Goal: Transaction & Acquisition: Purchase product/service

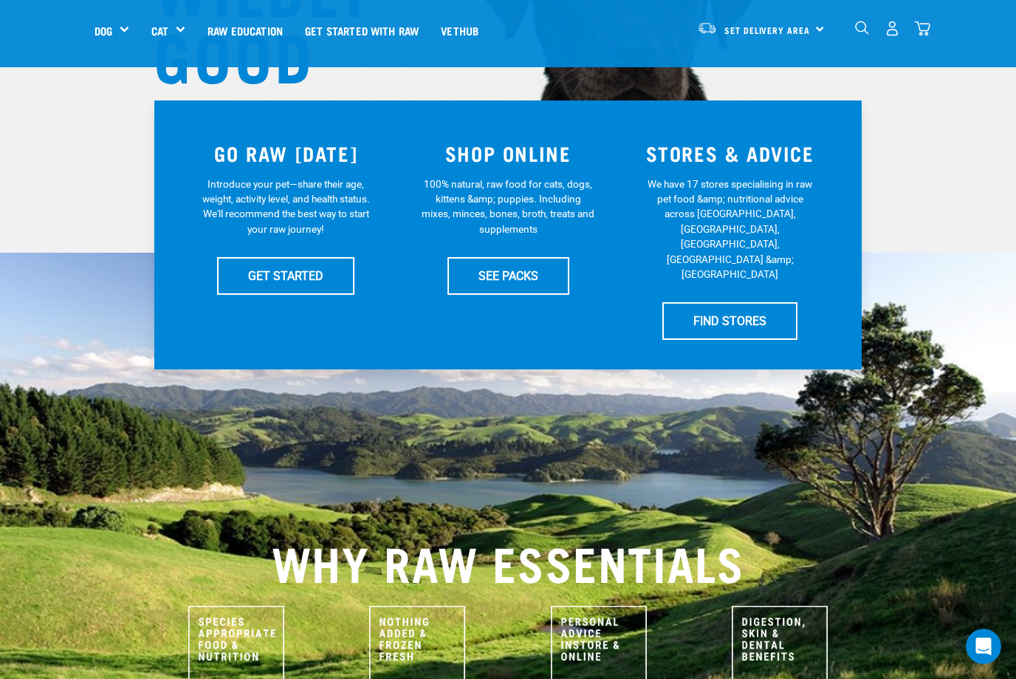
scroll to position [249, 0]
click at [530, 276] on link "SEE PACKS" at bounding box center [509, 276] width 122 height 37
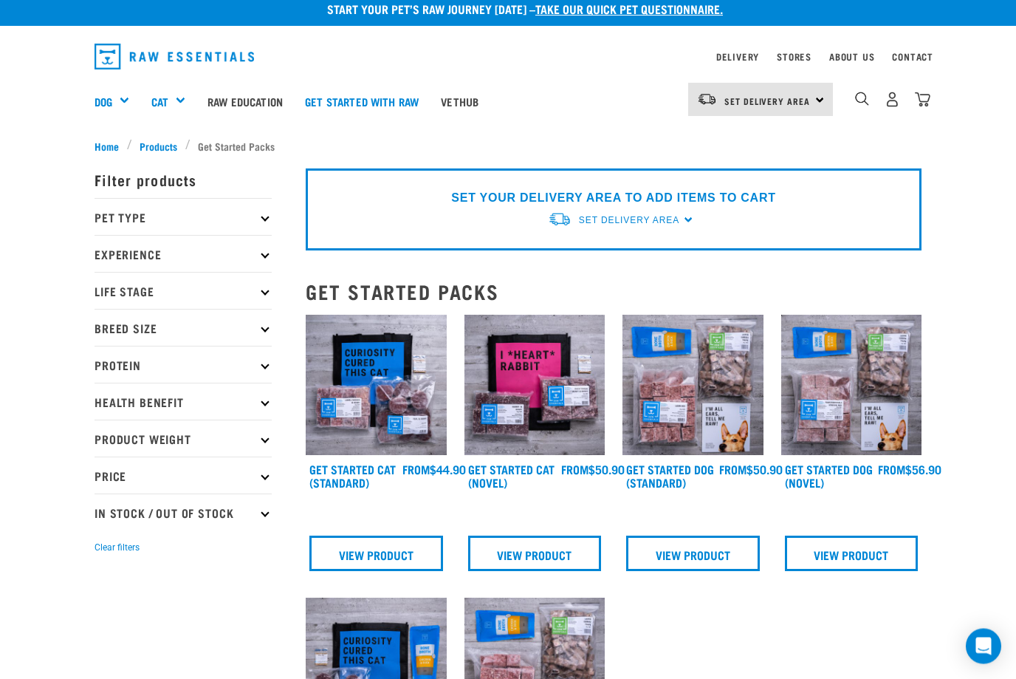
scroll to position [11, 0]
click at [132, 220] on p "Pet Type" at bounding box center [183, 216] width 177 height 37
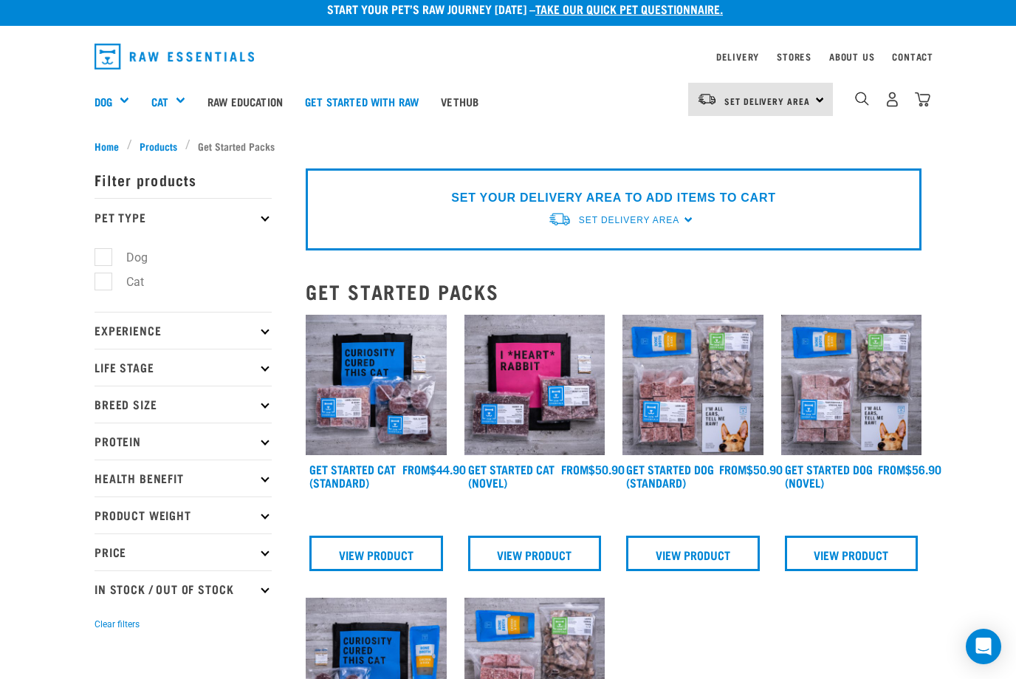
click at [103, 255] on label "Dog" at bounding box center [128, 257] width 51 height 18
click at [100, 255] on input "Dog" at bounding box center [100, 255] width 10 height 10
checkbox input "true"
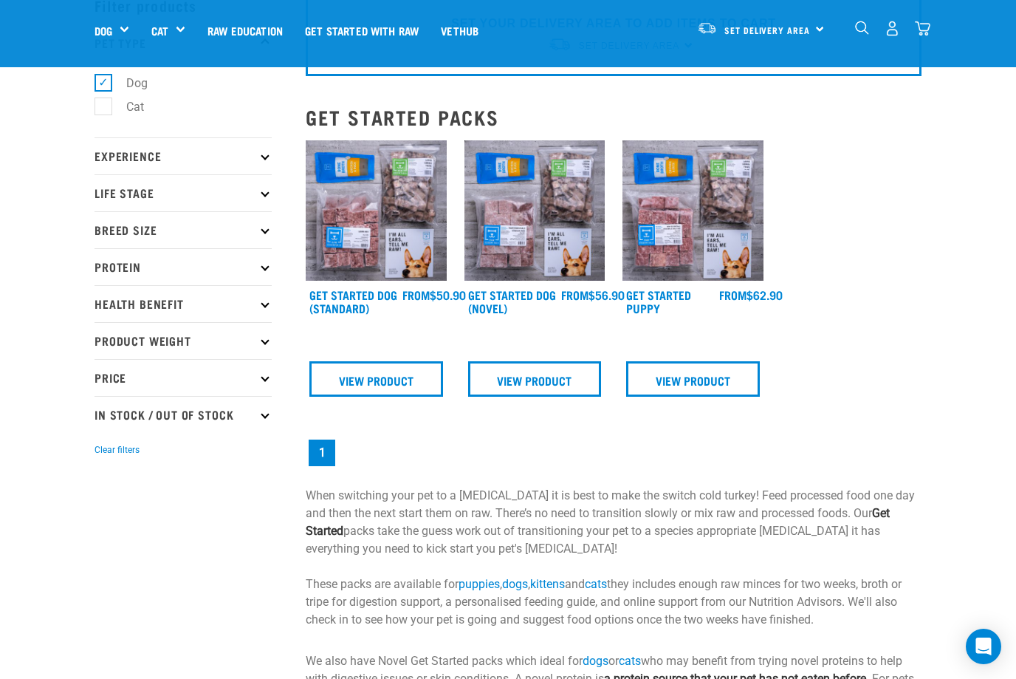
scroll to position [80, 0]
click at [329, 380] on link "View Product" at bounding box center [377, 379] width 134 height 35
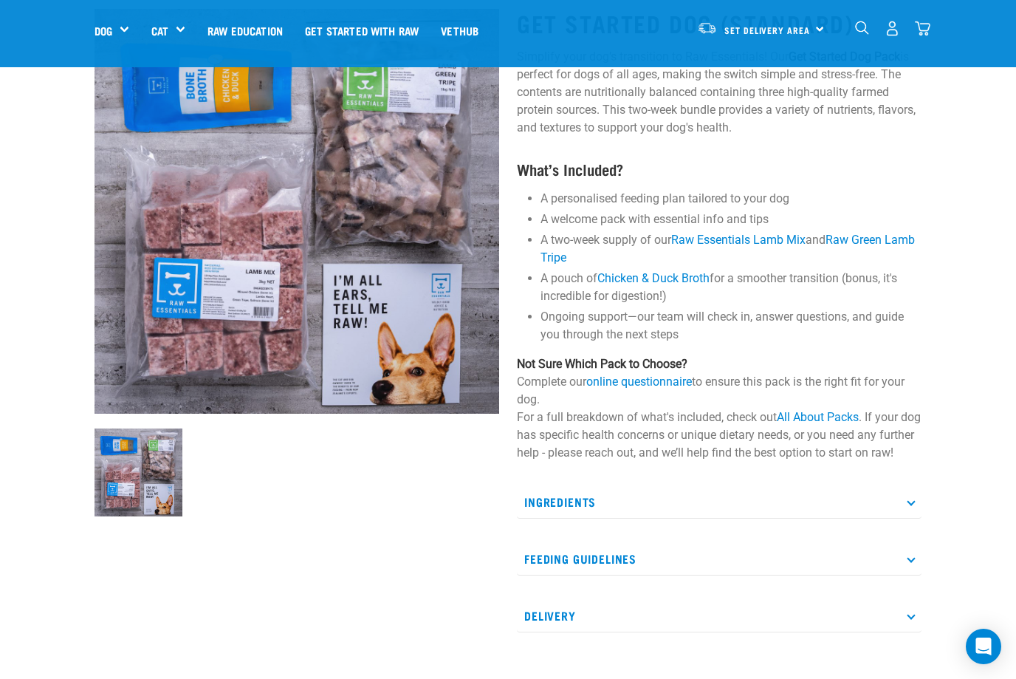
scroll to position [97, 0]
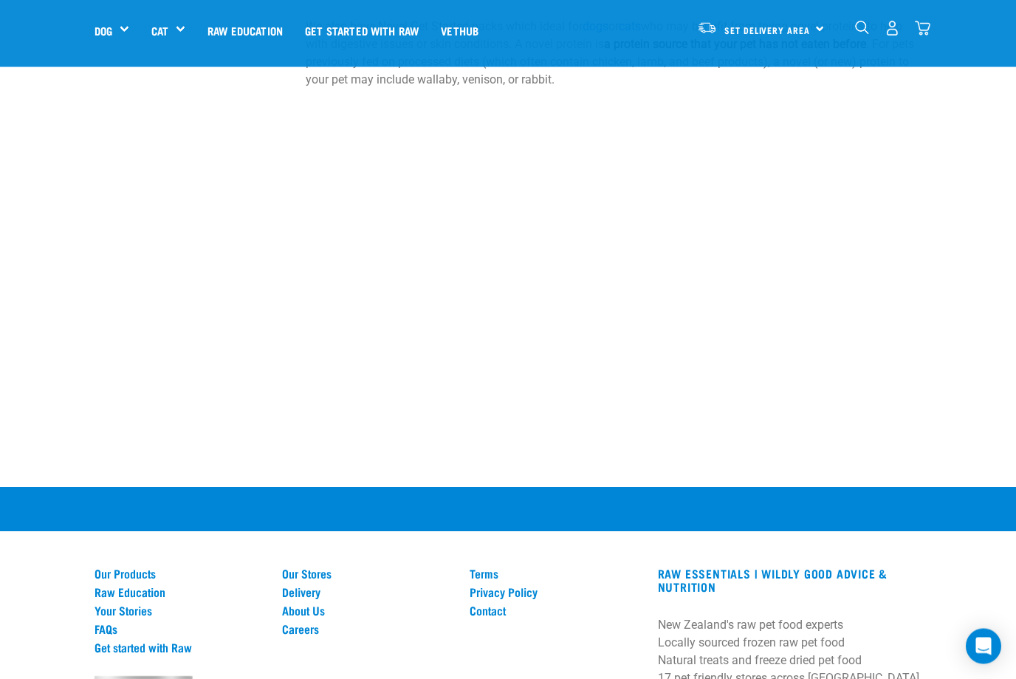
scroll to position [715, 0]
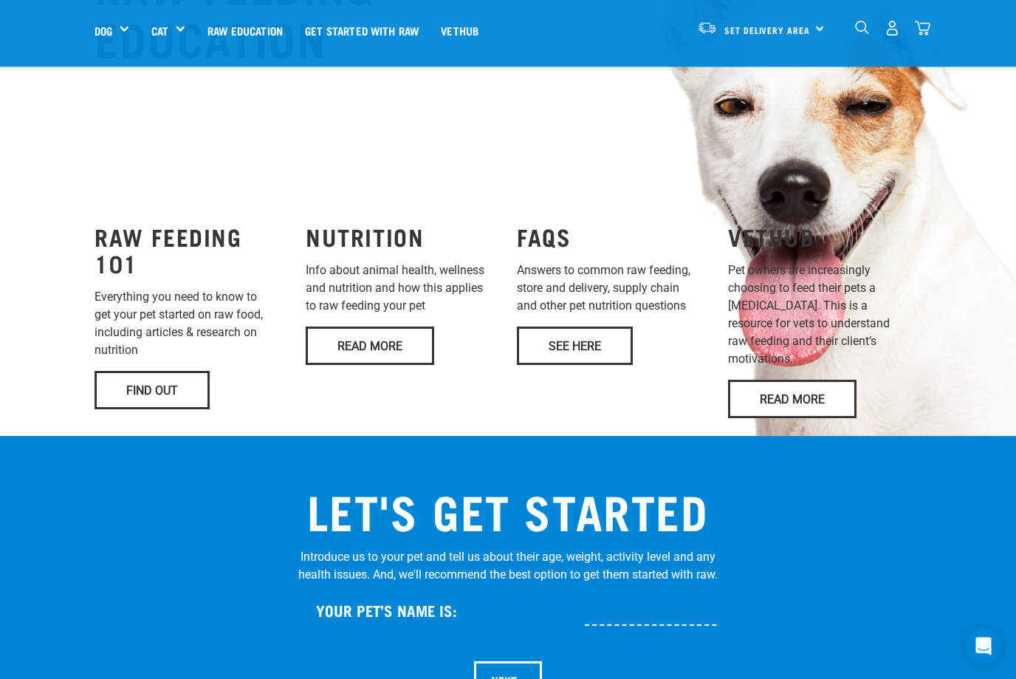
scroll to position [1095, 0]
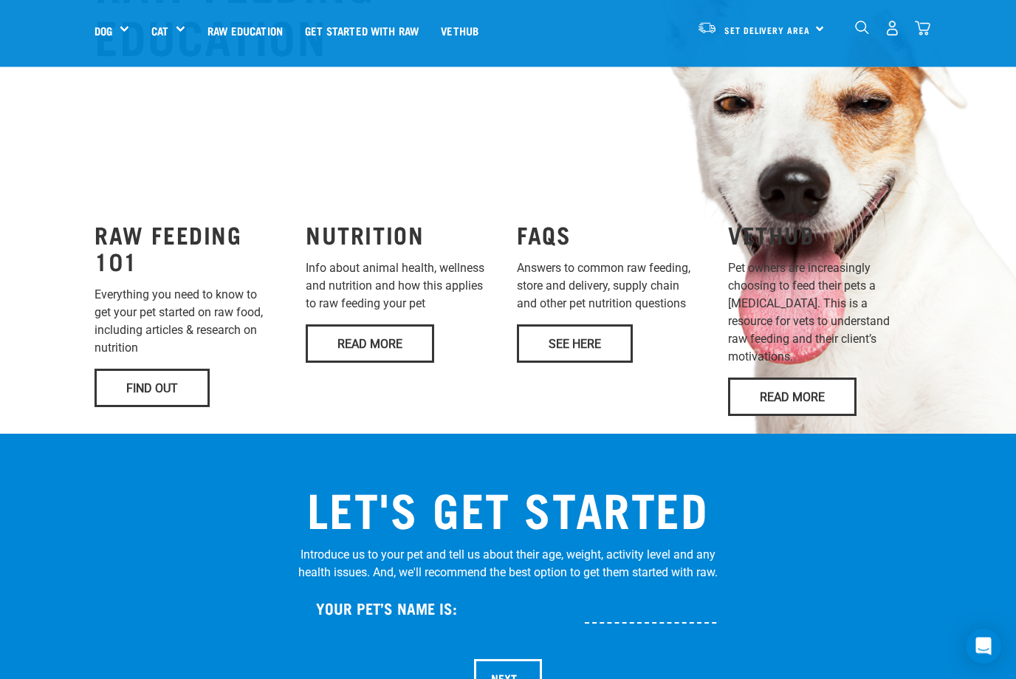
click at [110, 402] on link "Find Out" at bounding box center [152, 388] width 115 height 38
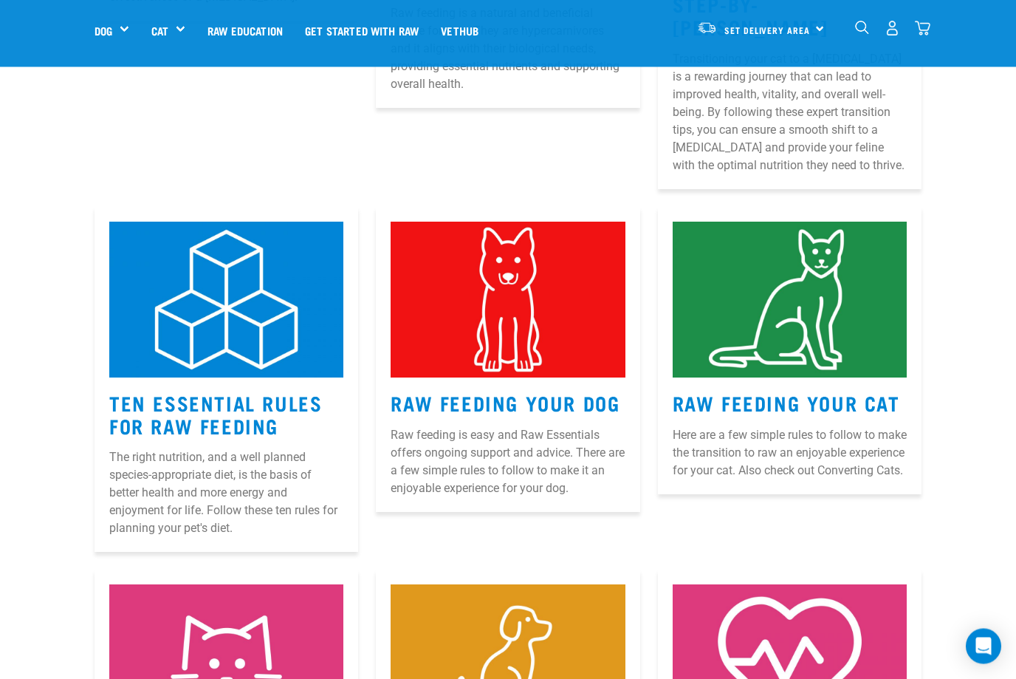
scroll to position [567, 0]
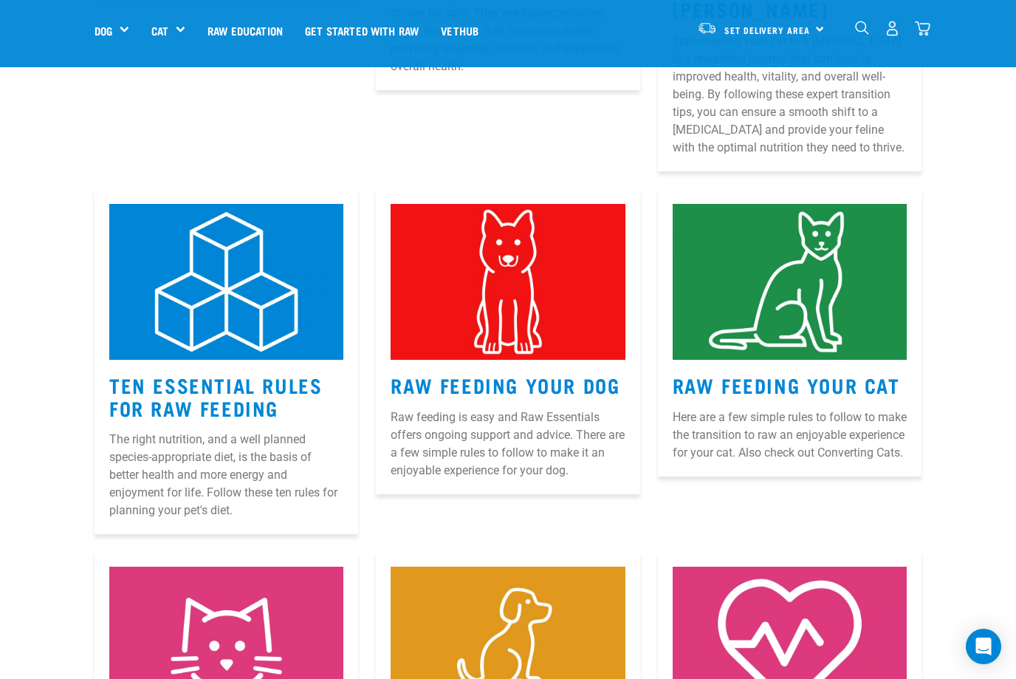
click at [131, 379] on link "Ten Essential Rules for Raw Feeding" at bounding box center [215, 396] width 213 height 34
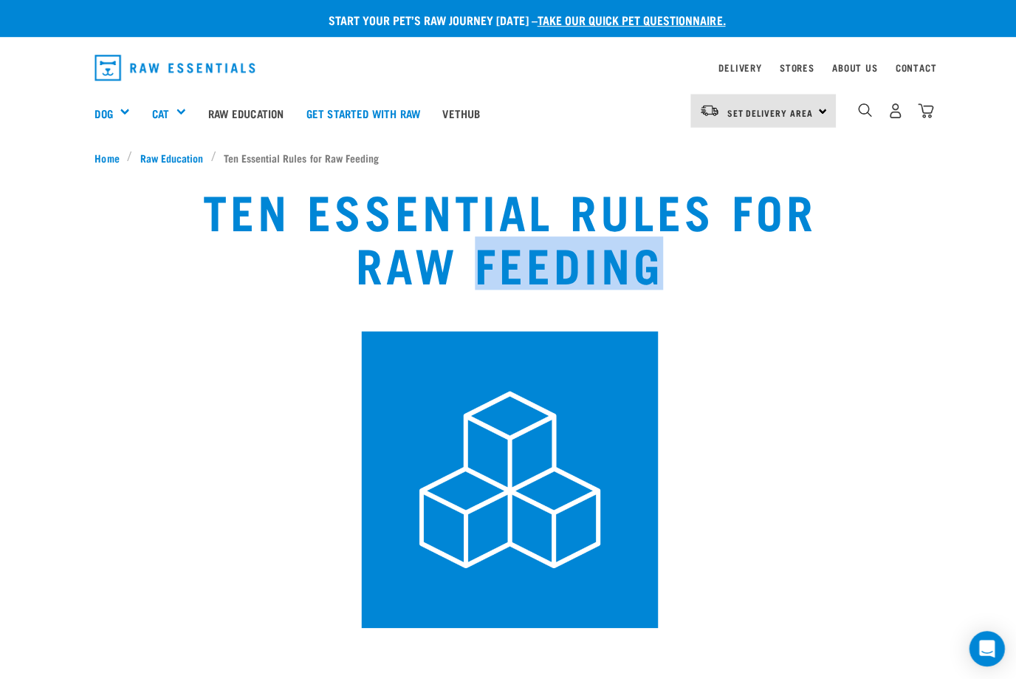
click at [798, 105] on link "Set Delivery Area" at bounding box center [768, 112] width 86 height 24
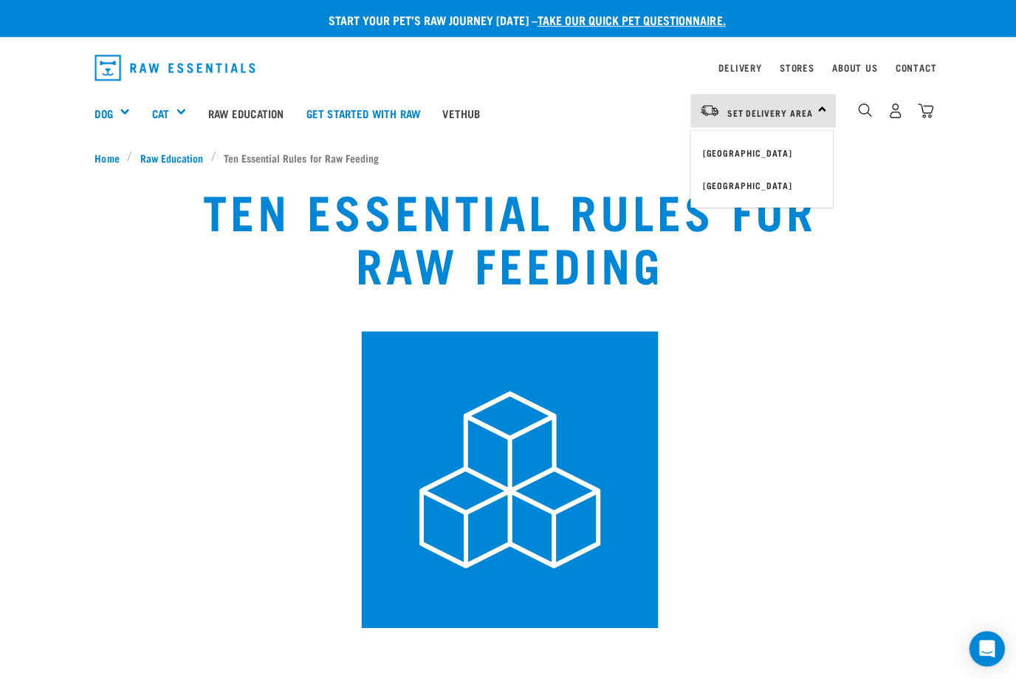
click at [750, 139] on link "[GEOGRAPHIC_DATA]" at bounding box center [759, 152] width 142 height 33
click at [0, 0] on div "Shop All Dog" at bounding box center [0, 0] width 0 height 0
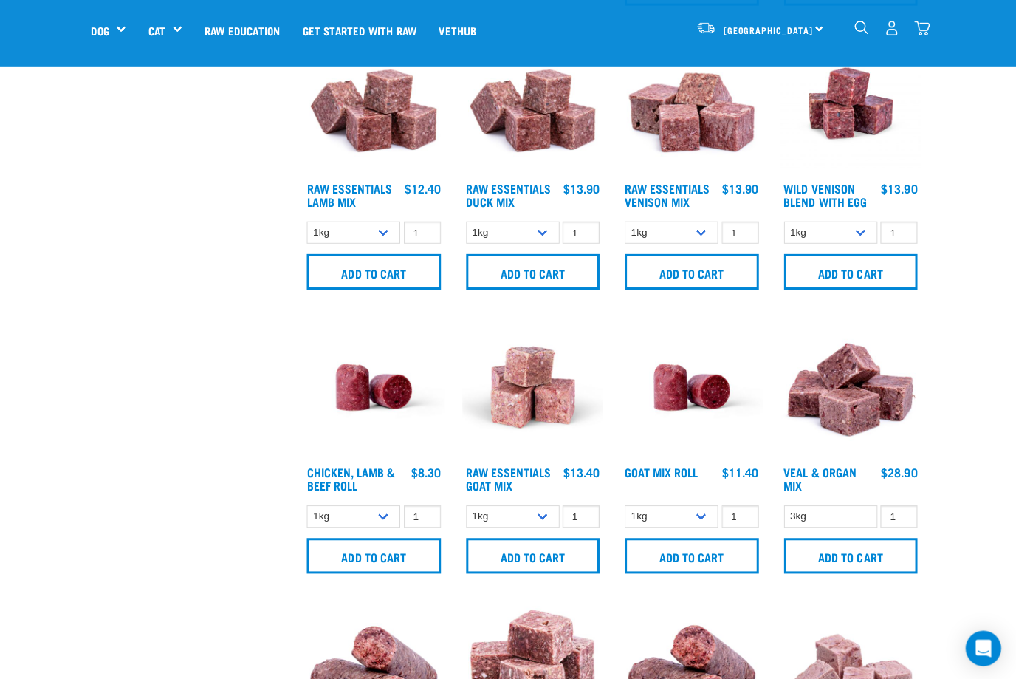
scroll to position [934, 0]
click at [551, 428] on img at bounding box center [535, 385] width 141 height 141
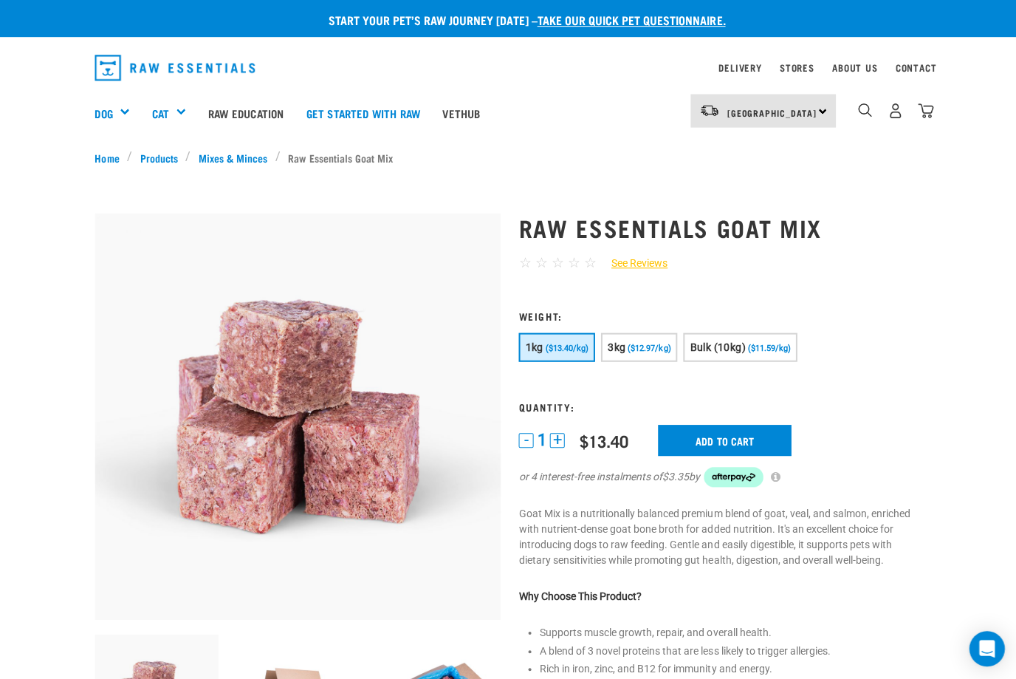
click at [869, 103] on div "dropdown navigation" at bounding box center [863, 111] width 16 height 16
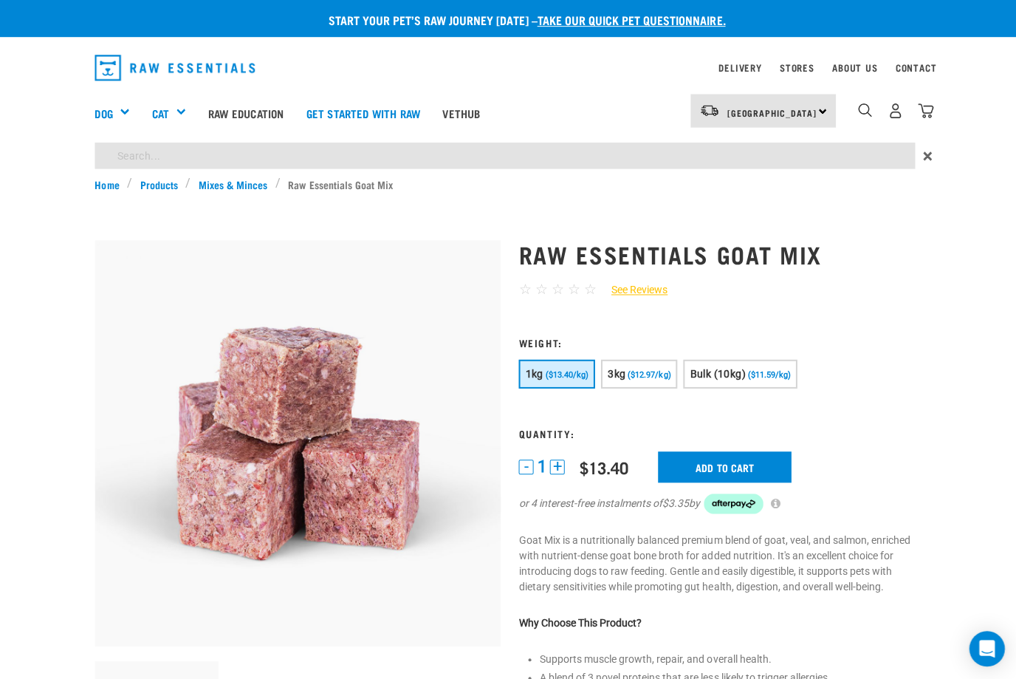
click at [861, 106] on img "dropdown navigation" at bounding box center [862, 110] width 14 height 14
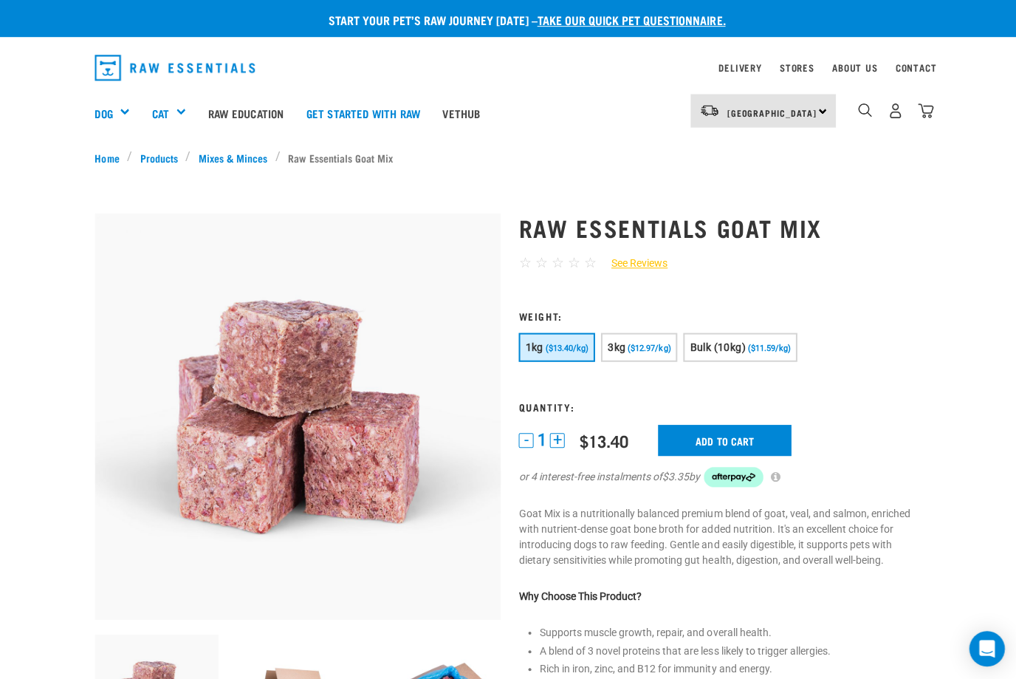
click at [866, 109] on img "dropdown navigation" at bounding box center [862, 110] width 14 height 14
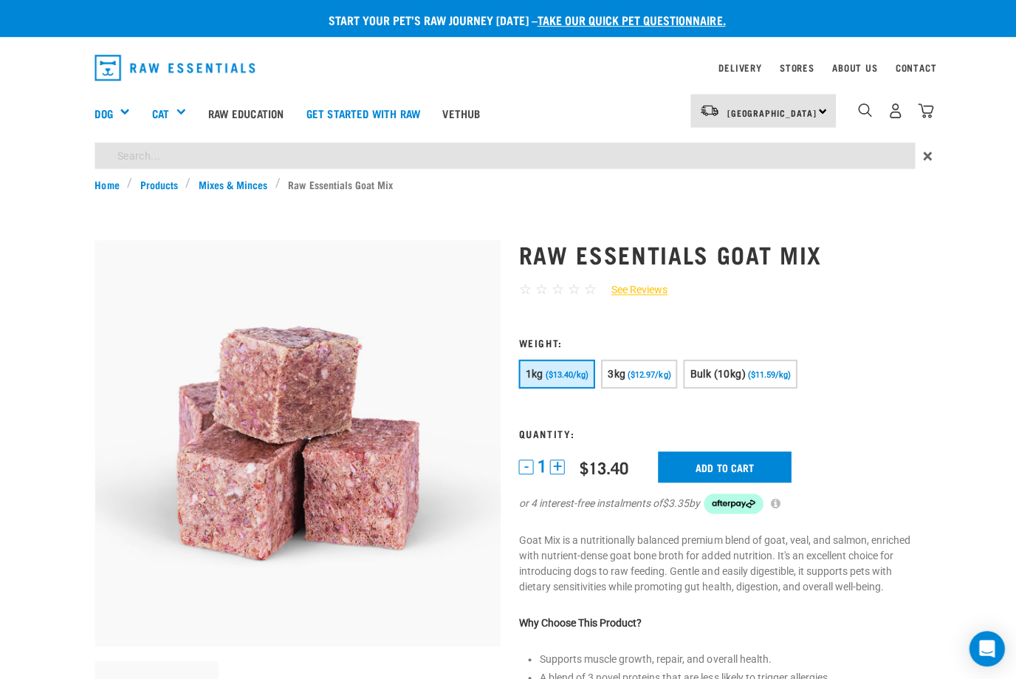
click at [121, 151] on div "Start your pet’s raw journey today – take our quick pet questionnaire. Delivery…" at bounding box center [508, 692] width 1016 height 1385
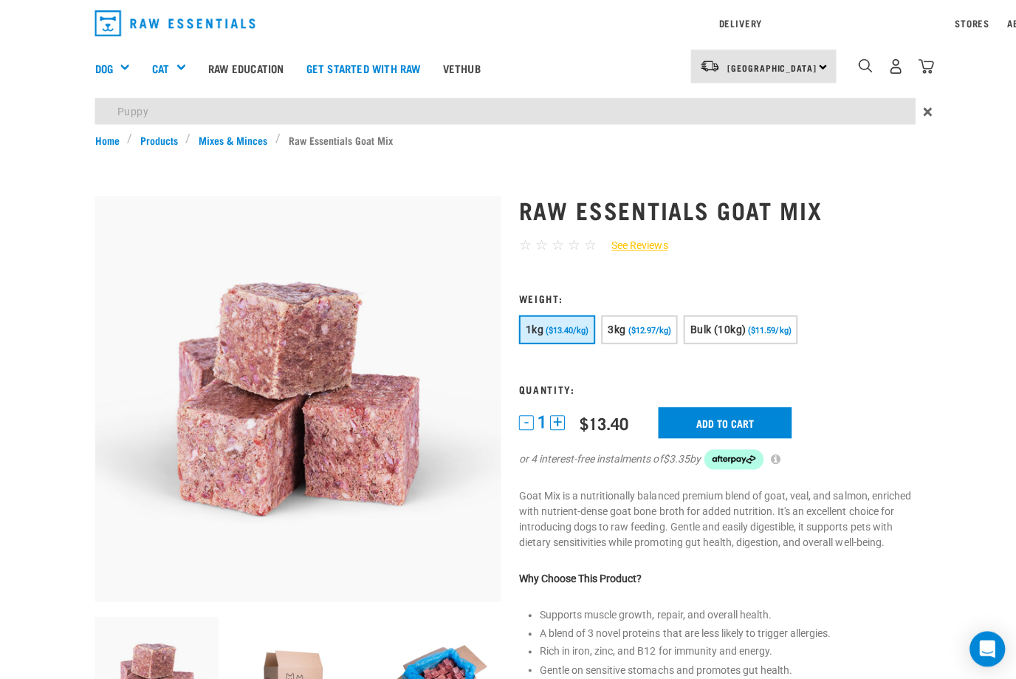
type input "Puppy"
click at [731, 364] on form at bounding box center [719, 388] width 405 height 195
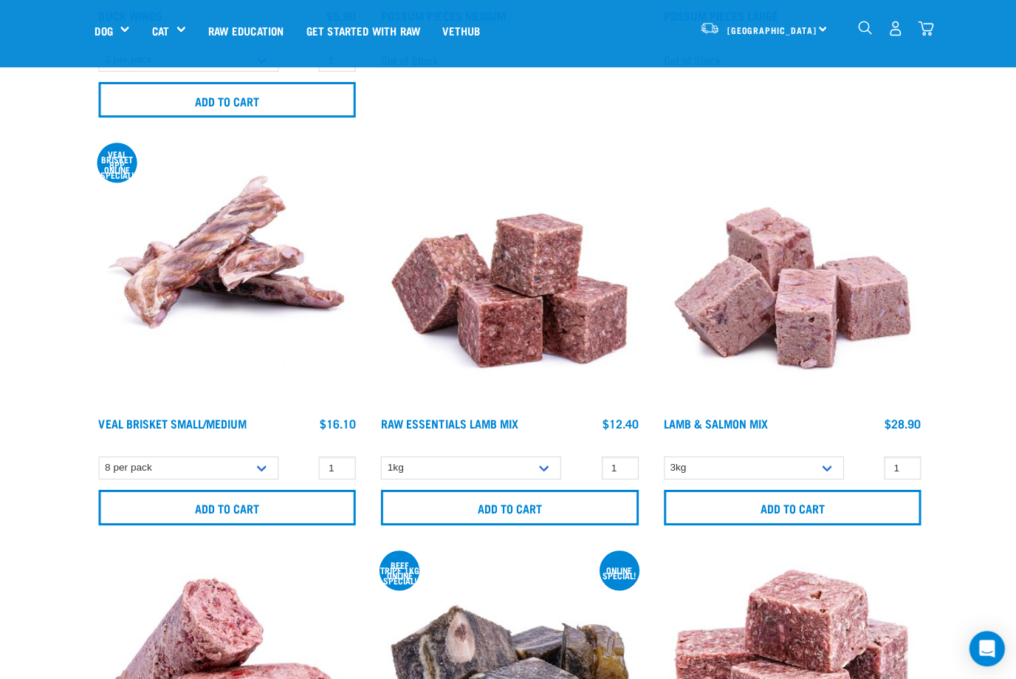
scroll to position [3761, 0]
click at [530, 504] on input "Add to cart" at bounding box center [508, 505] width 256 height 35
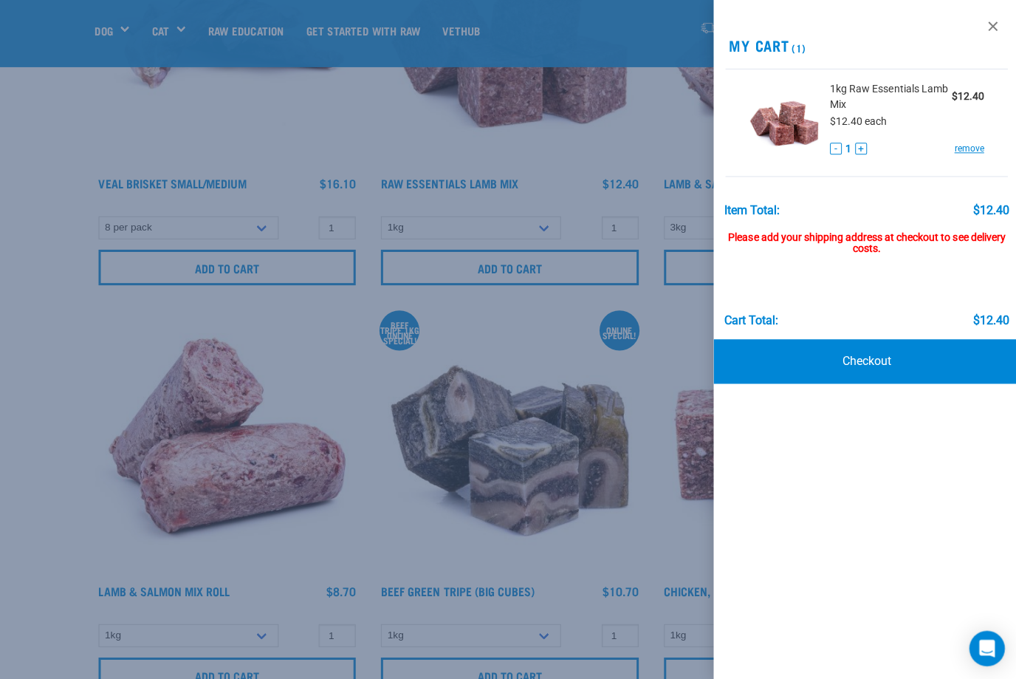
scroll to position [4001, 0]
click at [783, 110] on img at bounding box center [781, 119] width 69 height 76
click at [793, 125] on img at bounding box center [781, 119] width 69 height 76
click at [544, 374] on div at bounding box center [508, 339] width 1016 height 679
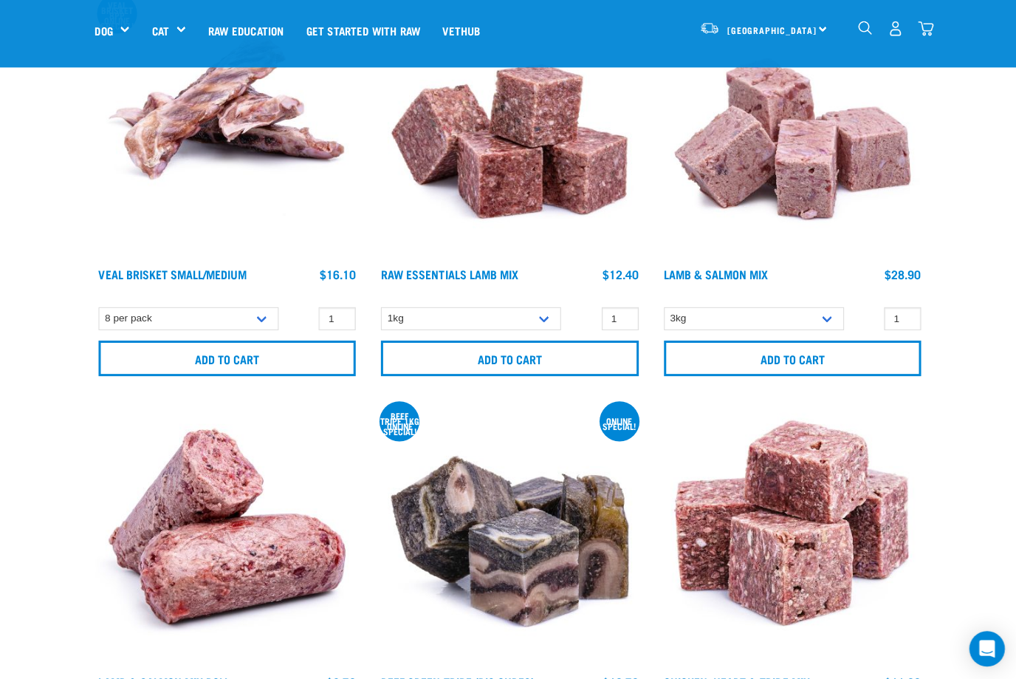
scroll to position [3840, 0]
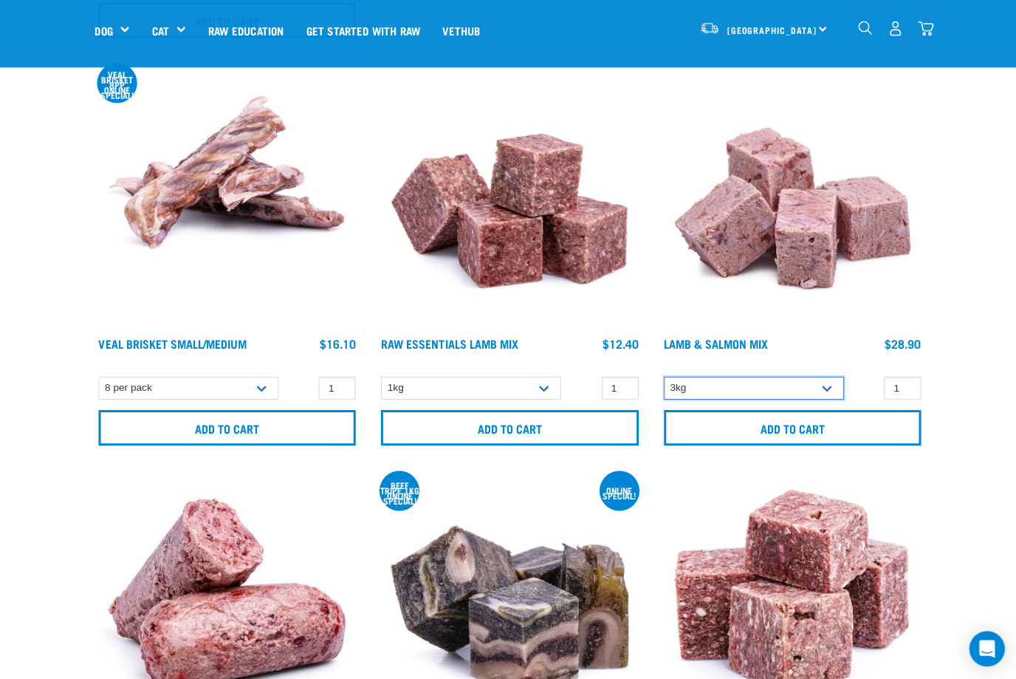
click at [825, 383] on select "3kg" at bounding box center [751, 386] width 179 height 23
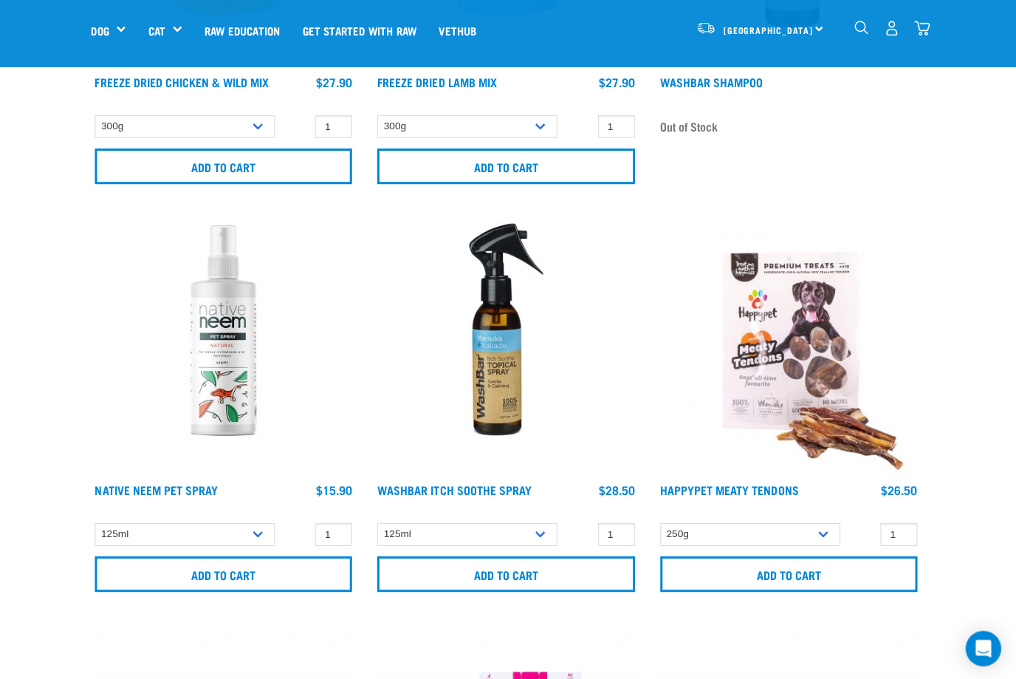
scroll to position [9788, 0]
click at [203, 315] on img at bounding box center [227, 342] width 264 height 264
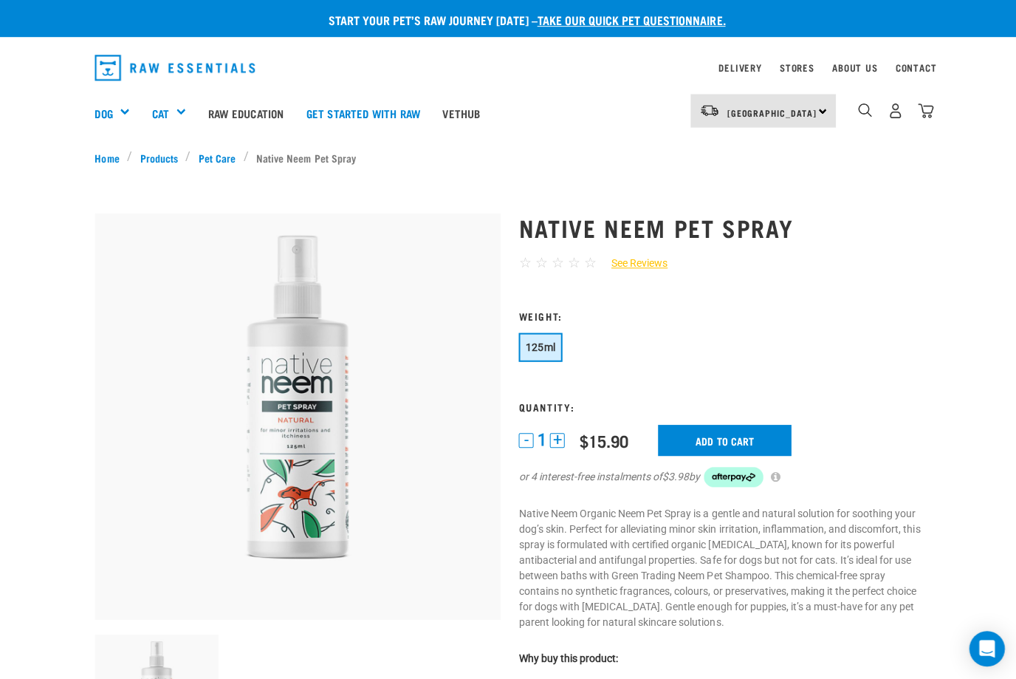
click at [213, 150] on link "Pet Care" at bounding box center [217, 157] width 52 height 16
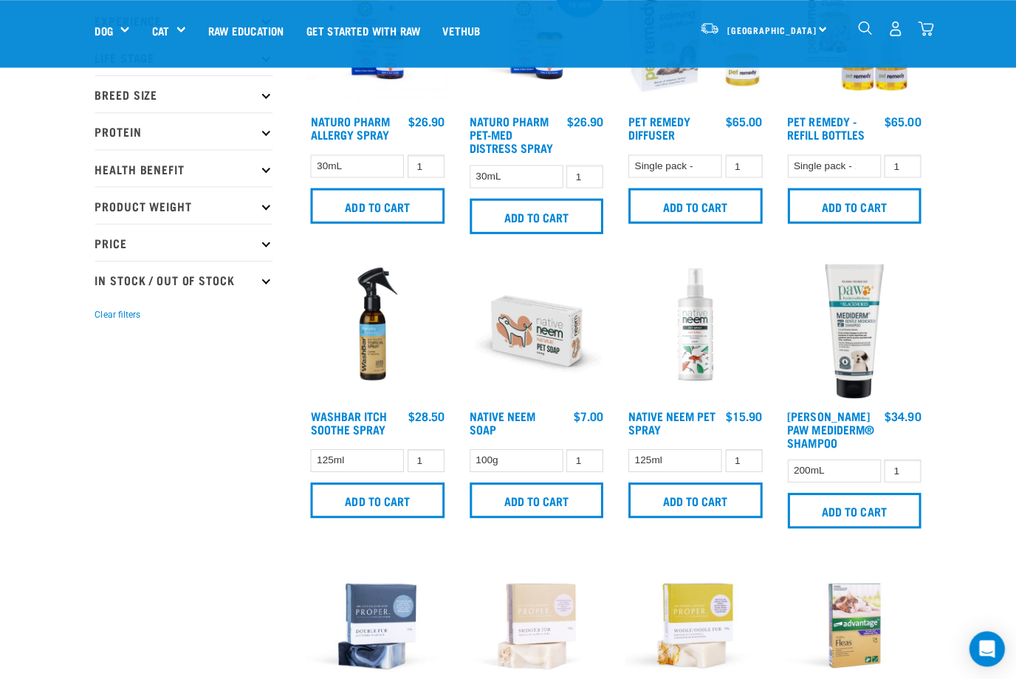
scroll to position [139, 0]
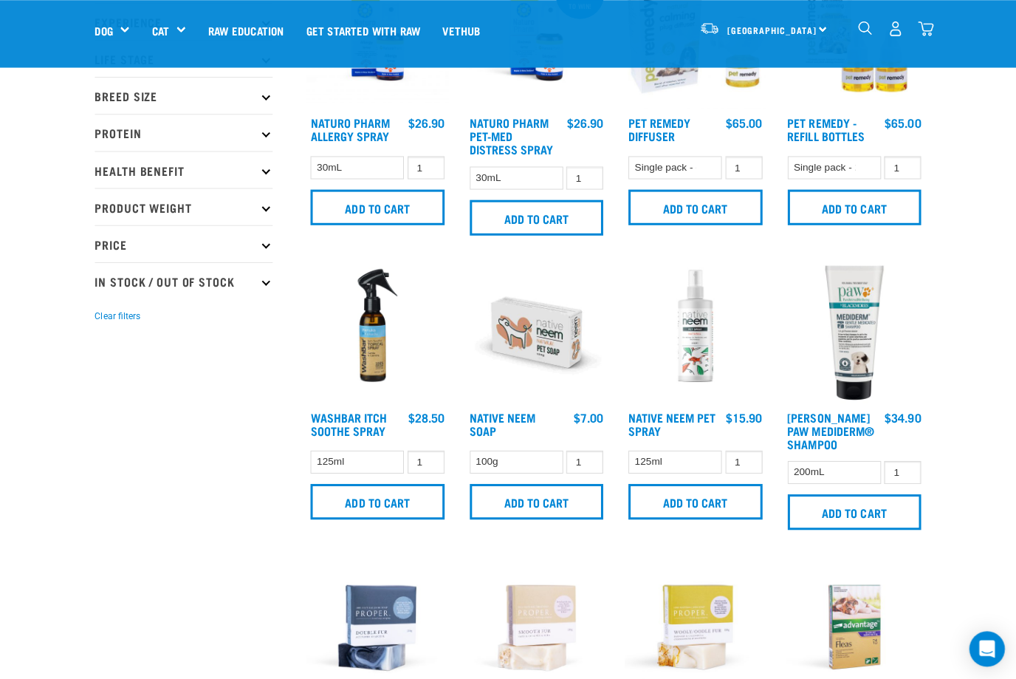
click at [536, 332] on img at bounding box center [535, 331] width 141 height 141
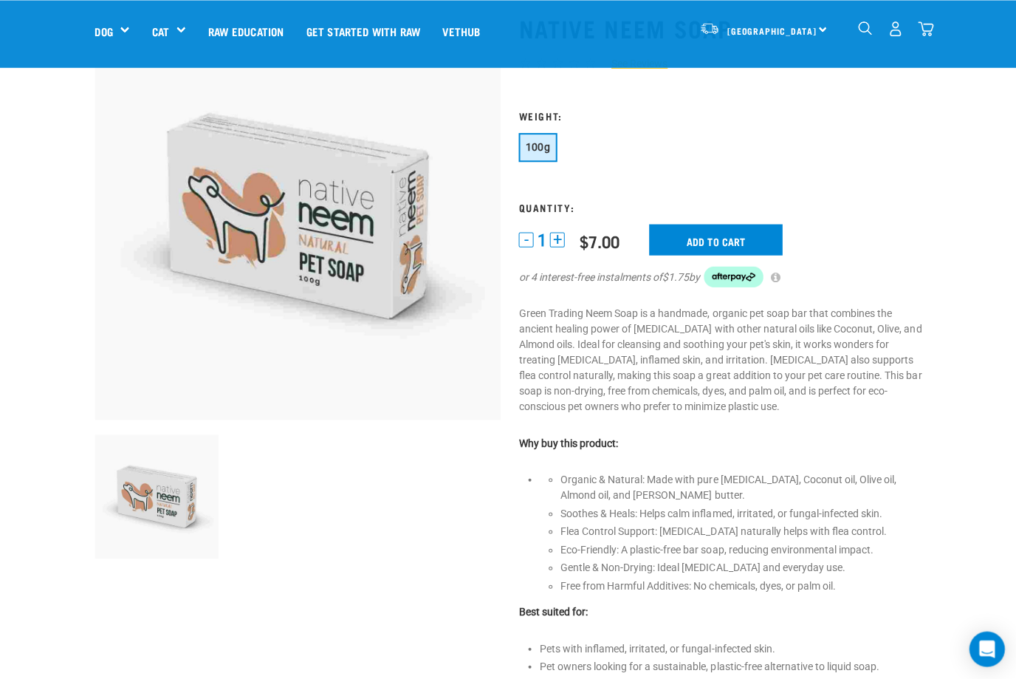
scroll to position [94, 0]
click at [719, 228] on input "Add to cart" at bounding box center [713, 239] width 133 height 31
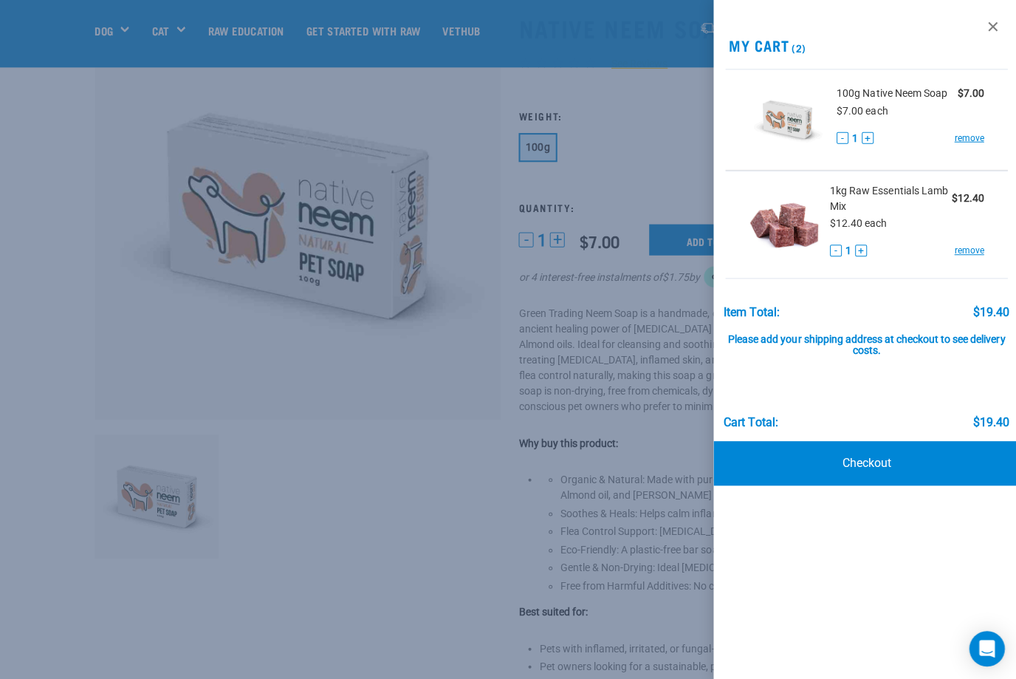
click at [127, 208] on div at bounding box center [508, 339] width 1016 height 679
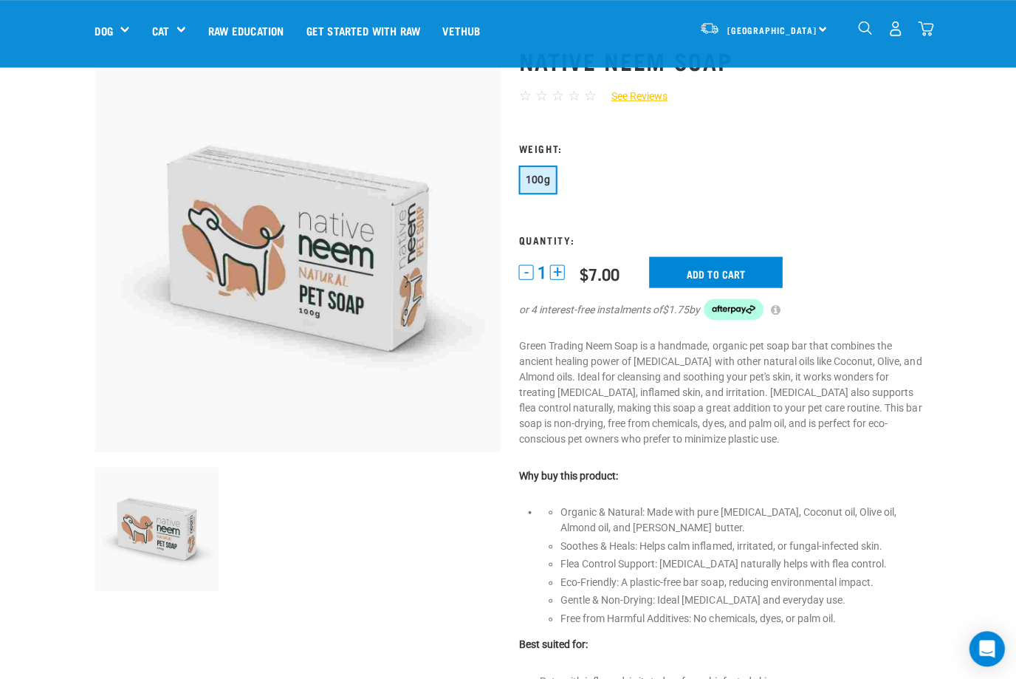
scroll to position [0, 0]
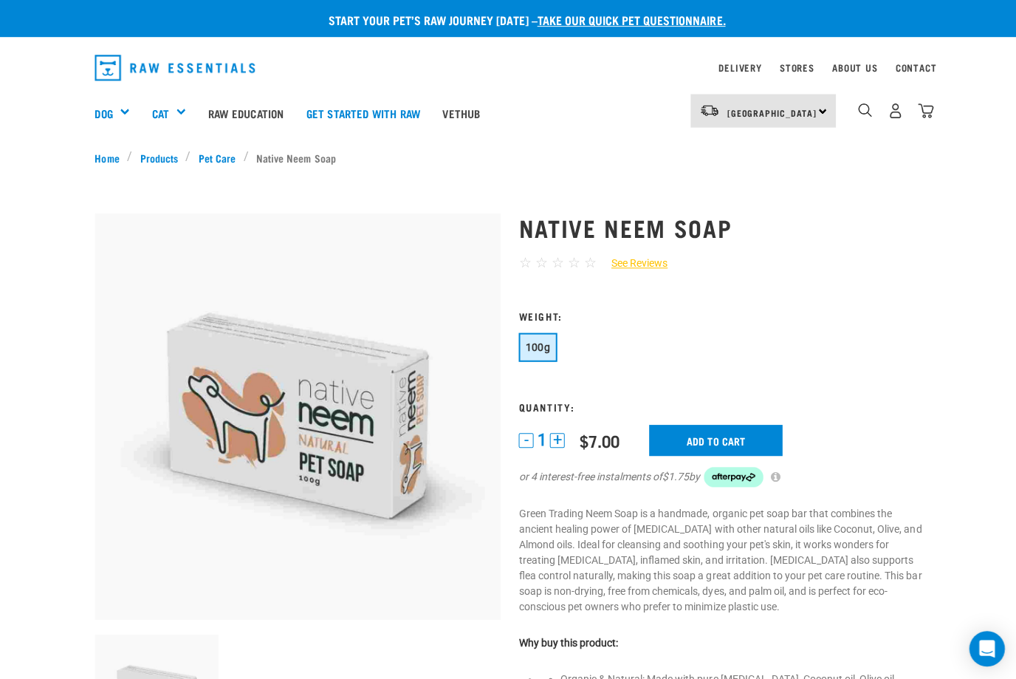
click at [152, 153] on link "Products" at bounding box center [158, 157] width 53 height 16
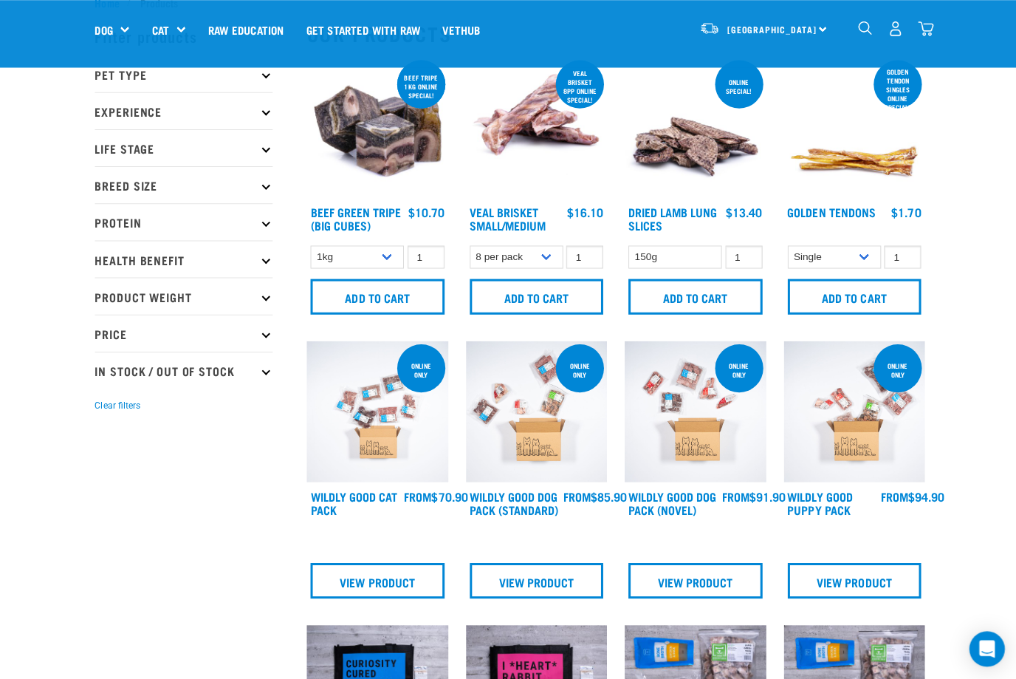
click at [166, 217] on p "Protein" at bounding box center [183, 220] width 177 height 37
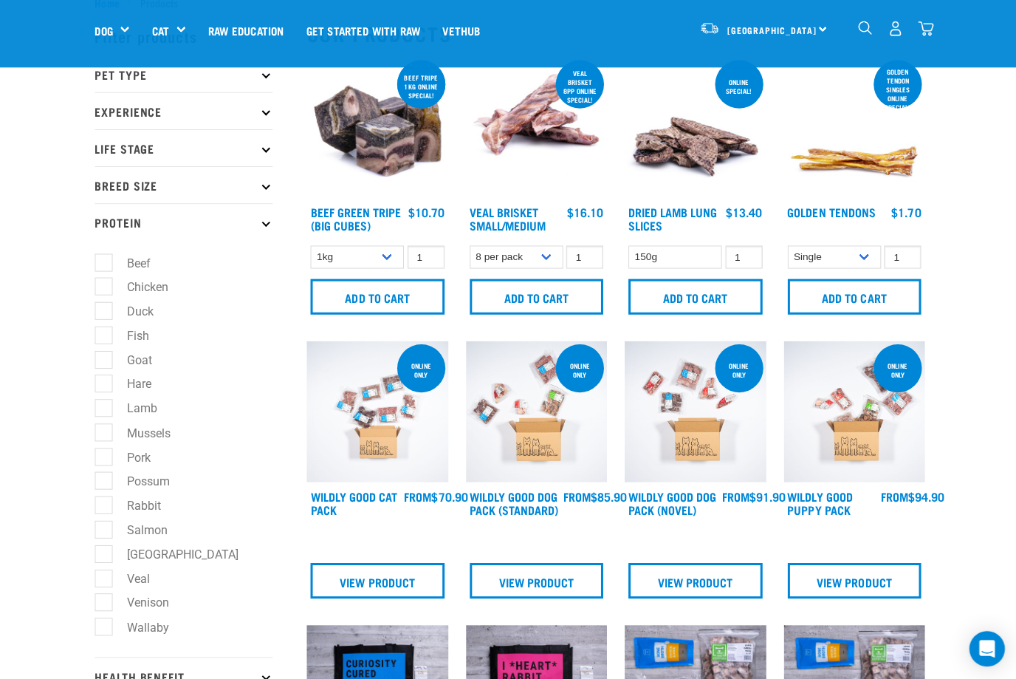
click at [105, 336] on label "Fish" at bounding box center [129, 334] width 52 height 18
click at [104, 336] on input "Fish" at bounding box center [100, 331] width 10 height 10
checkbox input "true"
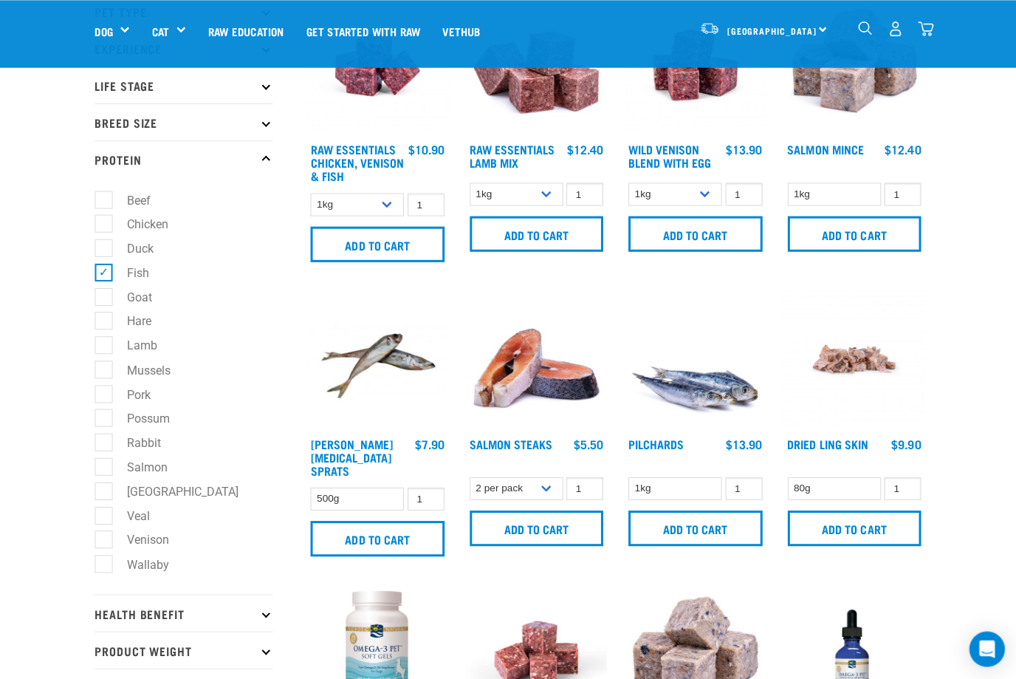
scroll to position [114, 0]
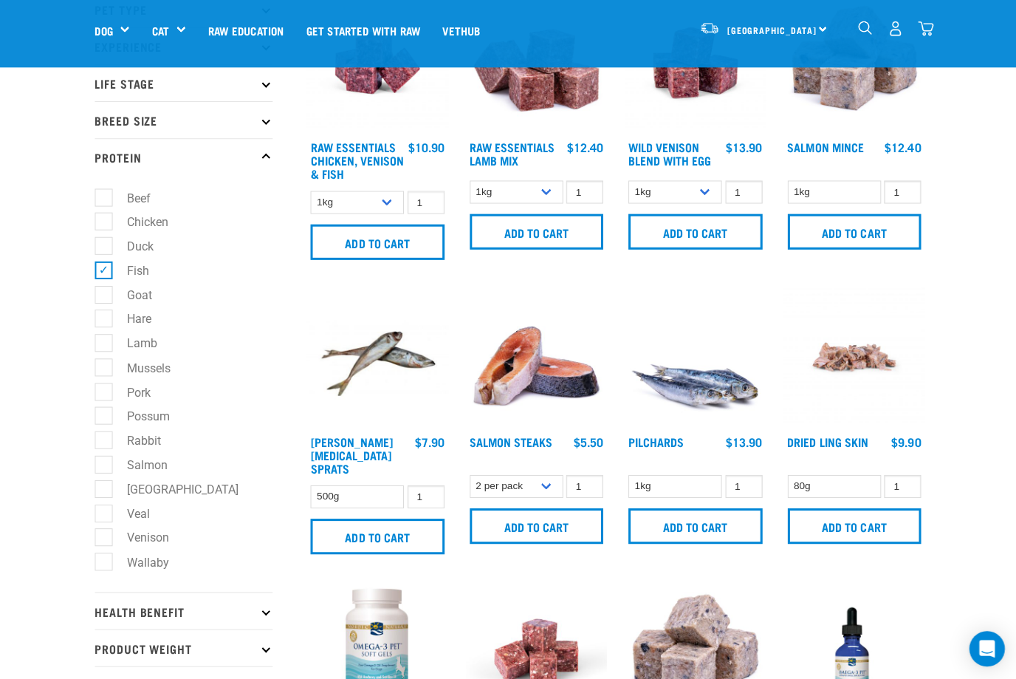
click at [550, 355] on img at bounding box center [535, 356] width 141 height 141
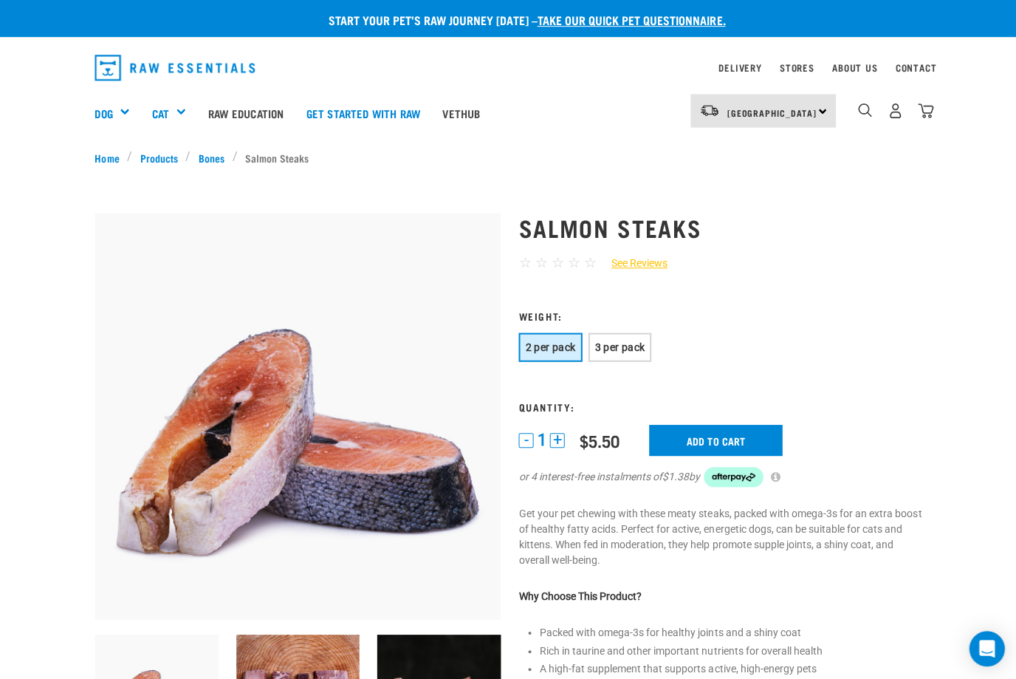
click at [643, 343] on span "3 per pack" at bounding box center [618, 346] width 50 height 12
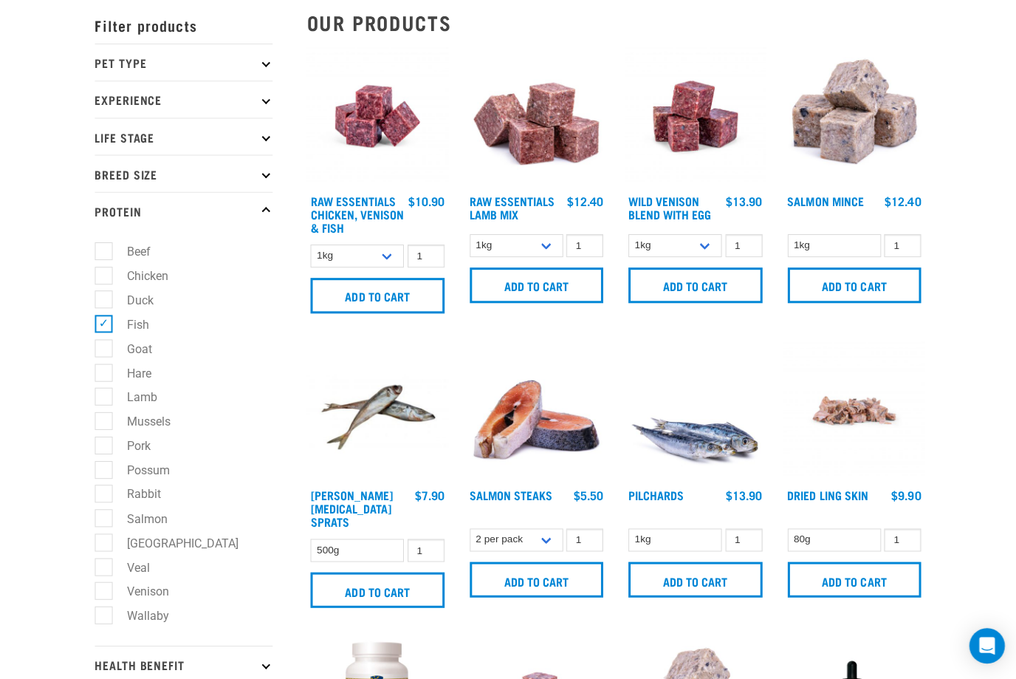
click at [841, 120] on img at bounding box center [852, 119] width 141 height 141
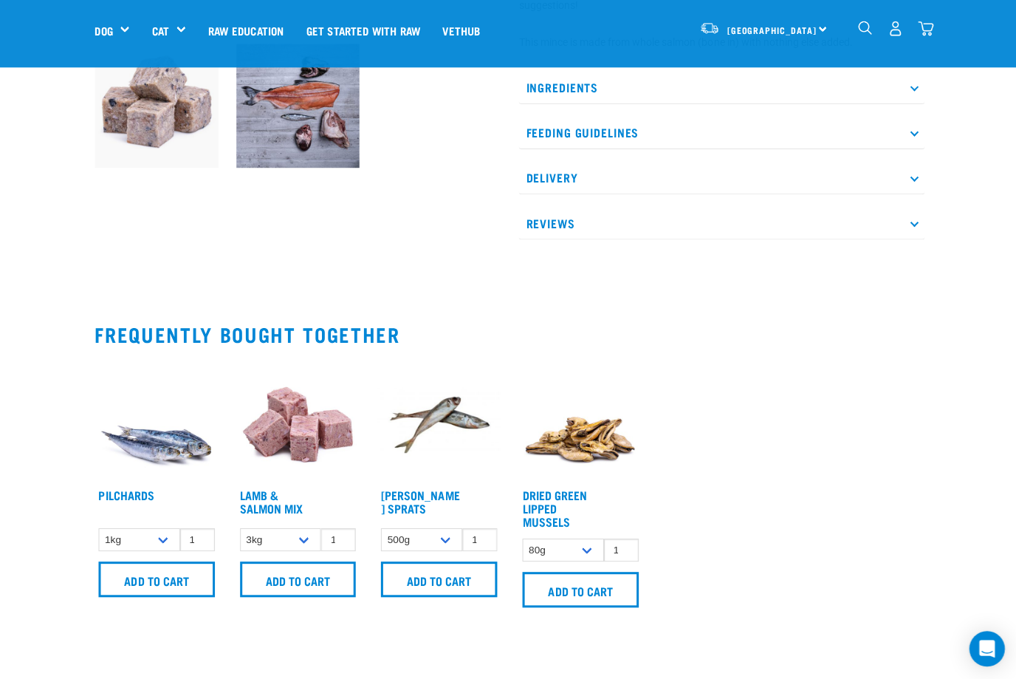
scroll to position [483, 0]
click at [595, 440] on img at bounding box center [578, 418] width 123 height 123
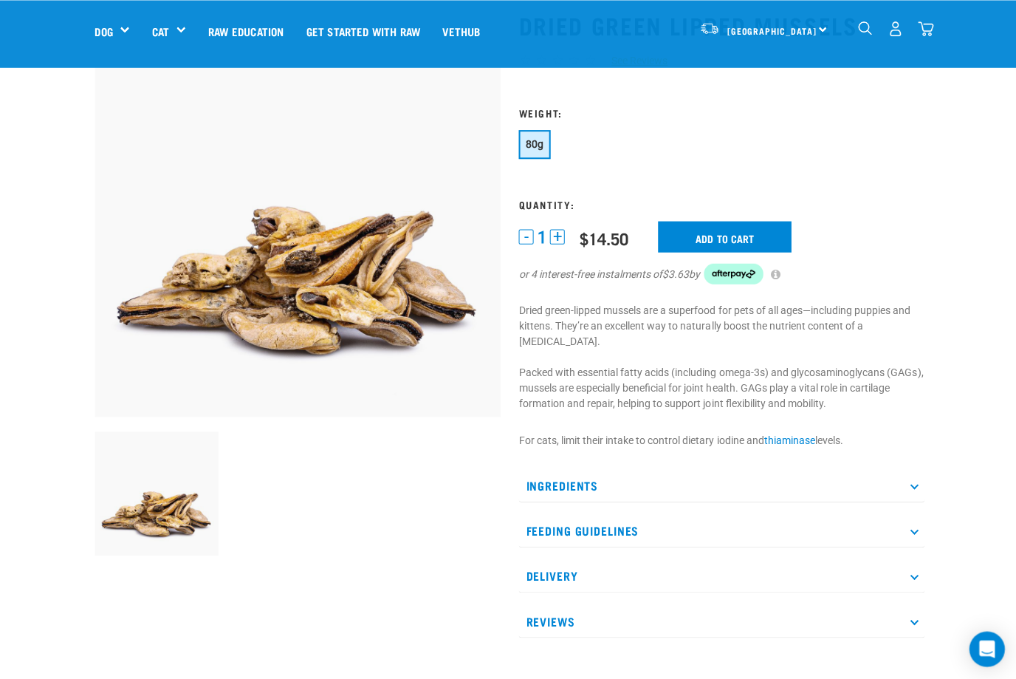
scroll to position [98, 0]
click at [758, 512] on p "Feeding Guidelines" at bounding box center [719, 528] width 405 height 33
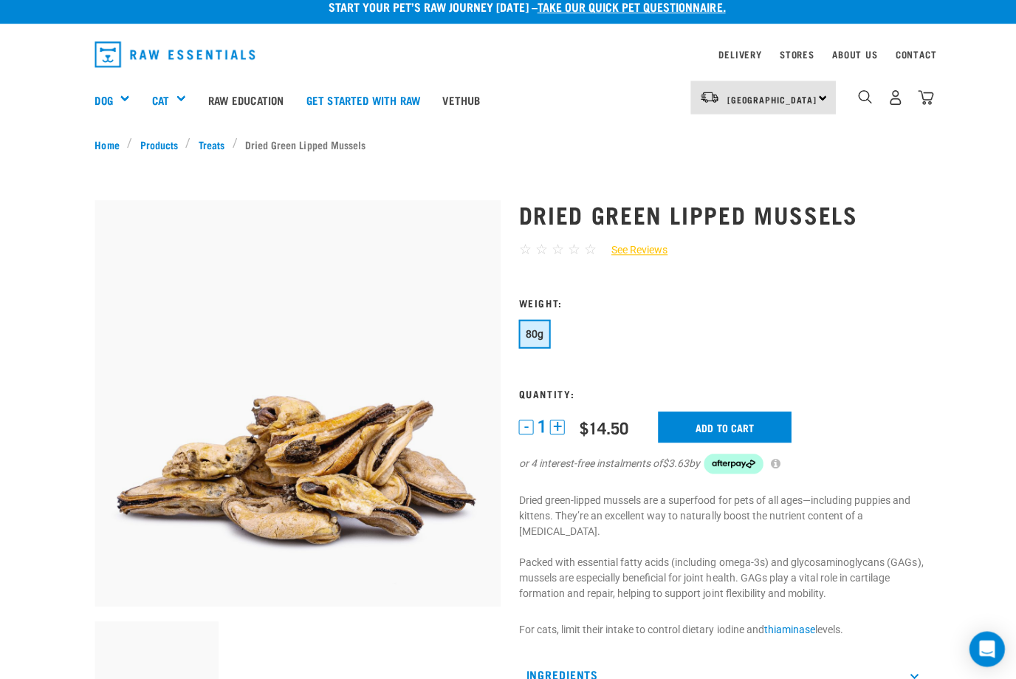
scroll to position [0, 0]
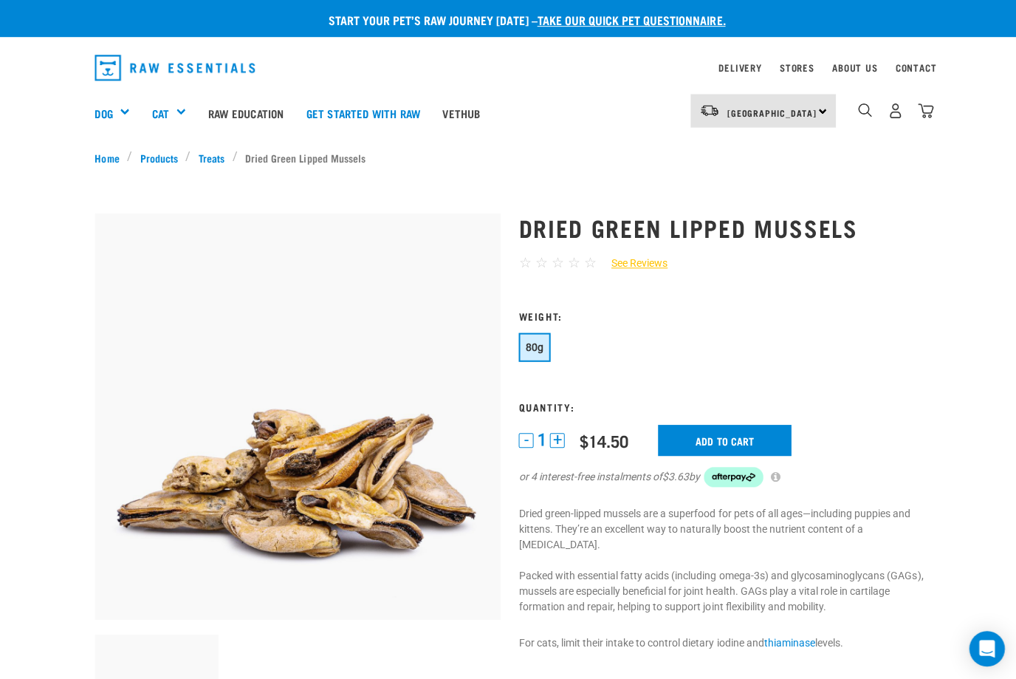
click at [0, 0] on link "Green Tripe" at bounding box center [0, 0] width 0 height 0
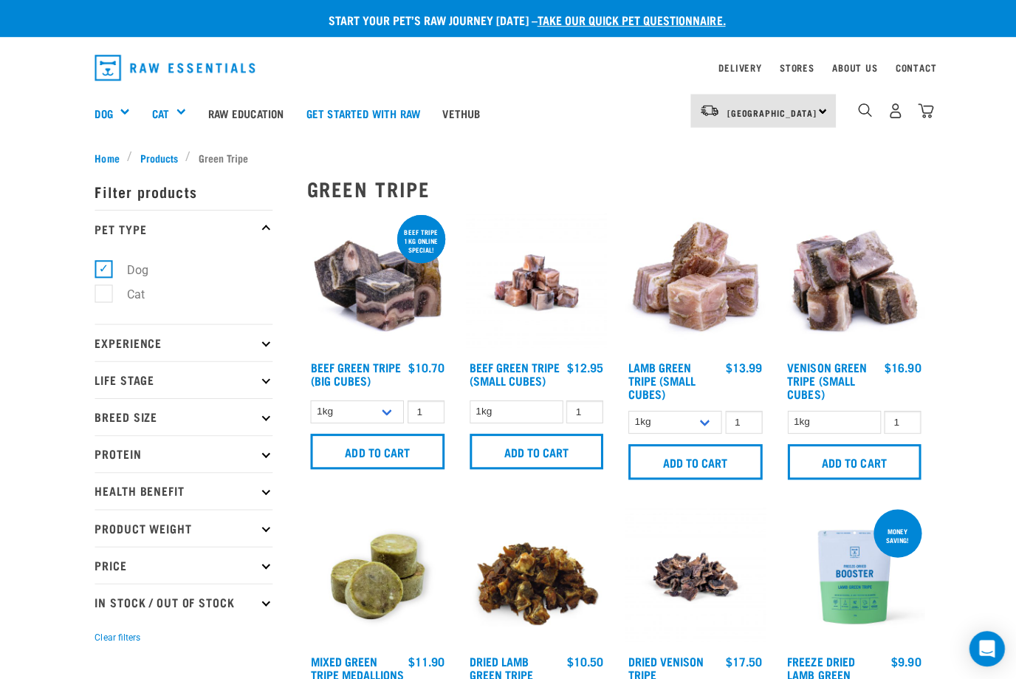
click at [0, 0] on div "Mixes & Minces" at bounding box center [0, 0] width 0 height 0
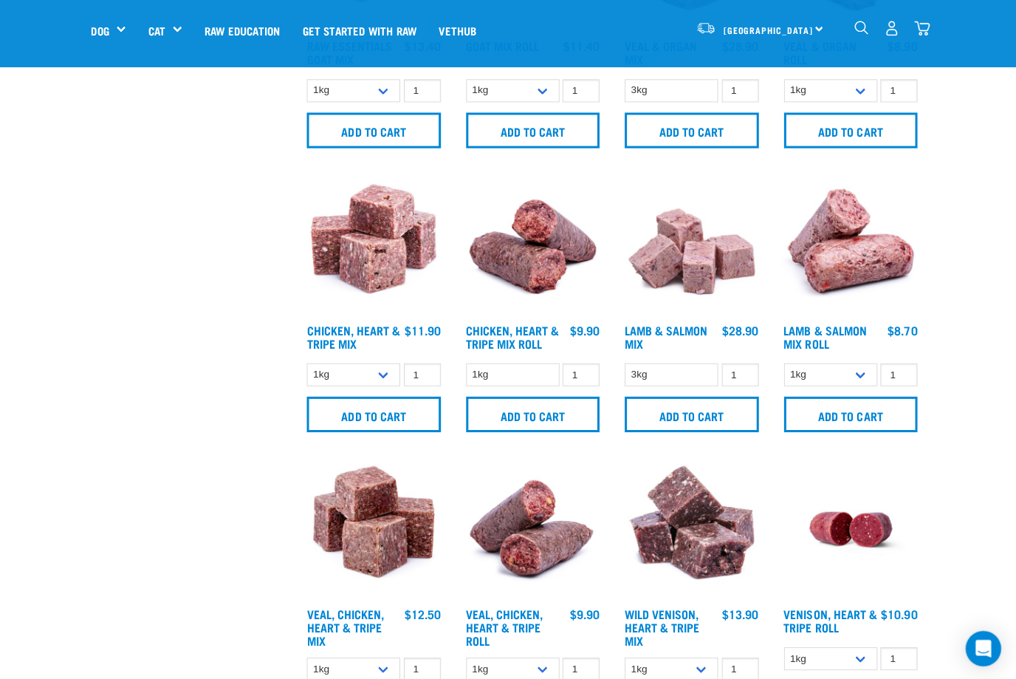
scroll to position [793, 0]
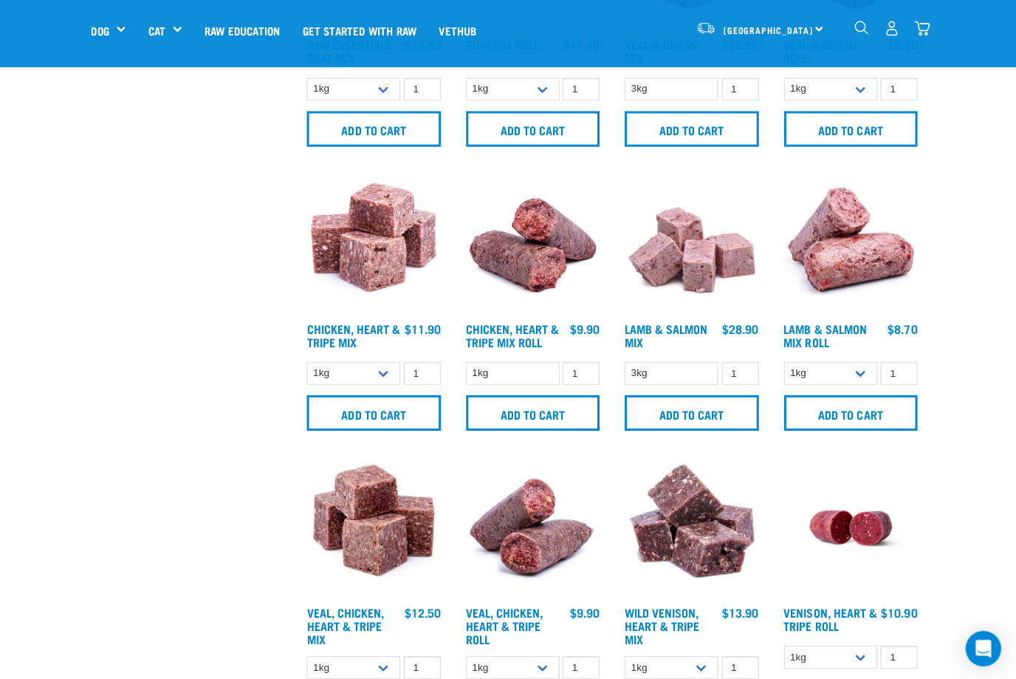
click at [861, 235] on img at bounding box center [852, 243] width 141 height 141
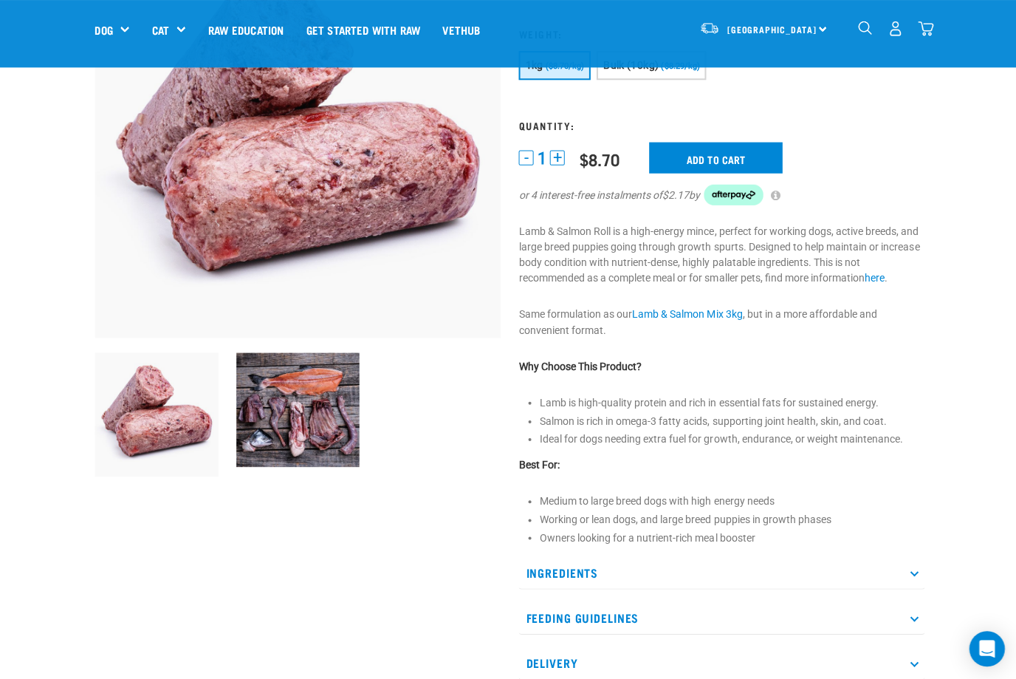
scroll to position [178, 0]
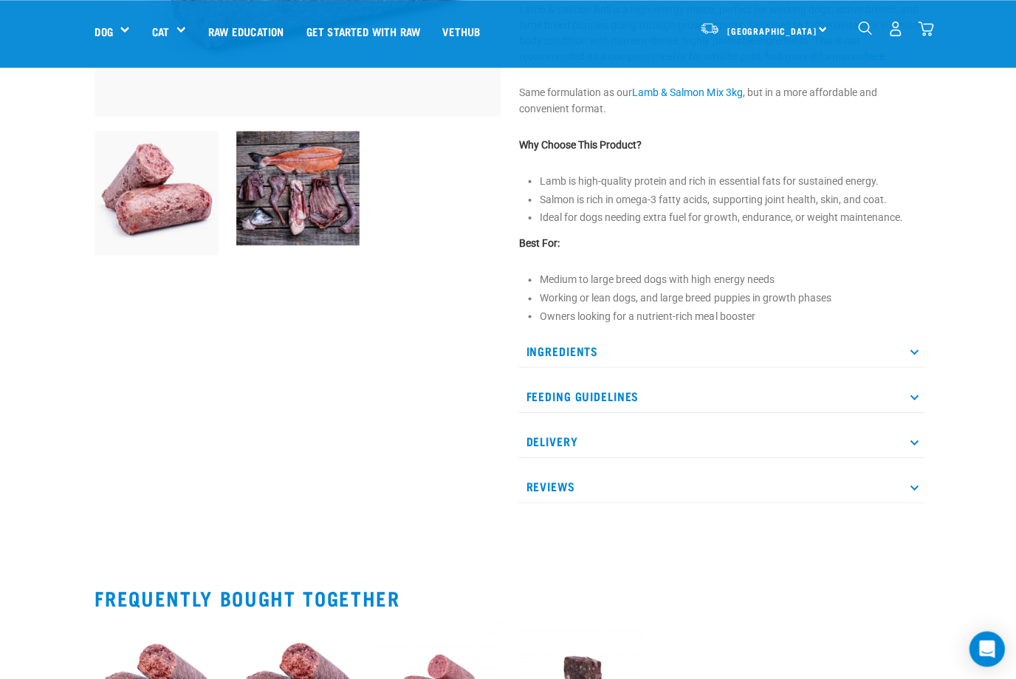
click at [782, 378] on p "Feeding Guidelines" at bounding box center [719, 394] width 405 height 33
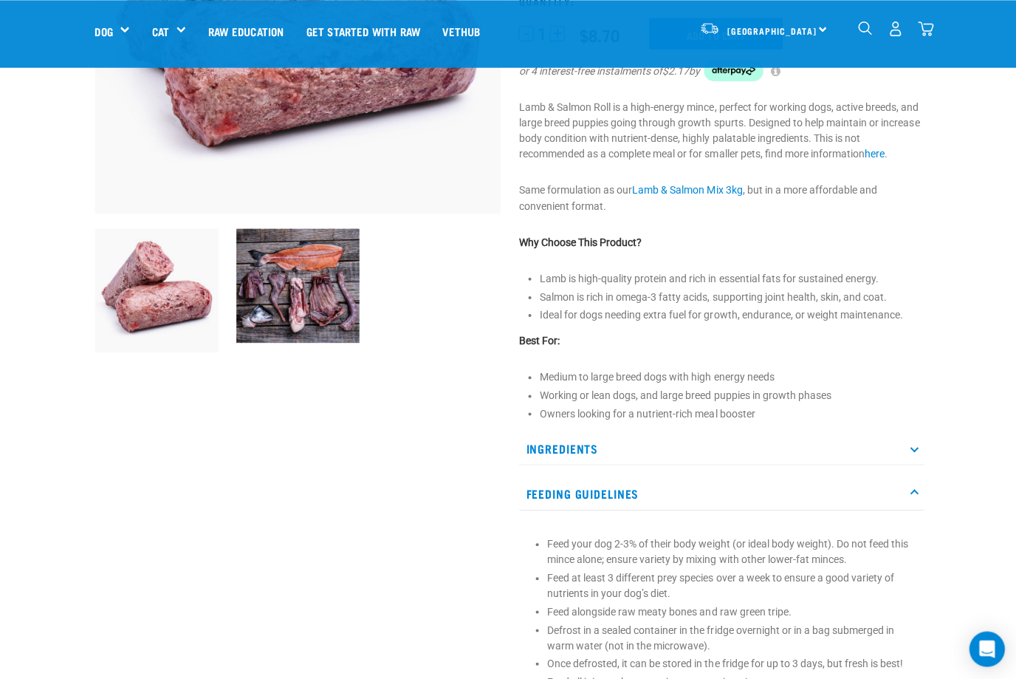
scroll to position [297, 0]
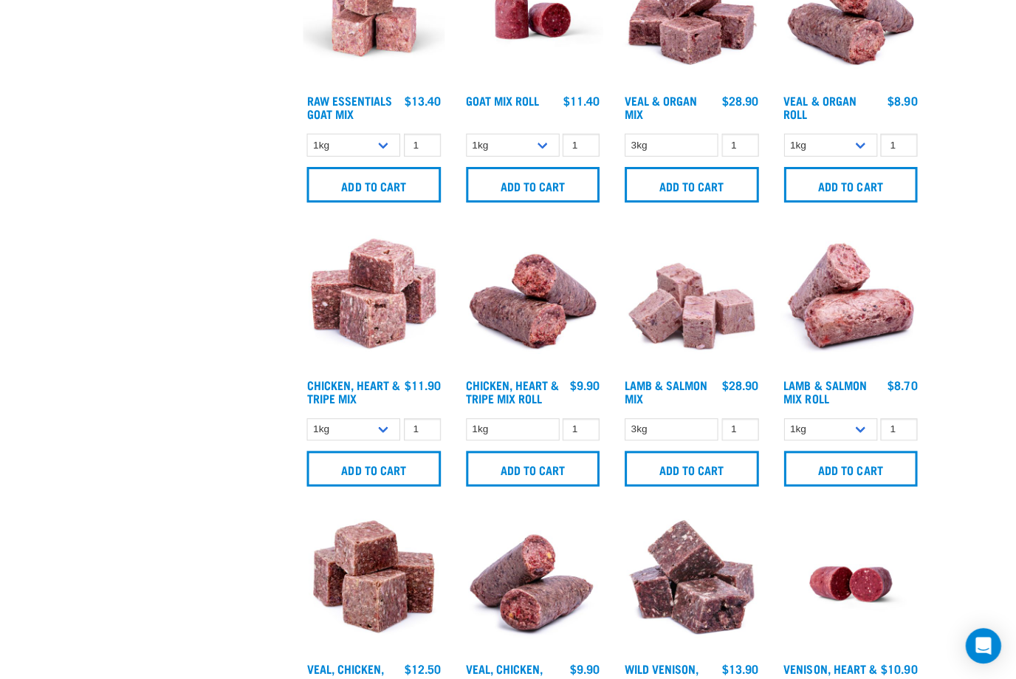
click at [336, 305] on img at bounding box center [376, 301] width 141 height 141
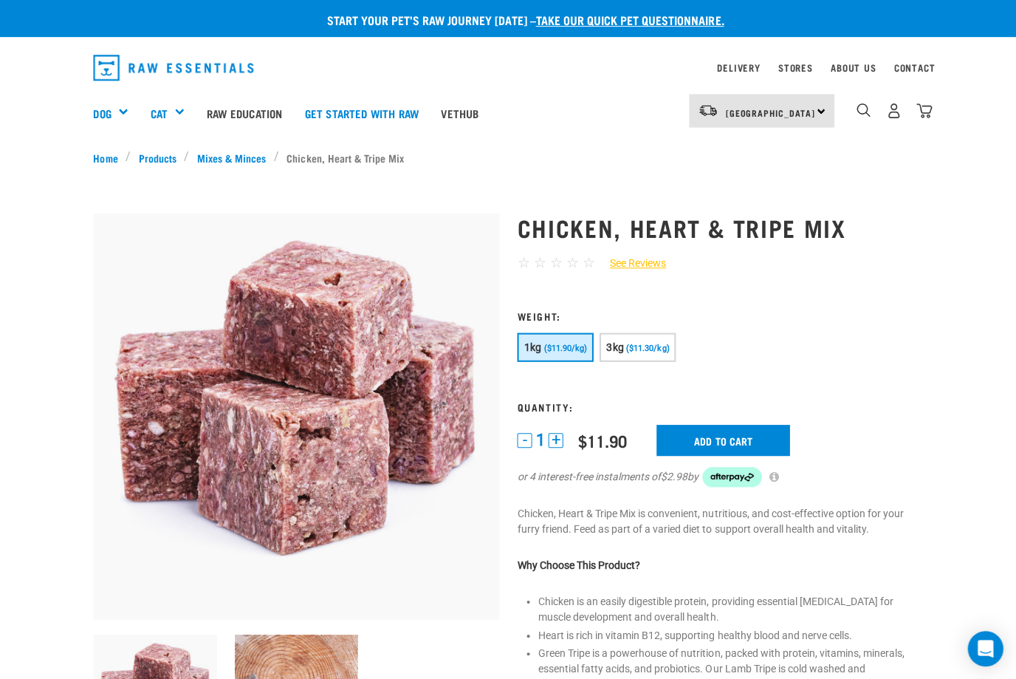
click at [928, 107] on img "dropdown navigation" at bounding box center [923, 111] width 16 height 16
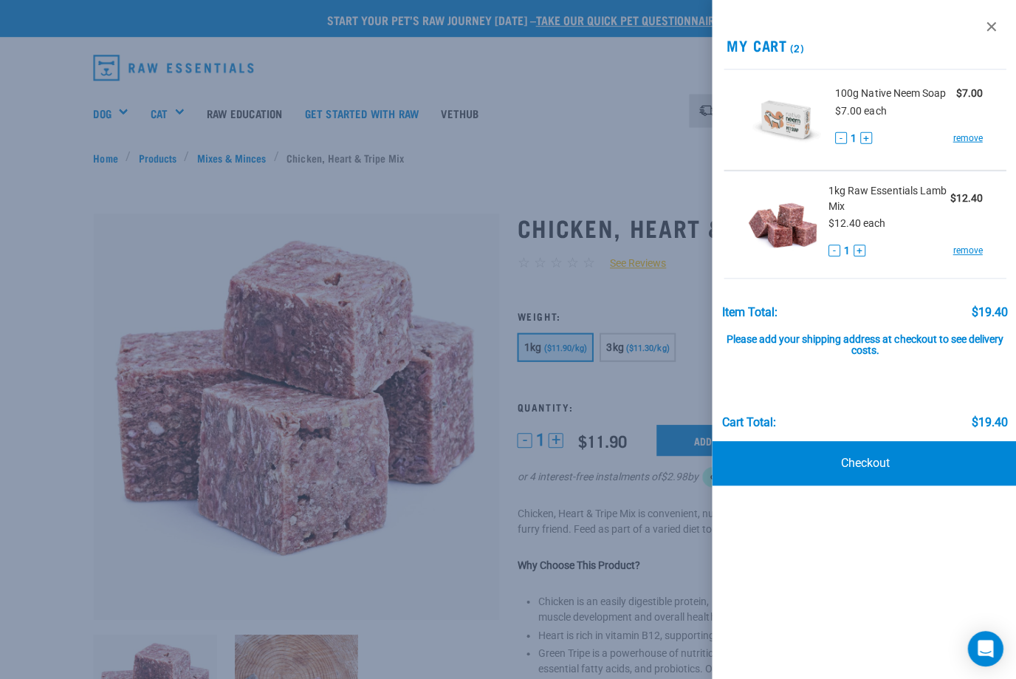
click at [778, 216] on img at bounding box center [781, 220] width 69 height 76
click at [795, 209] on img at bounding box center [781, 220] width 69 height 76
click at [789, 208] on img at bounding box center [781, 220] width 69 height 76
click at [864, 191] on span "1kg Raw Essentials Lamb Mix" at bounding box center [887, 197] width 121 height 31
click at [779, 213] on img at bounding box center [781, 220] width 69 height 76
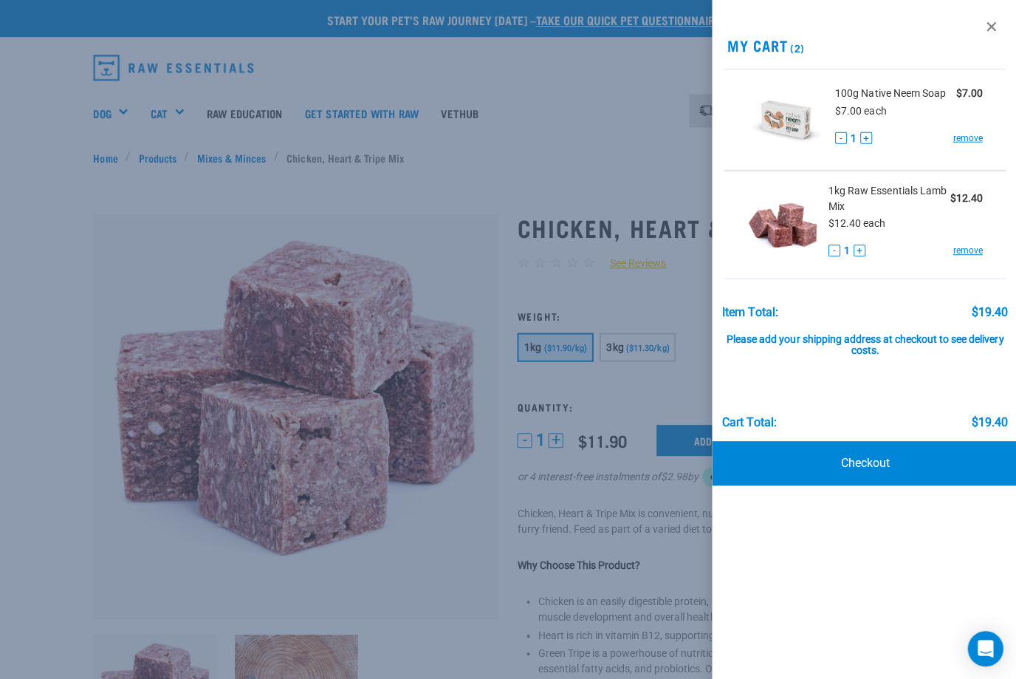
click at [188, 196] on div at bounding box center [508, 339] width 1016 height 679
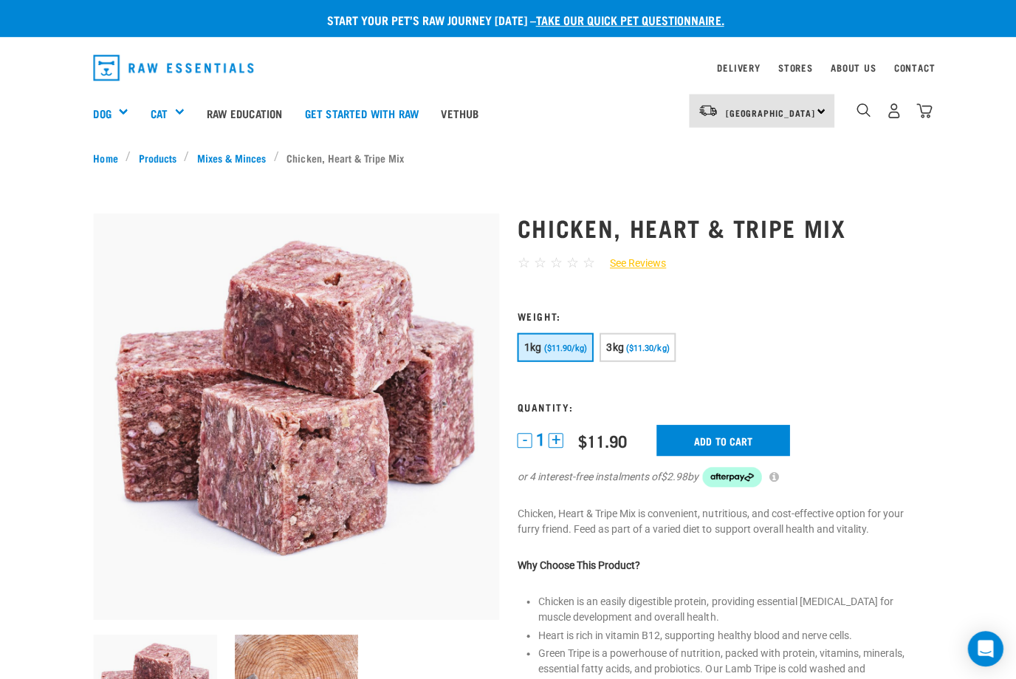
click at [0, 0] on h5 "Shop All Dog" at bounding box center [0, 0] width 0 height 0
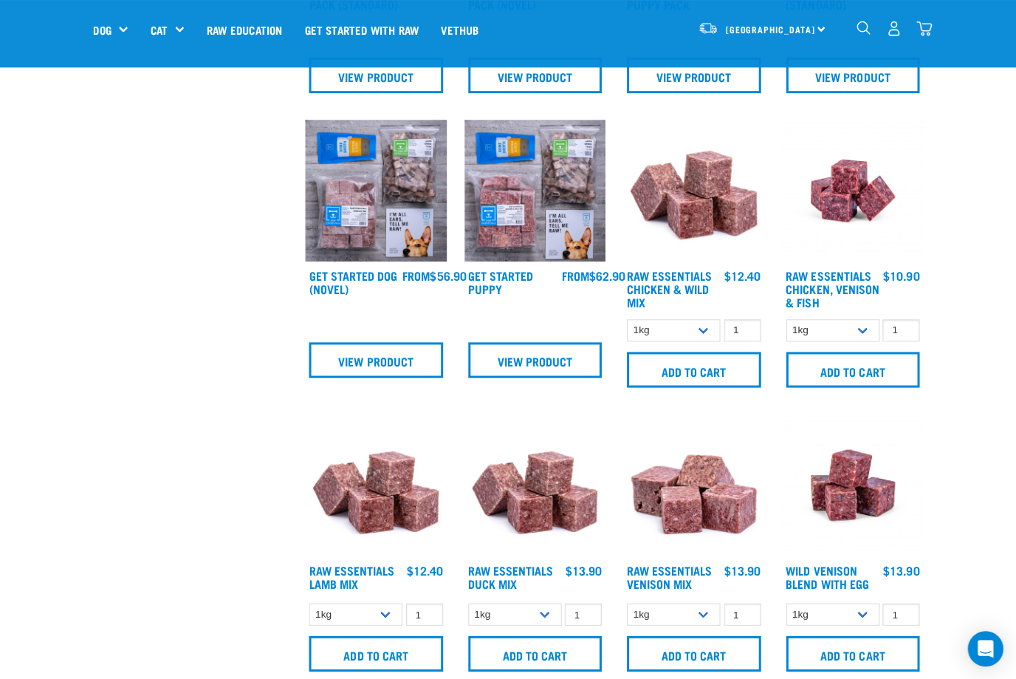
scroll to position [490, 0]
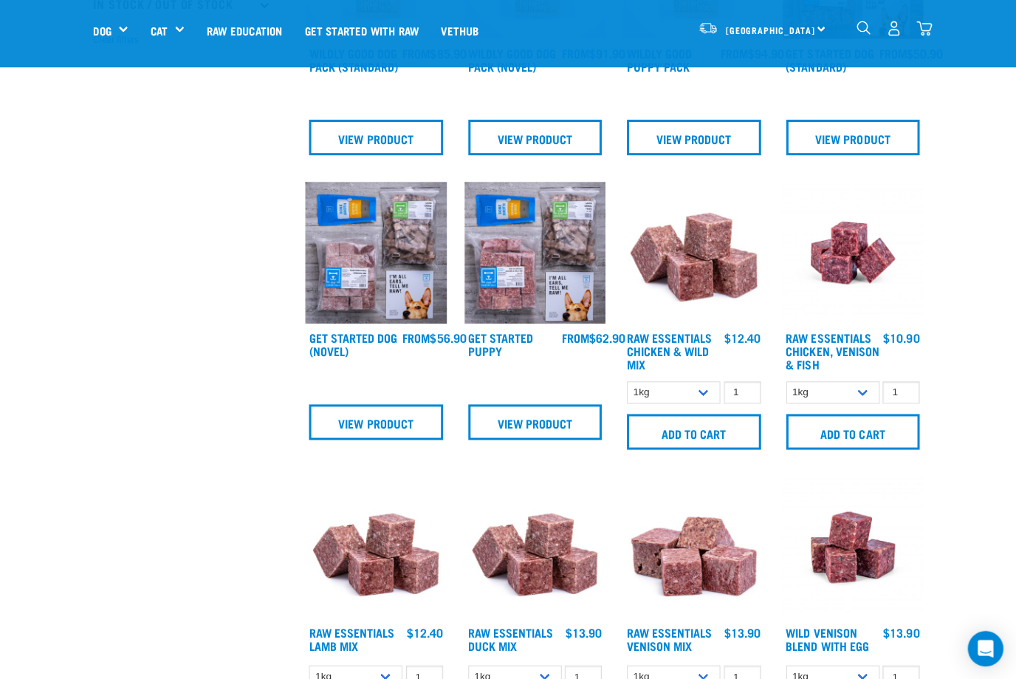
click at [700, 355] on link "Raw Essentials Chicken & Wild Mix" at bounding box center [668, 349] width 85 height 33
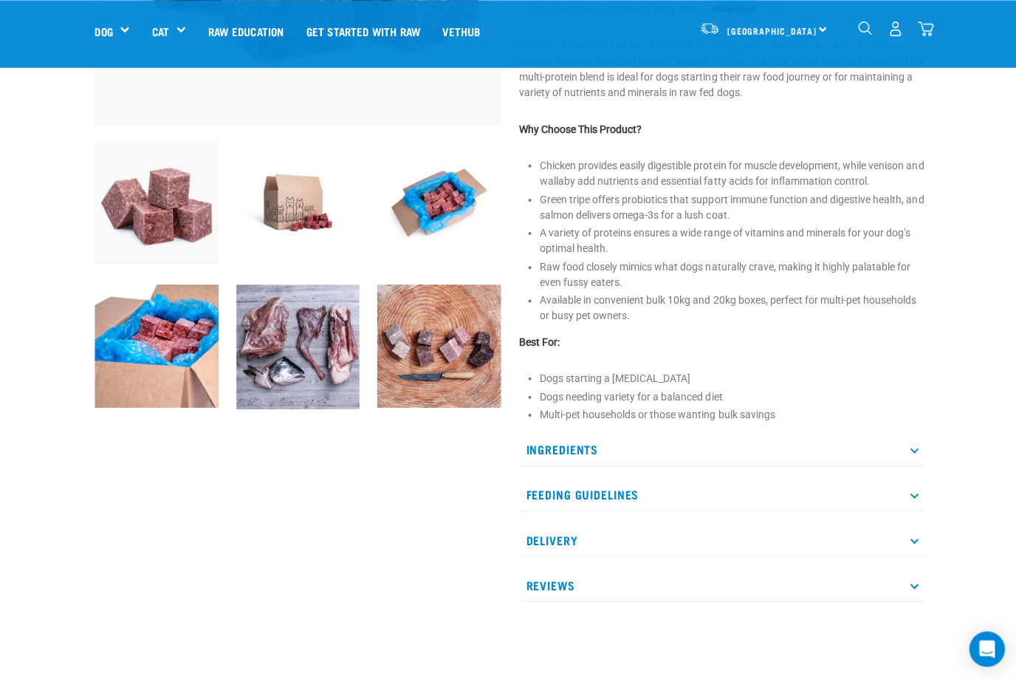
scroll to position [385, 0]
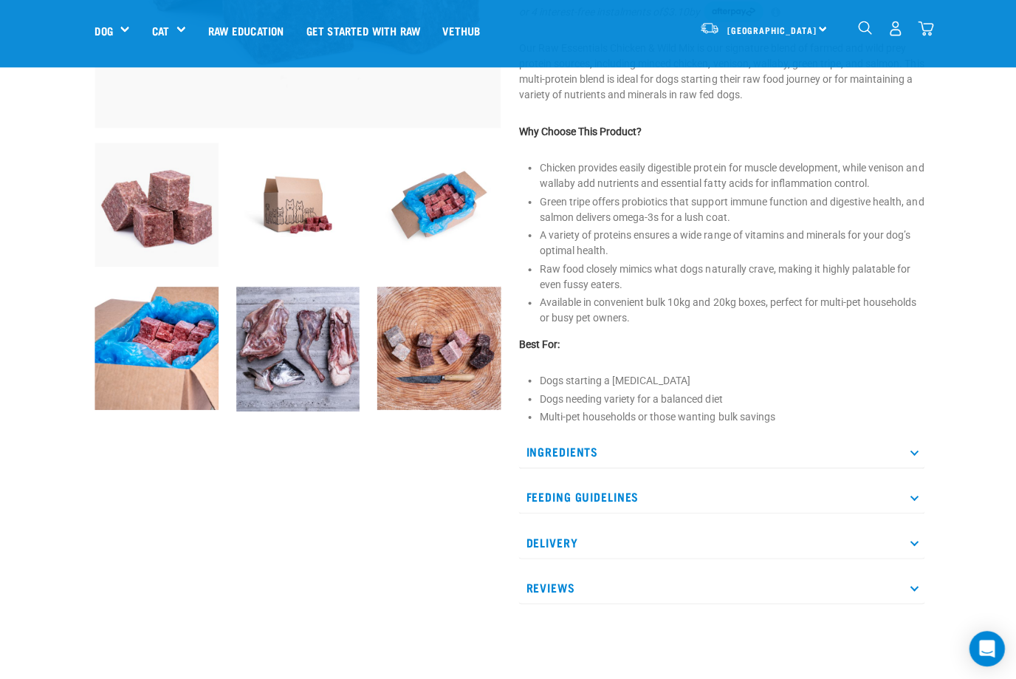
click at [907, 512] on p "Feeding Guidelines" at bounding box center [719, 495] width 405 height 33
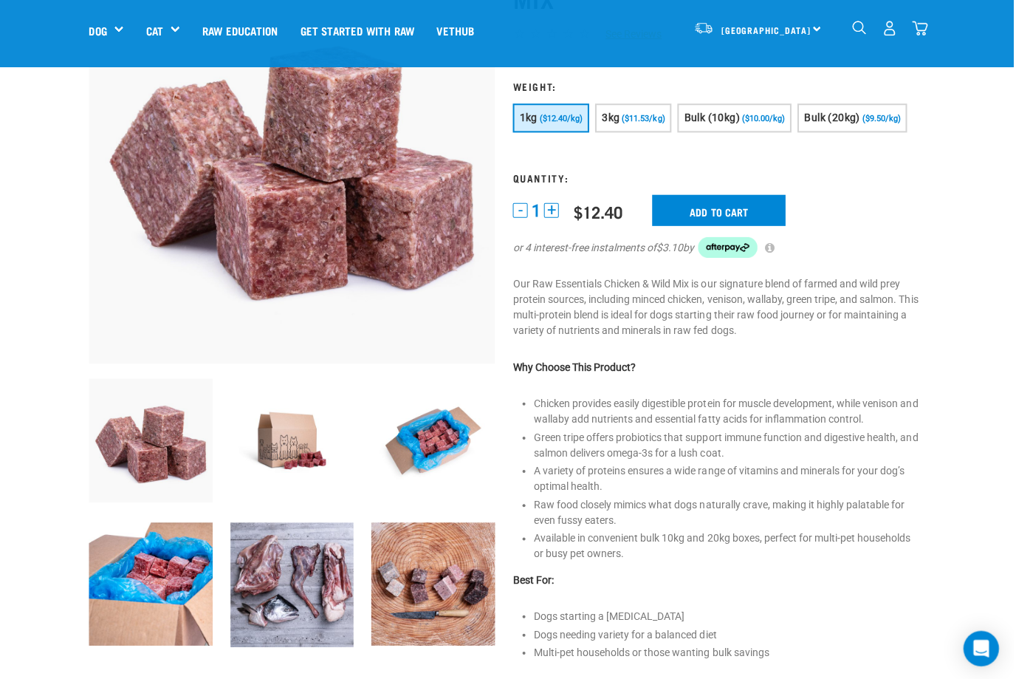
scroll to position [146, 0]
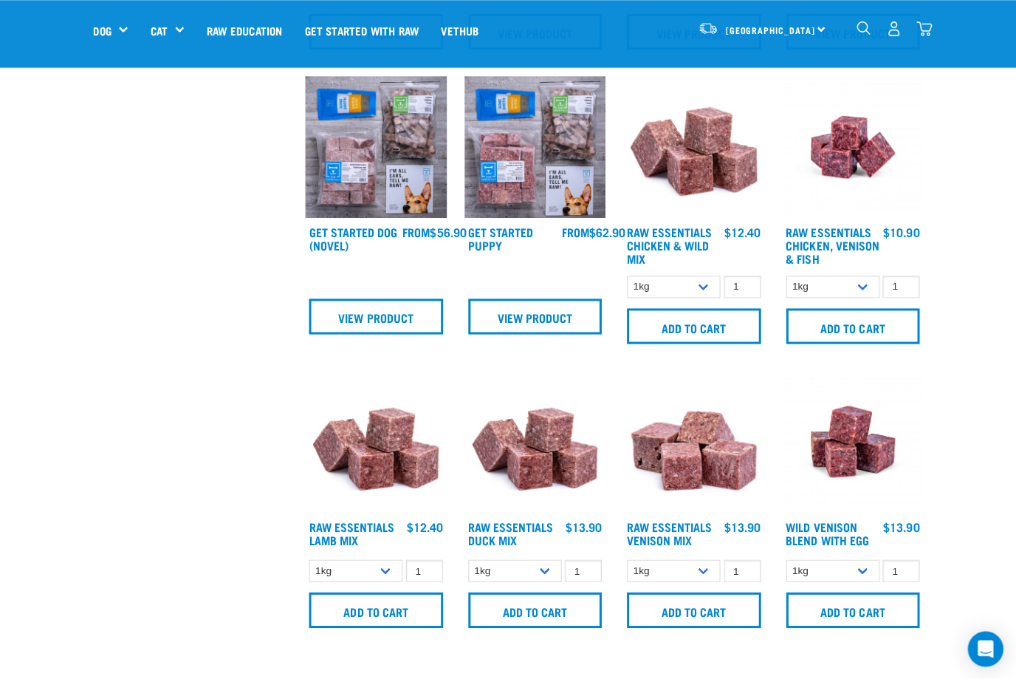
scroll to position [621, 0]
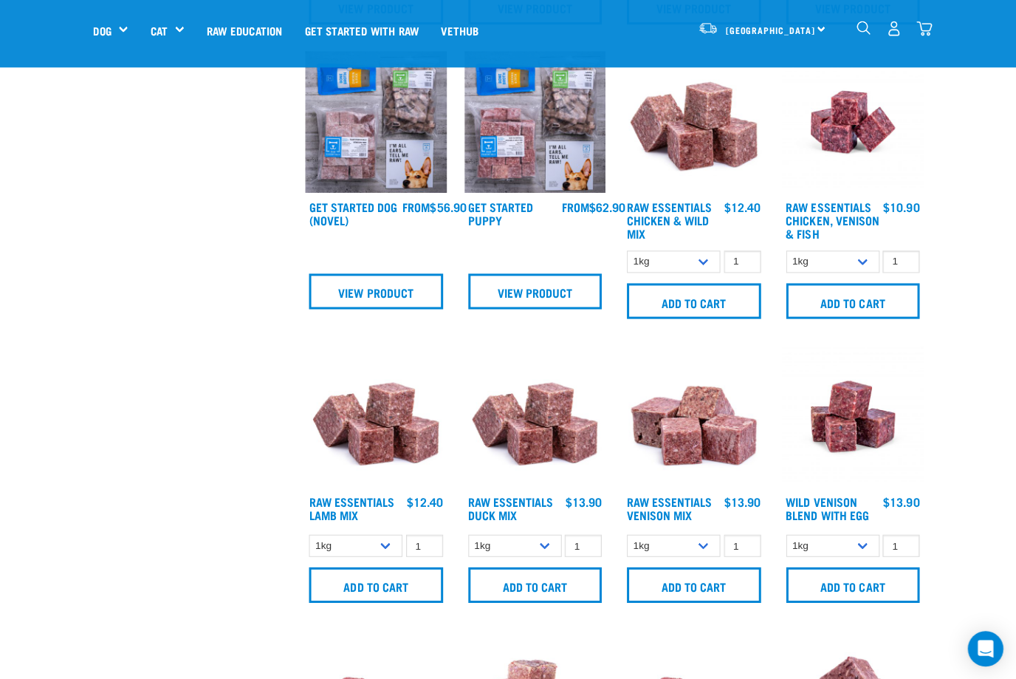
click at [881, 140] on img at bounding box center [852, 121] width 141 height 141
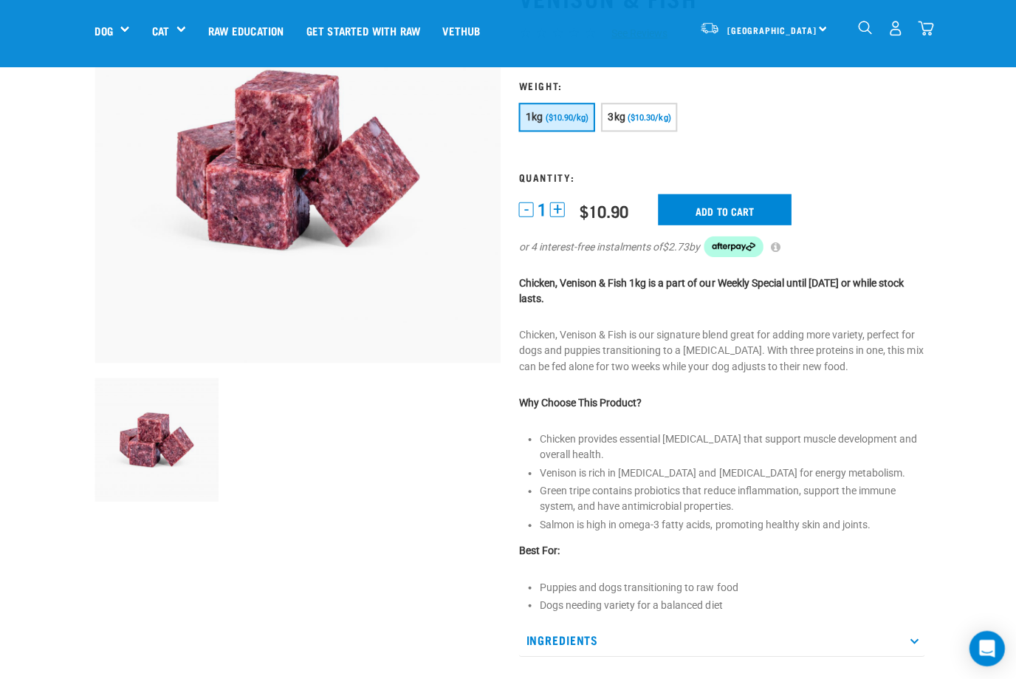
scroll to position [151, 0]
click at [668, 120] on span "($10.30/kg)" at bounding box center [647, 117] width 43 height 10
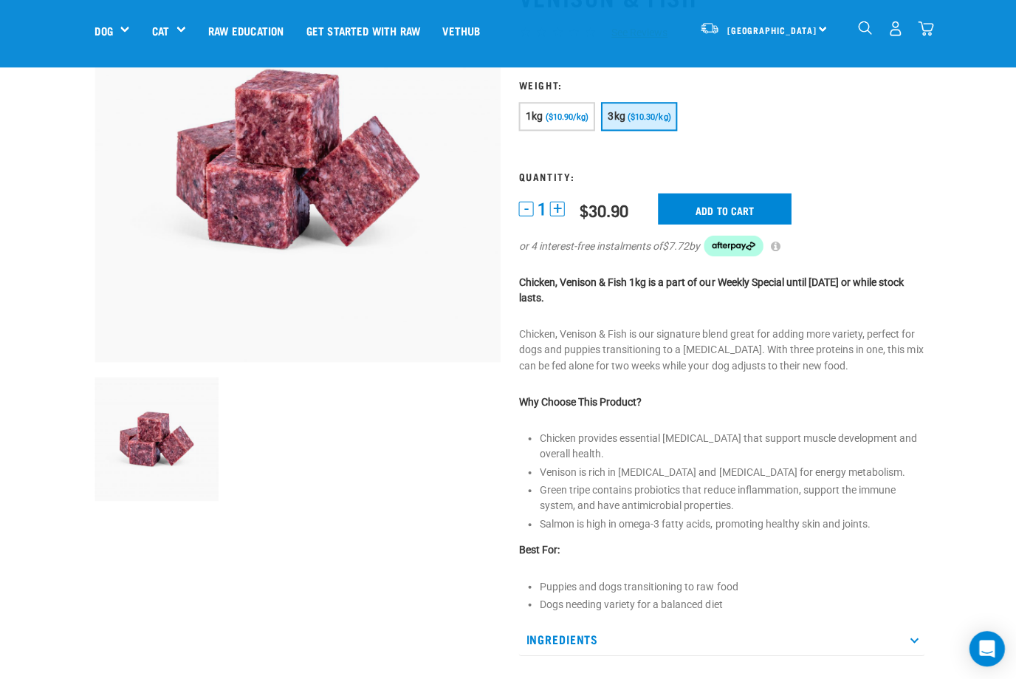
click at [587, 117] on span "($10.90/kg)" at bounding box center [565, 117] width 43 height 10
click at [729, 219] on input "Add to cart" at bounding box center [722, 208] width 133 height 31
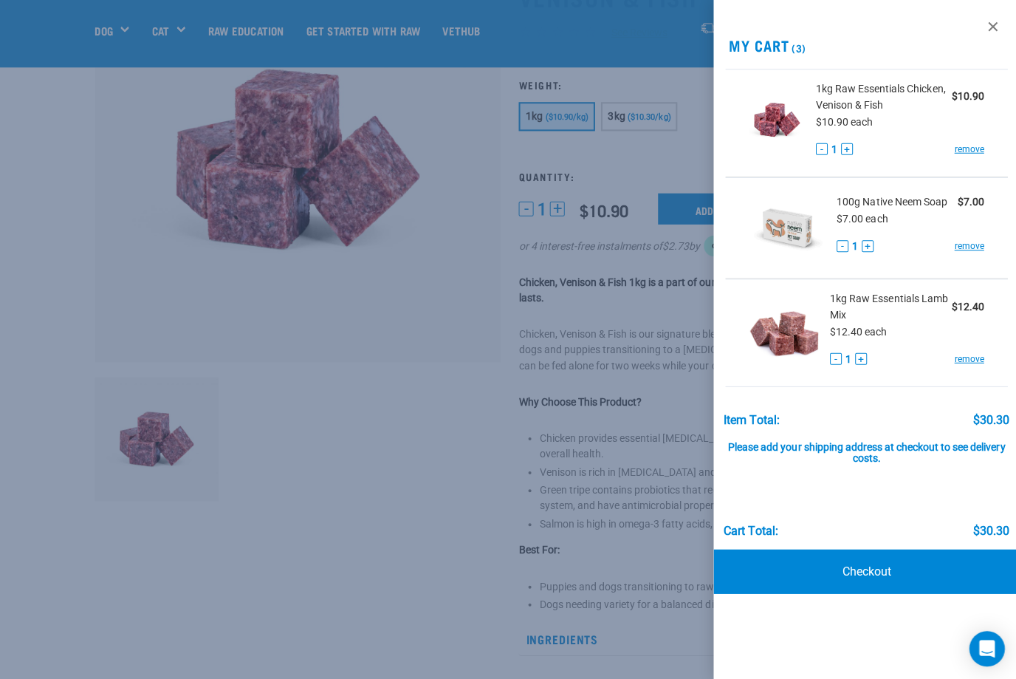
click at [934, 27] on div "View past orders / re-order My Cart (3) 1kg Raw Essentials Chicken, Venison & F…" at bounding box center [863, 339] width 305 height 679
click at [797, 332] on img at bounding box center [781, 328] width 69 height 76
click at [802, 333] on img at bounding box center [781, 328] width 69 height 76
click at [804, 332] on img at bounding box center [781, 328] width 69 height 76
click at [878, 460] on div "Please add your shipping address at checkout to see delivery costs." at bounding box center [864, 444] width 285 height 38
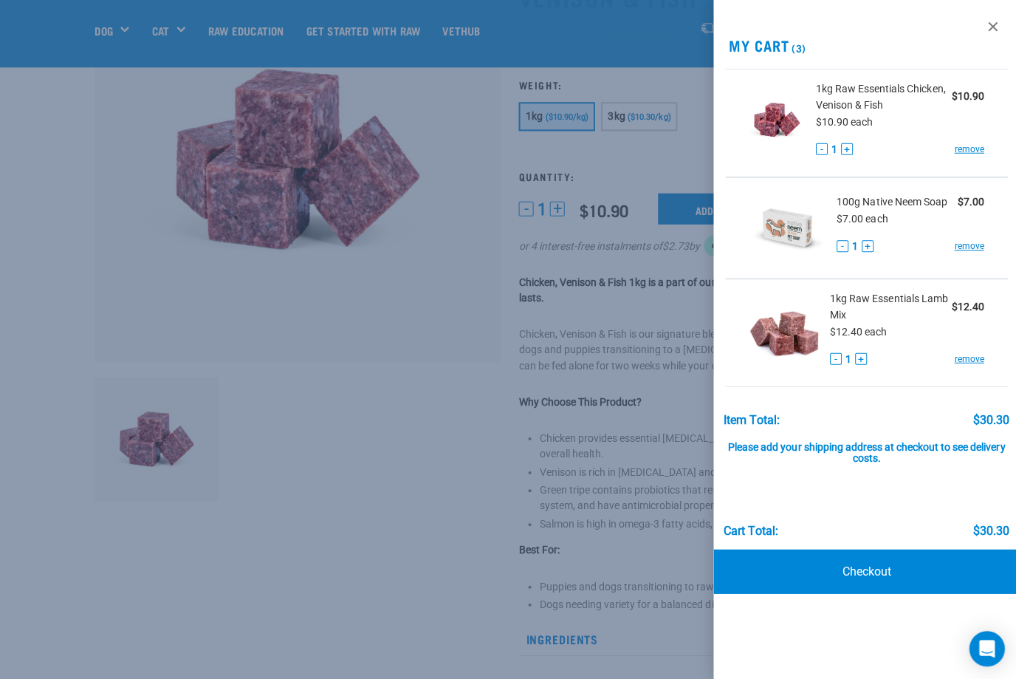
click at [886, 450] on div "Please add your shipping address at checkout to see delivery costs." at bounding box center [864, 444] width 285 height 38
click at [897, 567] on link "Checkout" at bounding box center [863, 569] width 305 height 44
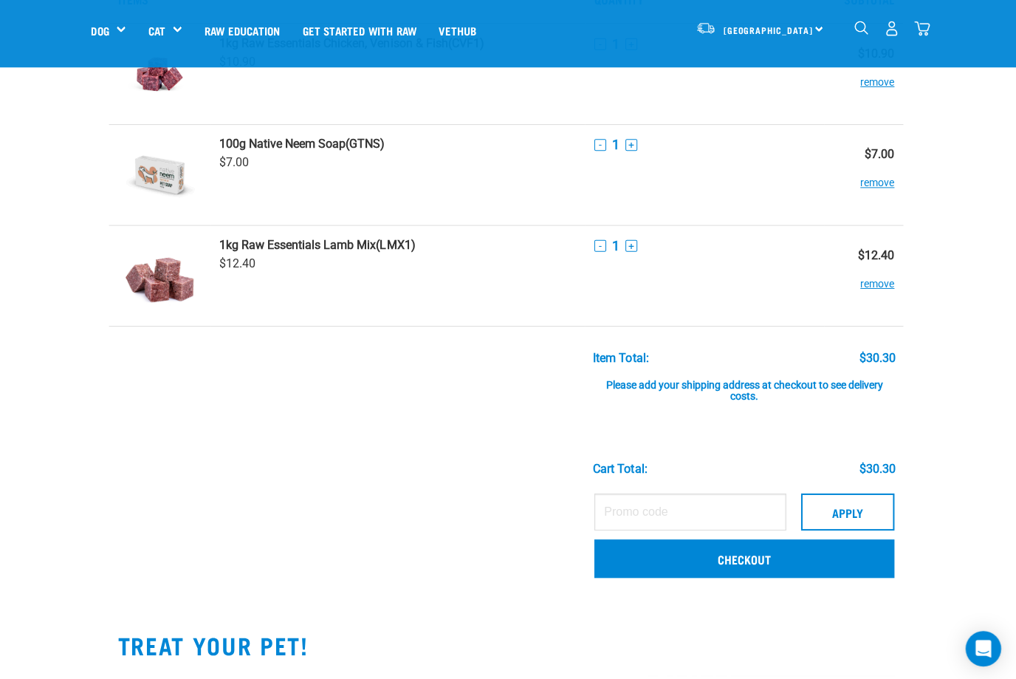
scroll to position [123, 0]
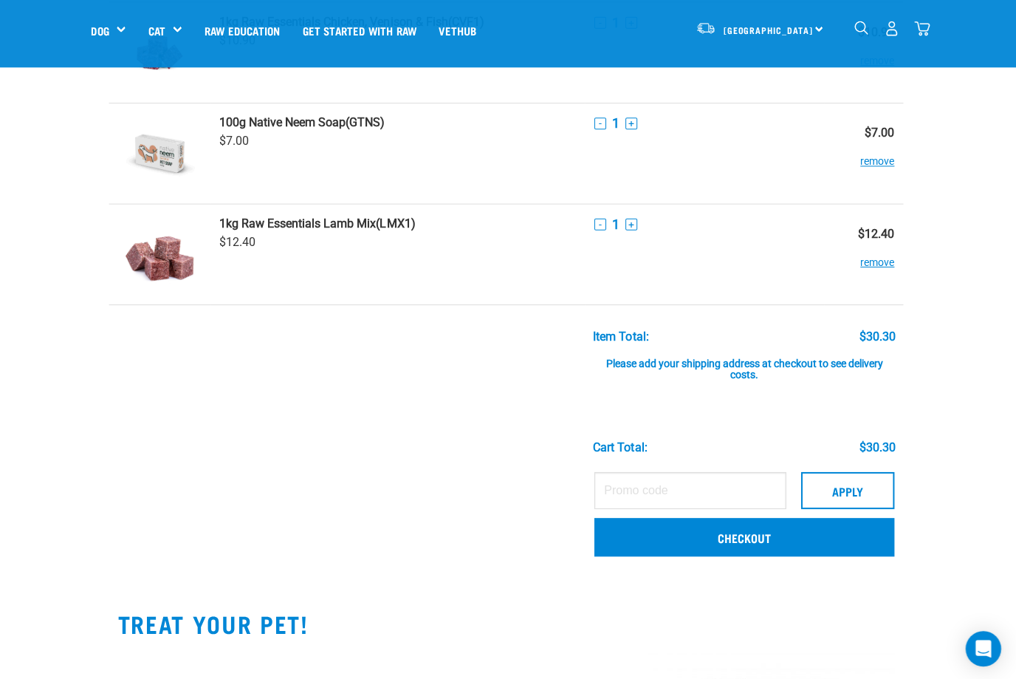
click at [748, 370] on div "Please add your shipping address at checkout to see delivery costs." at bounding box center [745, 362] width 301 height 38
click at [765, 362] on div "Please add your shipping address at checkout to see delivery costs." at bounding box center [745, 362] width 301 height 38
click at [772, 541] on link "Checkout" at bounding box center [745, 535] width 299 height 38
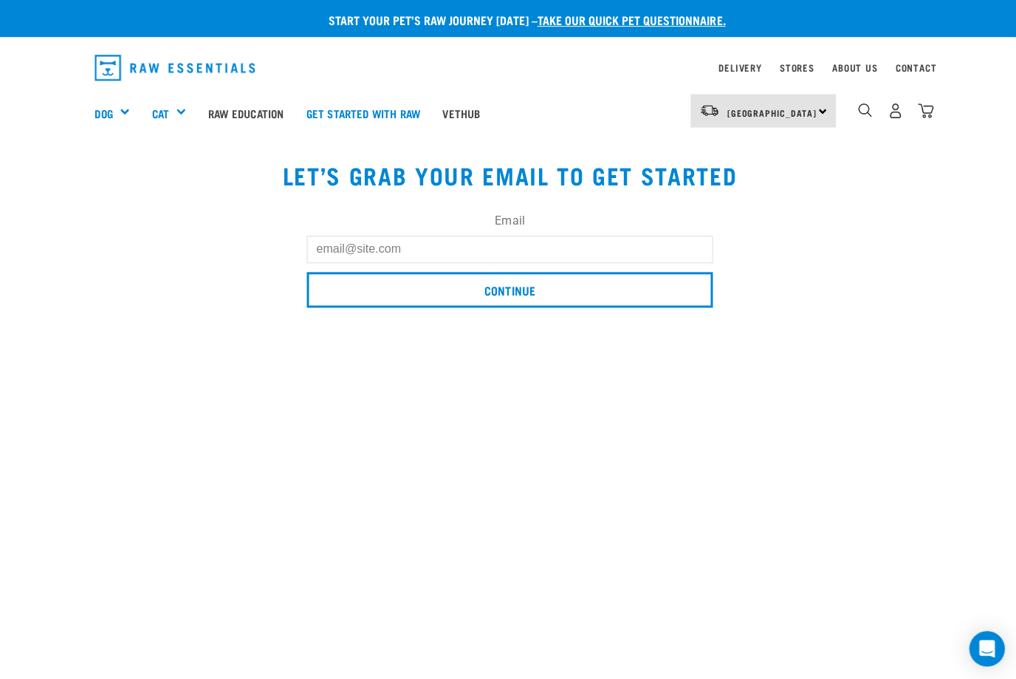
click at [480, 261] on input "Email" at bounding box center [508, 248] width 405 height 27
type input "[EMAIL_ADDRESS][DOMAIN_NAME]"
click at [508, 290] on input "Continue" at bounding box center [508, 288] width 405 height 35
click at [518, 284] on input "Continue" at bounding box center [508, 288] width 405 height 35
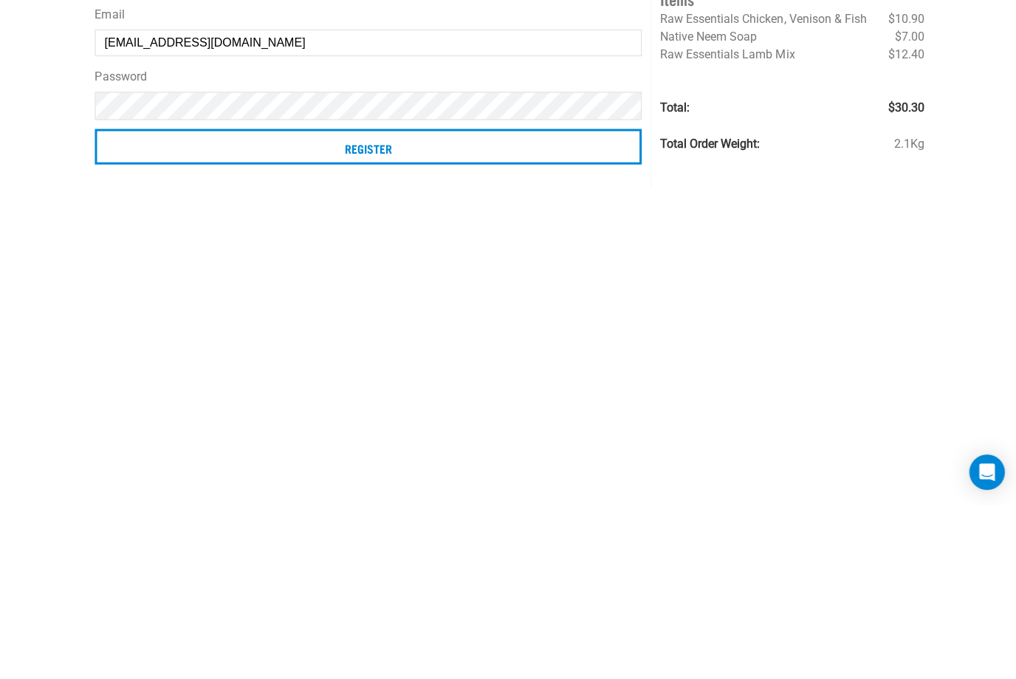
click at [397, 304] on input "Register" at bounding box center [367, 321] width 545 height 35
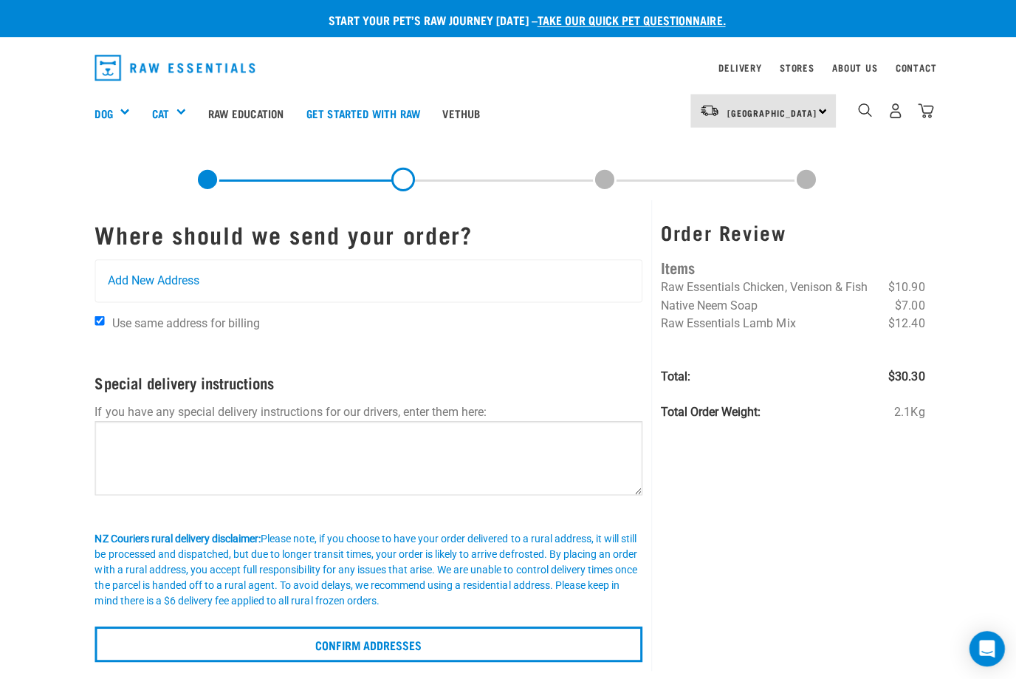
click at [196, 272] on span "Add New Address" at bounding box center [153, 280] width 92 height 18
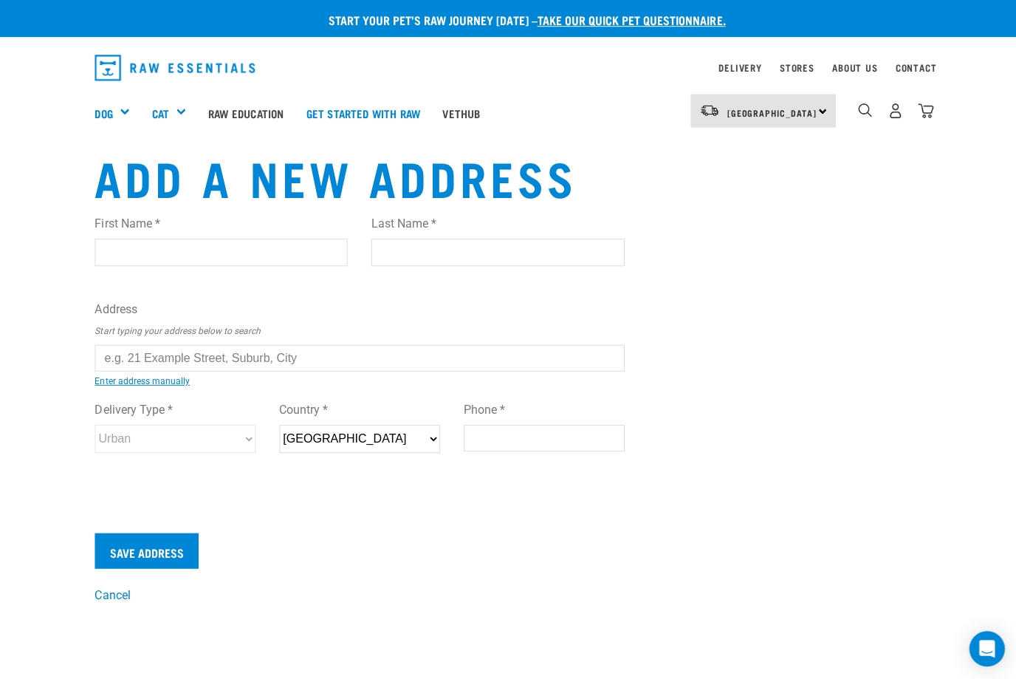
click at [302, 255] on input "First Name *" at bounding box center [221, 251] width 252 height 27
type input "[PERSON_NAME]"
click at [564, 243] on input "Last Name *" at bounding box center [496, 251] width 252 height 27
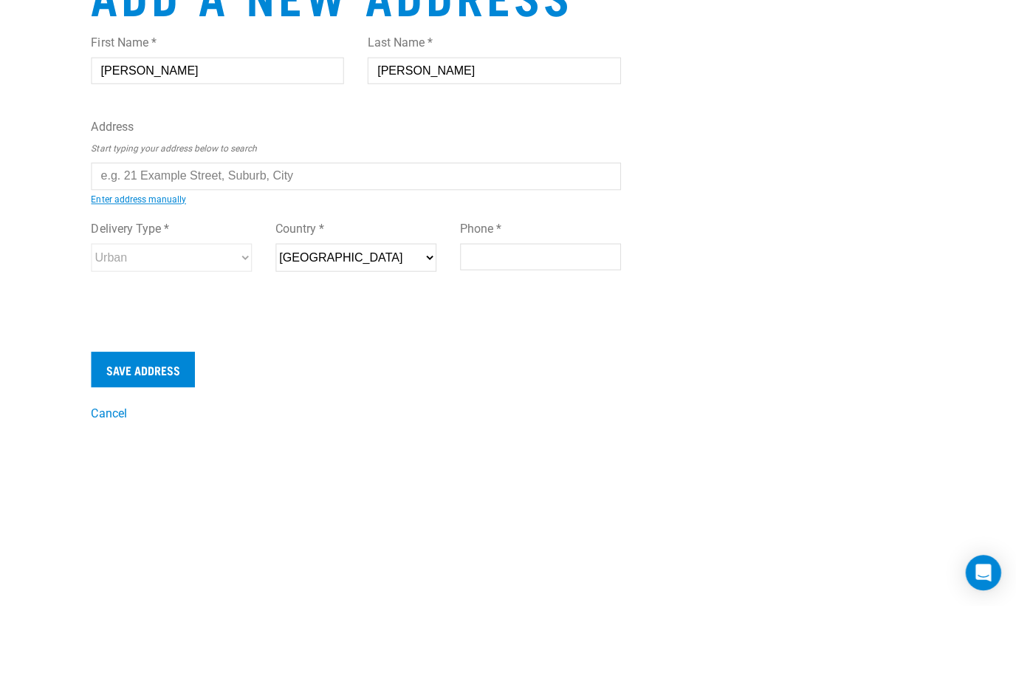
type input "[PERSON_NAME]"
click at [414, 238] on input "text" at bounding box center [359, 251] width 528 height 27
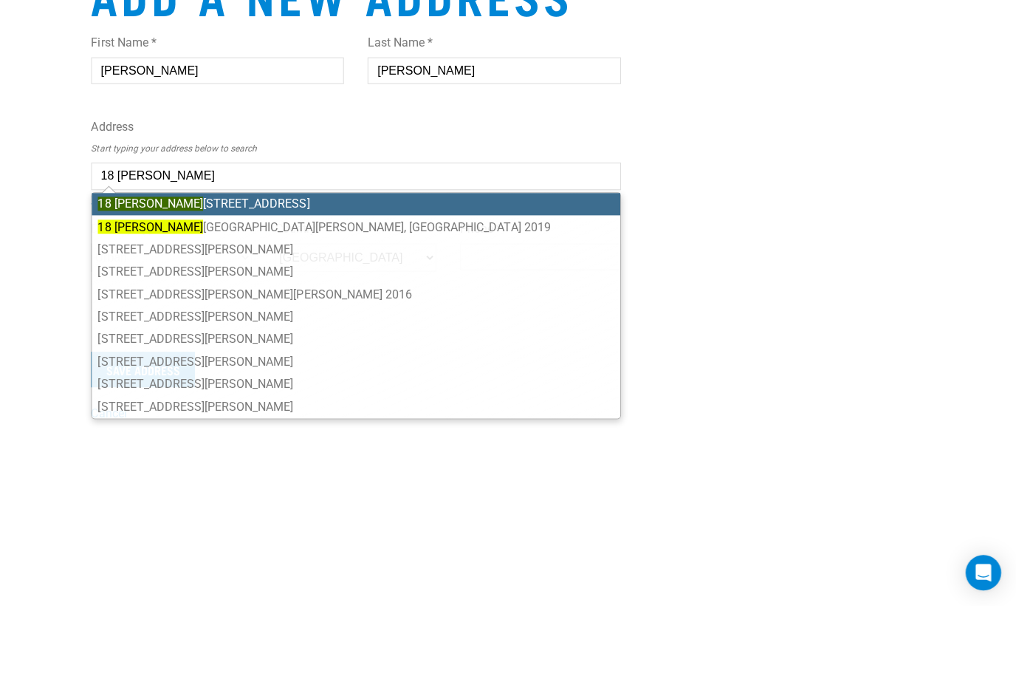
click at [328, 268] on li "[STREET_ADDRESS][PERSON_NAME]" at bounding box center [358, 279] width 527 height 22
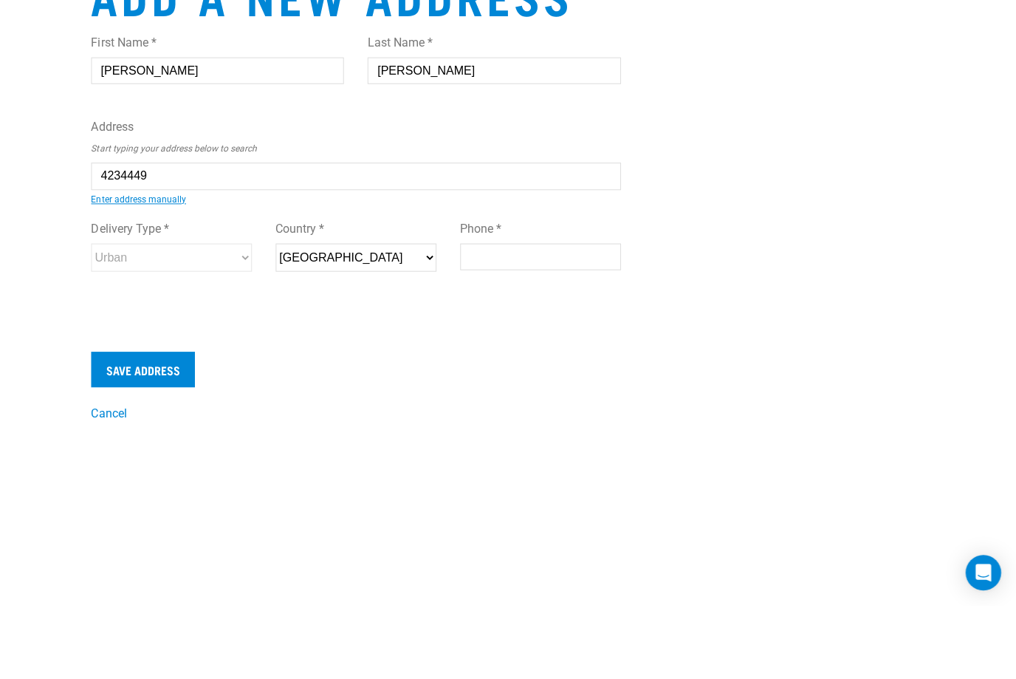
type input "[STREET_ADDRESS][PERSON_NAME]"
type input "Paerata"
type input "[GEOGRAPHIC_DATA]"
select select "AUK"
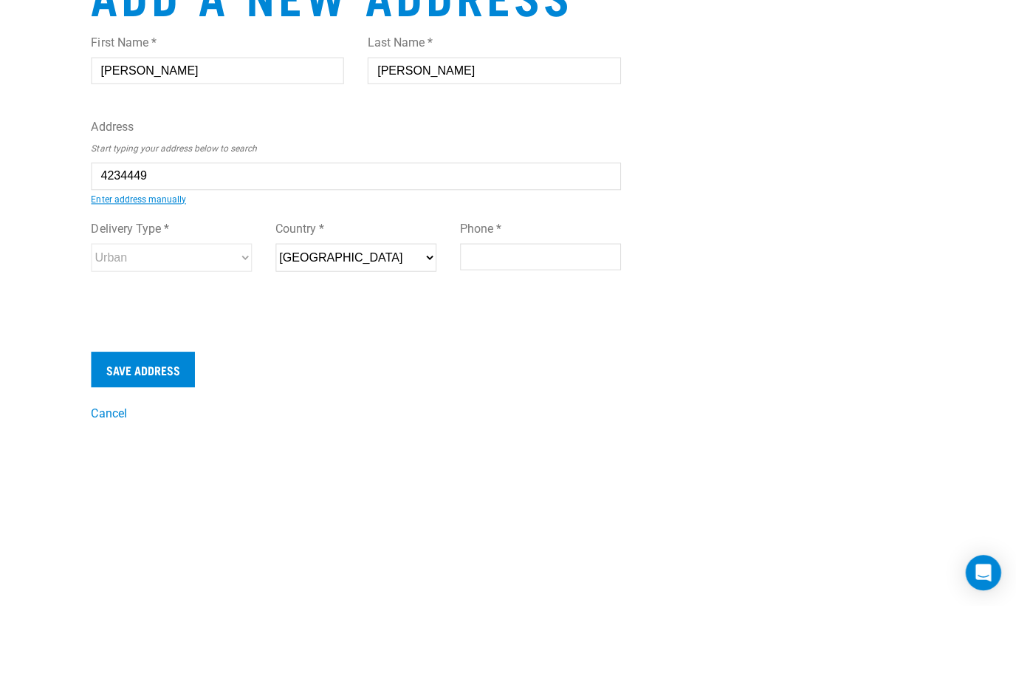
type input "2124"
select select "Urban"
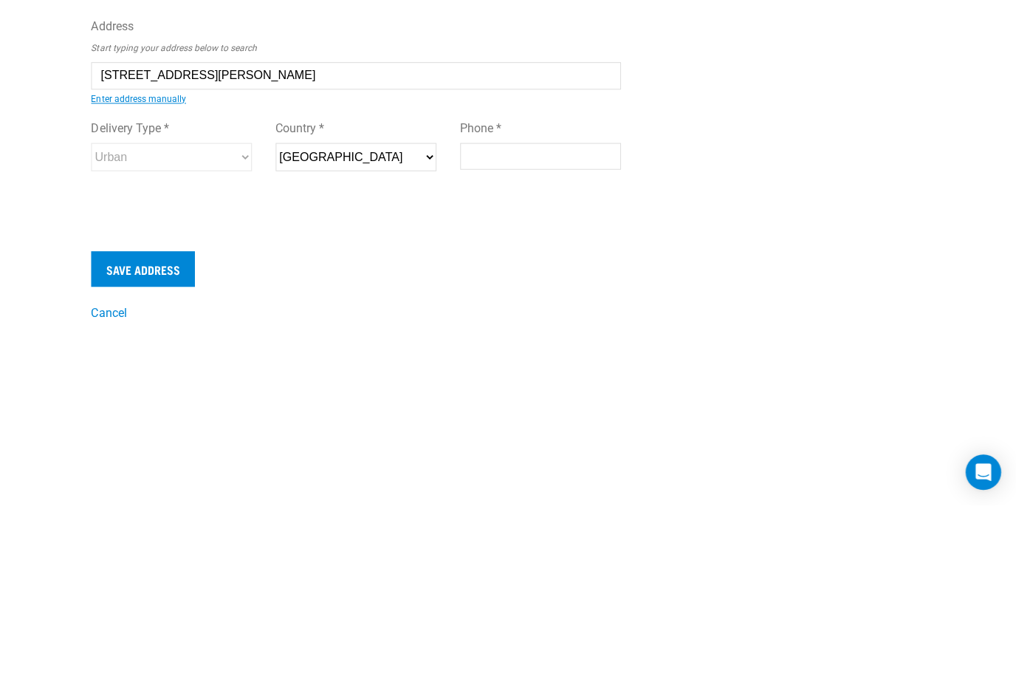
click at [155, 426] on input "Save Address" at bounding box center [146, 443] width 103 height 35
type input "0225005551"
click at [166, 426] on input "Save Address" at bounding box center [146, 443] width 103 height 35
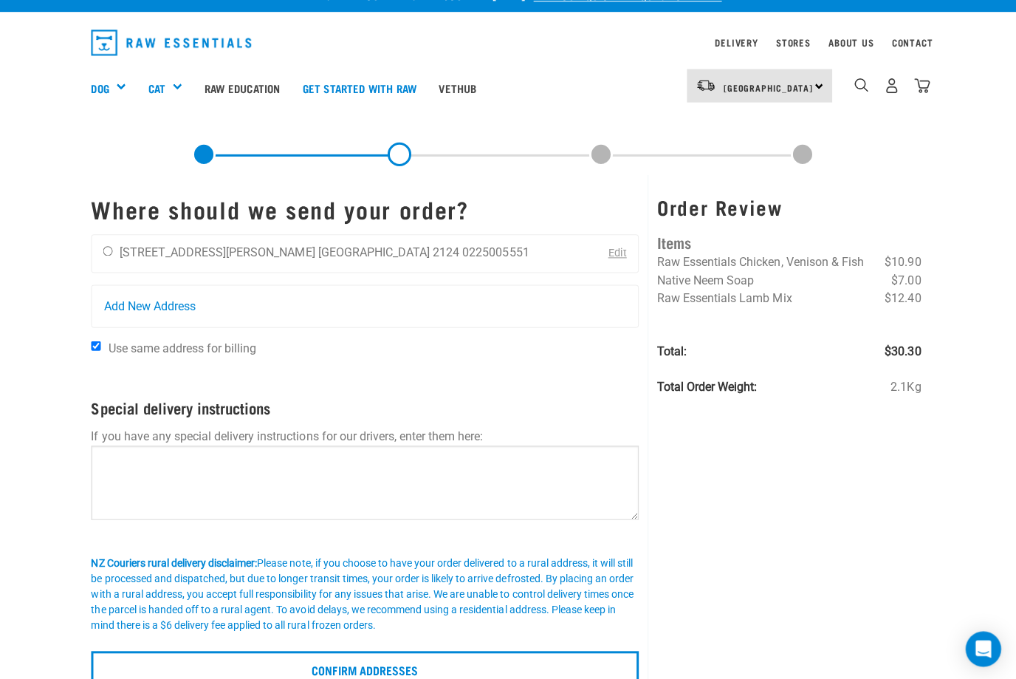
scroll to position [24, 0]
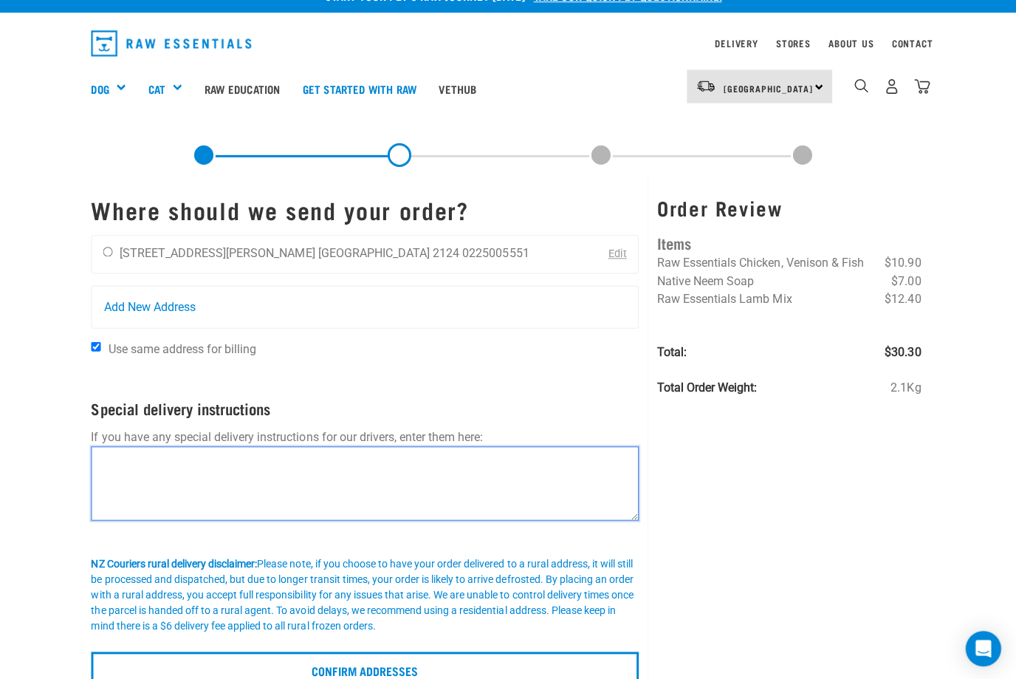
click at [442, 461] on textarea at bounding box center [368, 482] width 546 height 74
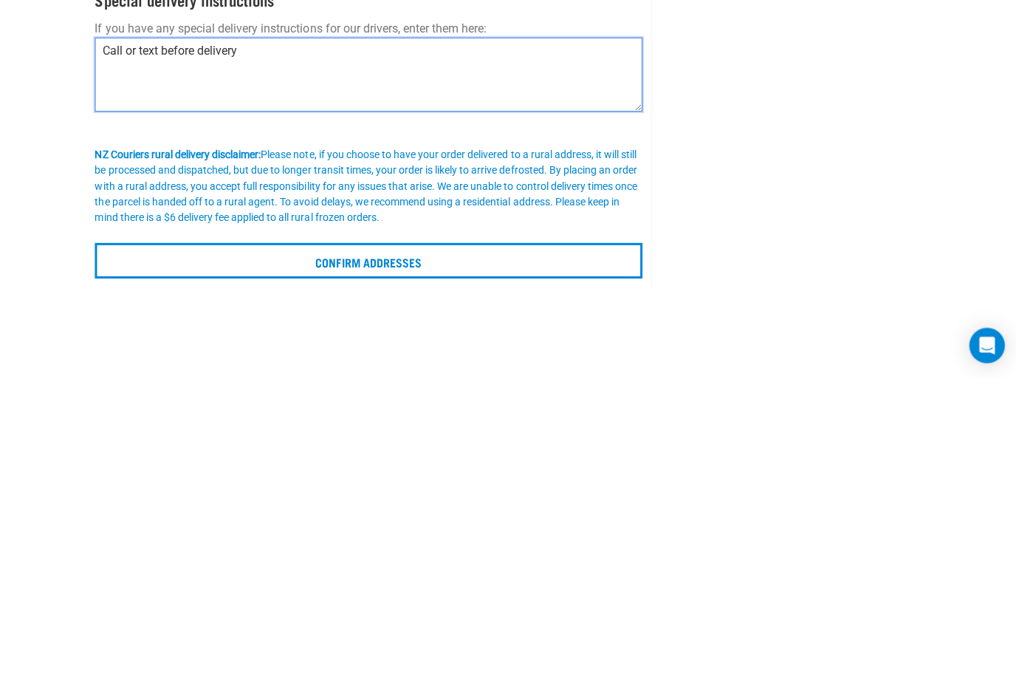
type textarea "Call or text before delivery"
click at [435, 544] on input "Confirm addresses" at bounding box center [368, 561] width 546 height 35
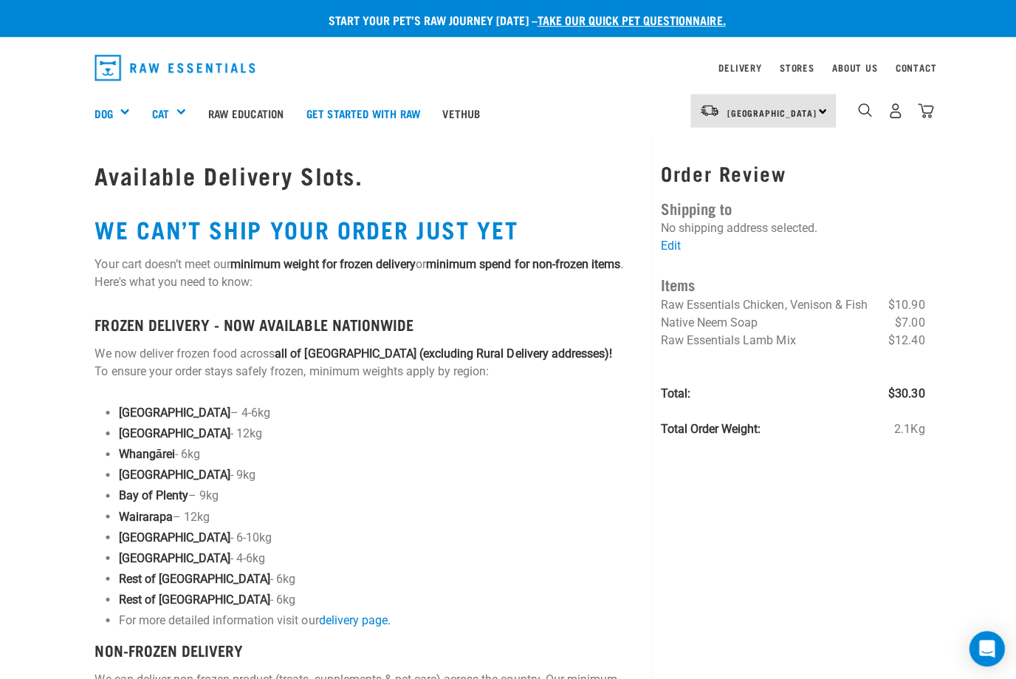
click at [928, 114] on img "dropdown navigation" at bounding box center [923, 111] width 16 height 16
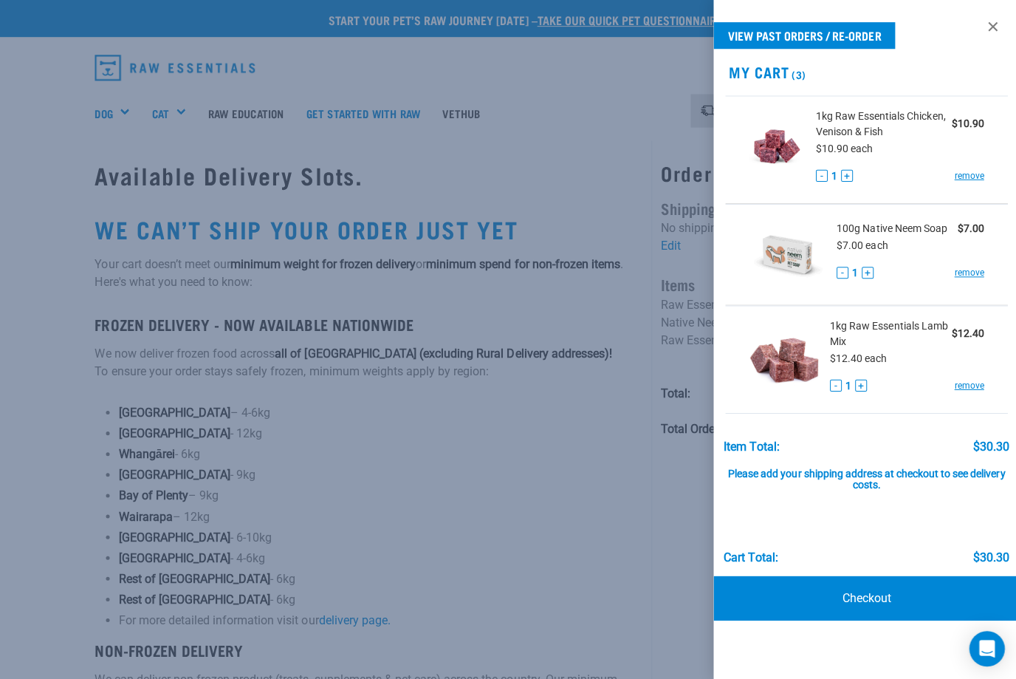
click at [789, 152] on img at bounding box center [774, 146] width 55 height 76
click at [801, 357] on img at bounding box center [781, 355] width 69 height 76
click at [567, 519] on div at bounding box center [508, 339] width 1016 height 679
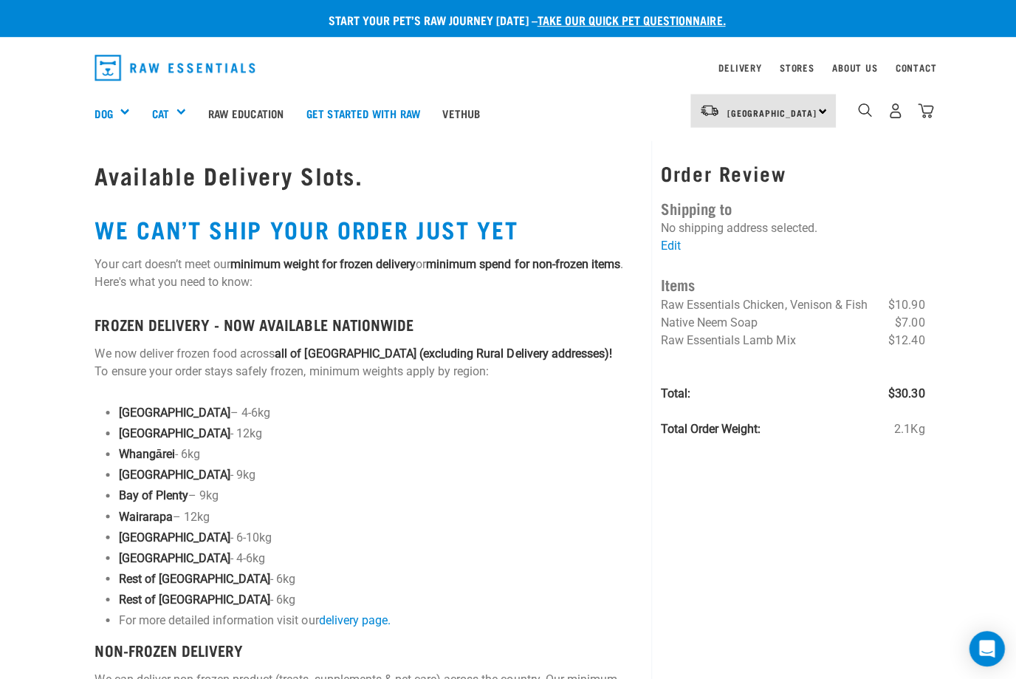
click at [929, 110] on img "dropdown navigation" at bounding box center [923, 111] width 16 height 16
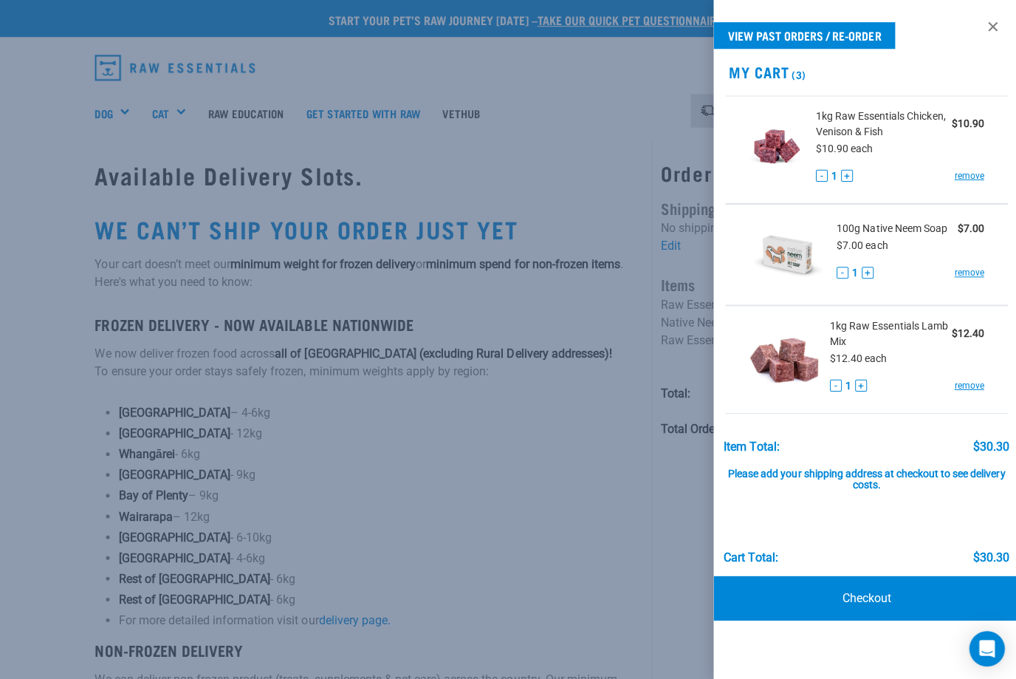
click at [638, 470] on div at bounding box center [508, 339] width 1016 height 679
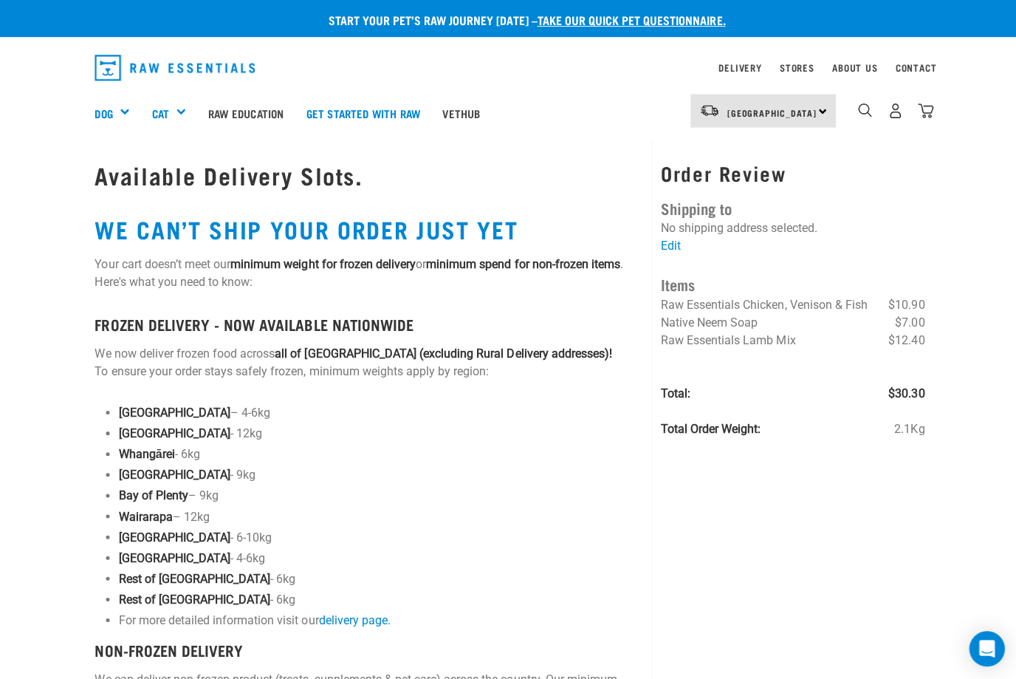
click at [889, 117] on img "dropdown navigation" at bounding box center [893, 111] width 16 height 16
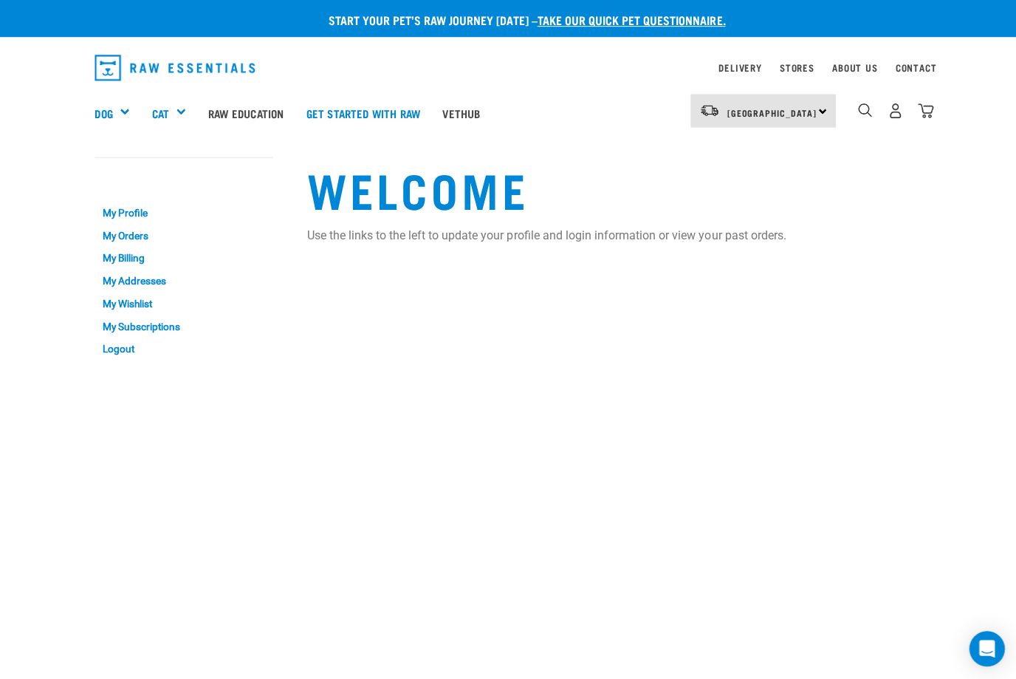
click at [0, 0] on div "Shop All Dog" at bounding box center [0, 0] width 0 height 0
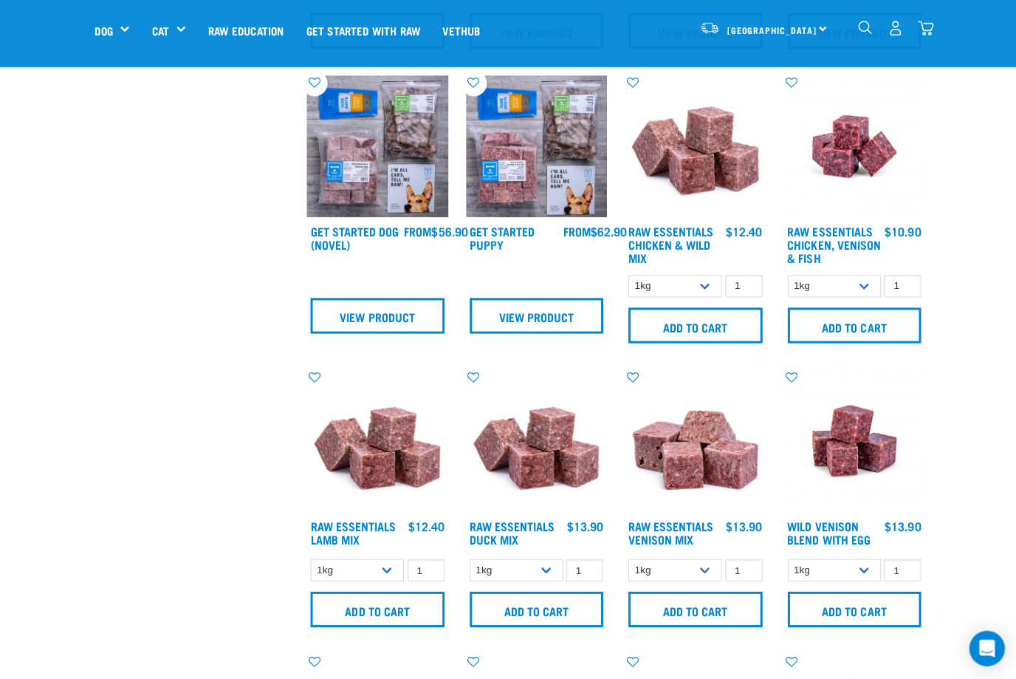
scroll to position [600, 0]
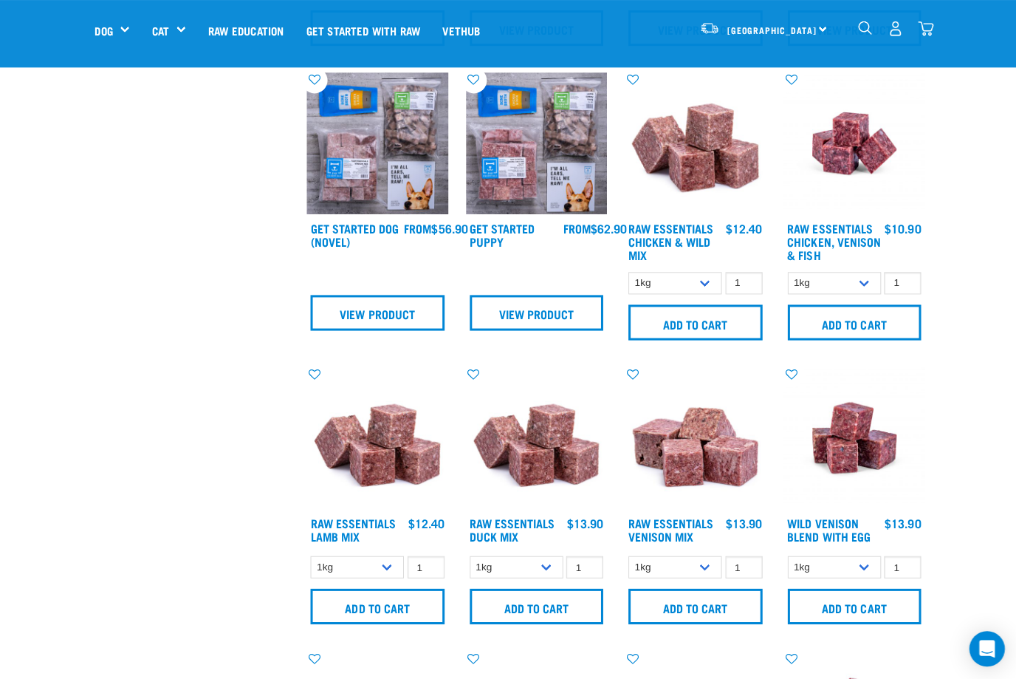
click at [572, 442] on img at bounding box center [535, 436] width 141 height 141
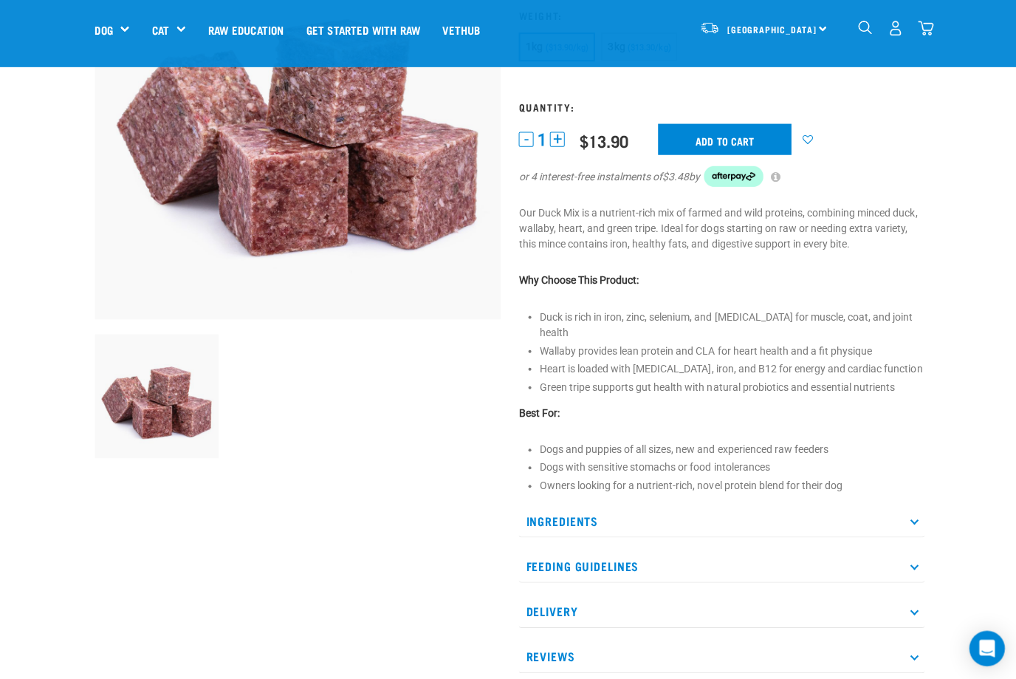
scroll to position [196, 0]
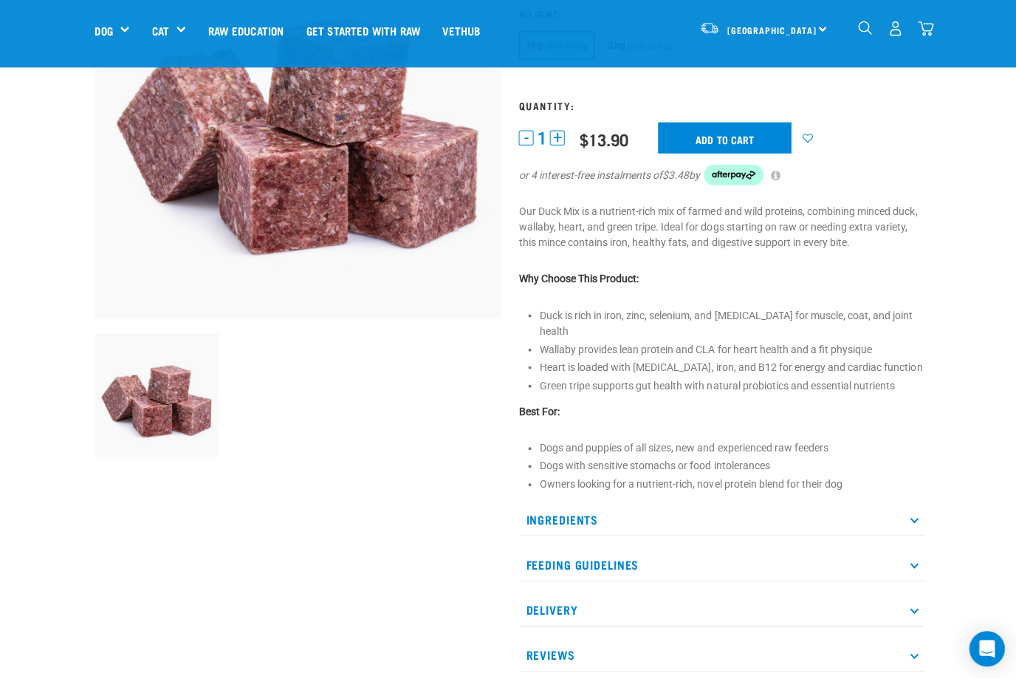
click at [742, 129] on input "Add to cart" at bounding box center [722, 137] width 133 height 31
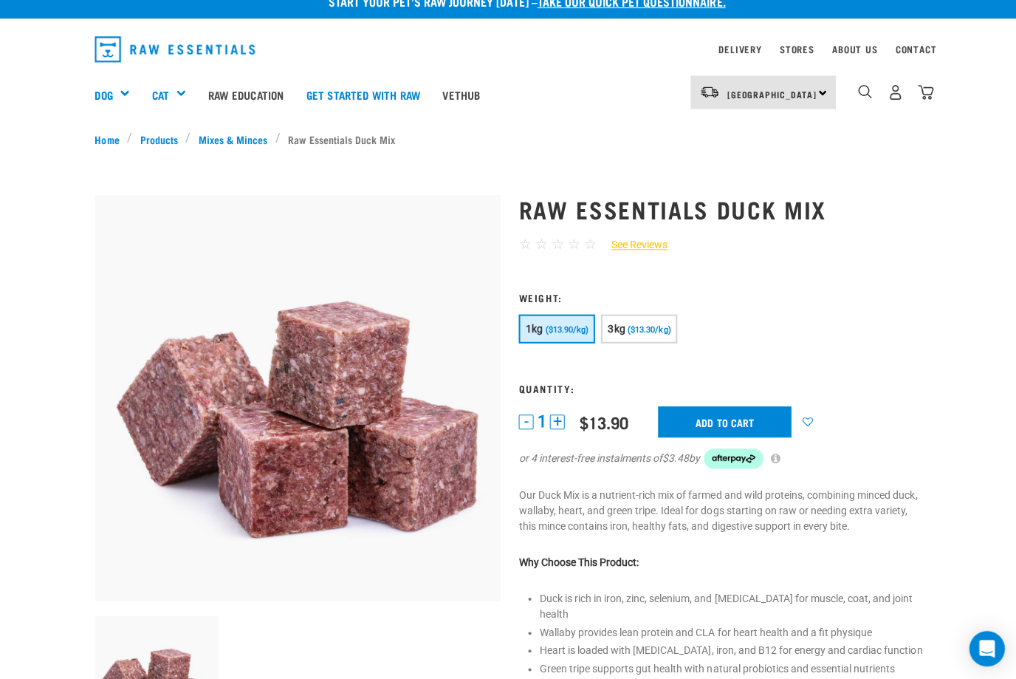
scroll to position [0, 0]
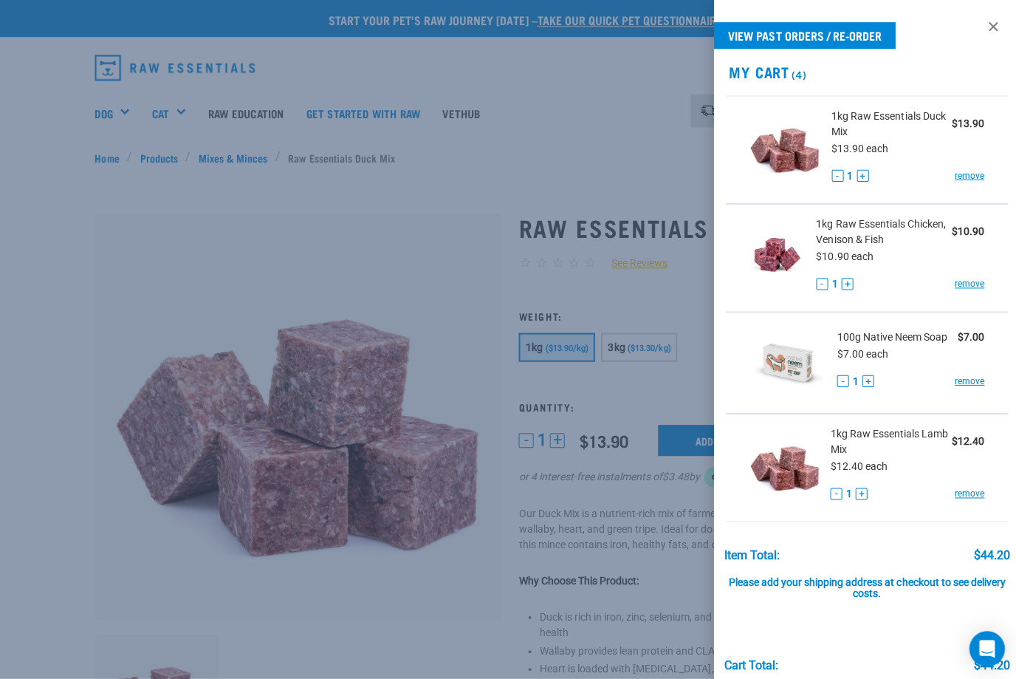
click at [666, 153] on div at bounding box center [508, 339] width 1016 height 679
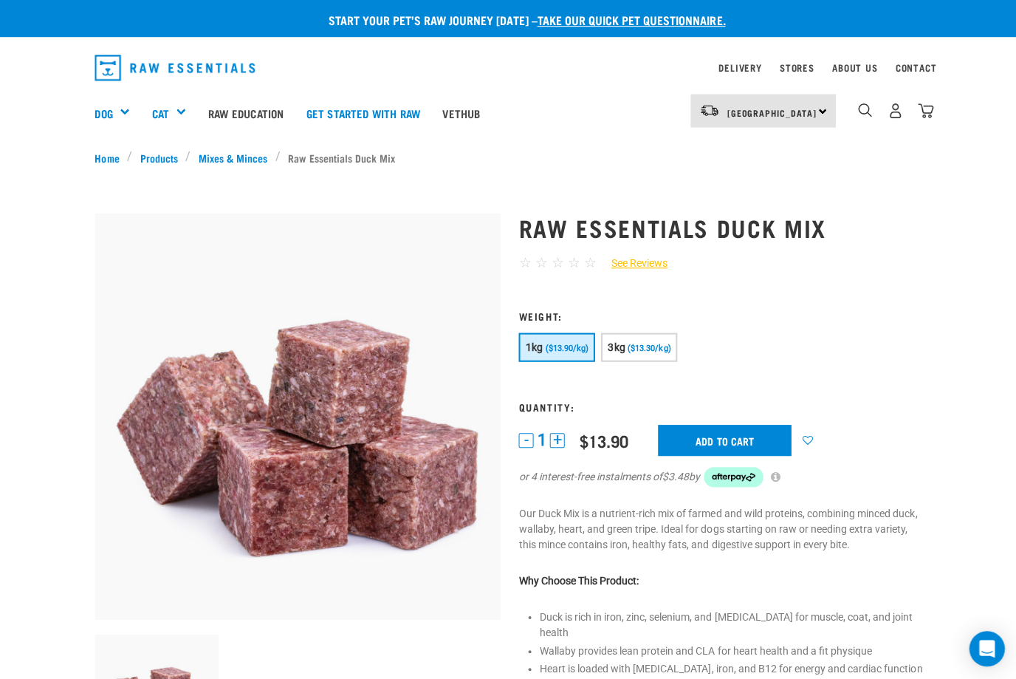
click at [868, 109] on img "dropdown navigation" at bounding box center [862, 110] width 14 height 14
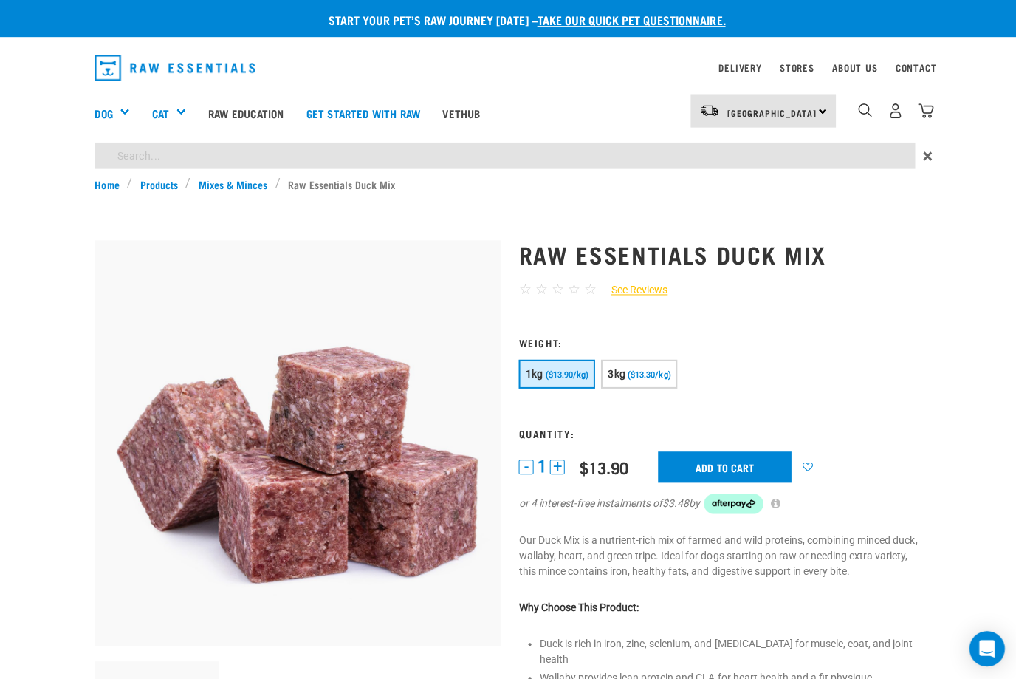
click at [717, 157] on div "Start your pet’s raw journey today – take our quick pet questionnaire. Delivery…" at bounding box center [508, 686] width 1016 height 1372
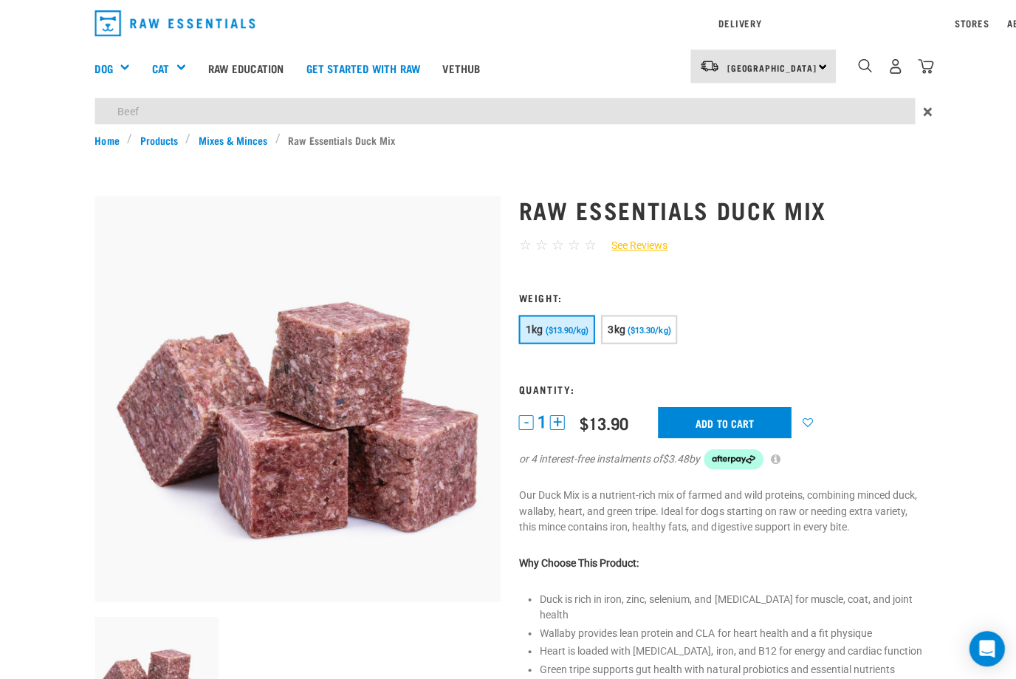
type input "Beef"
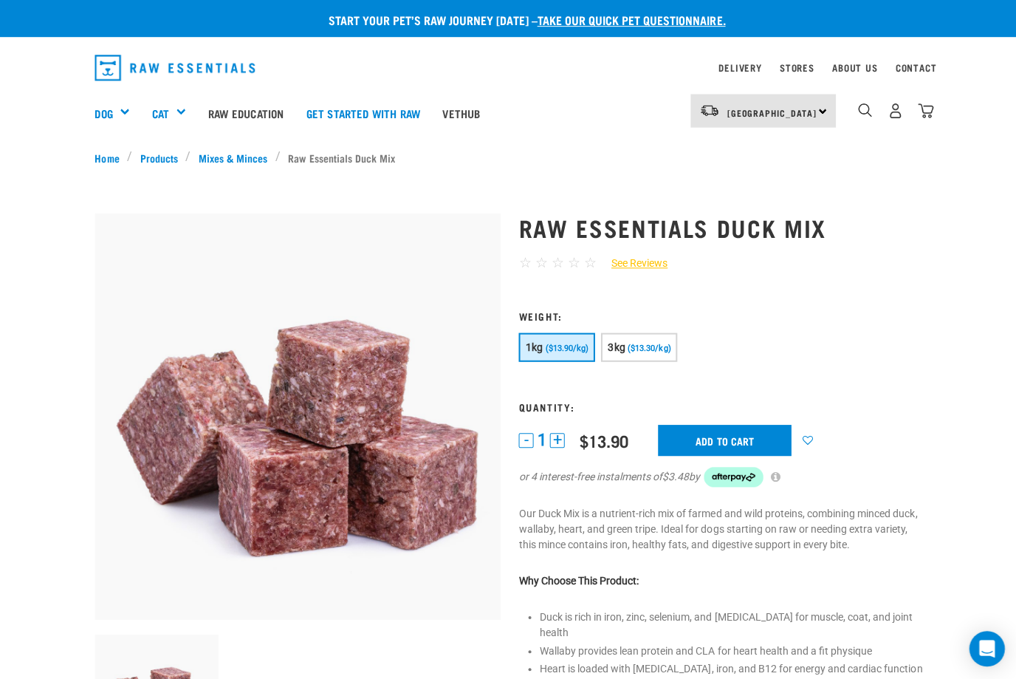
click at [0, 0] on div "Mixes & Minces" at bounding box center [0, 0] width 0 height 0
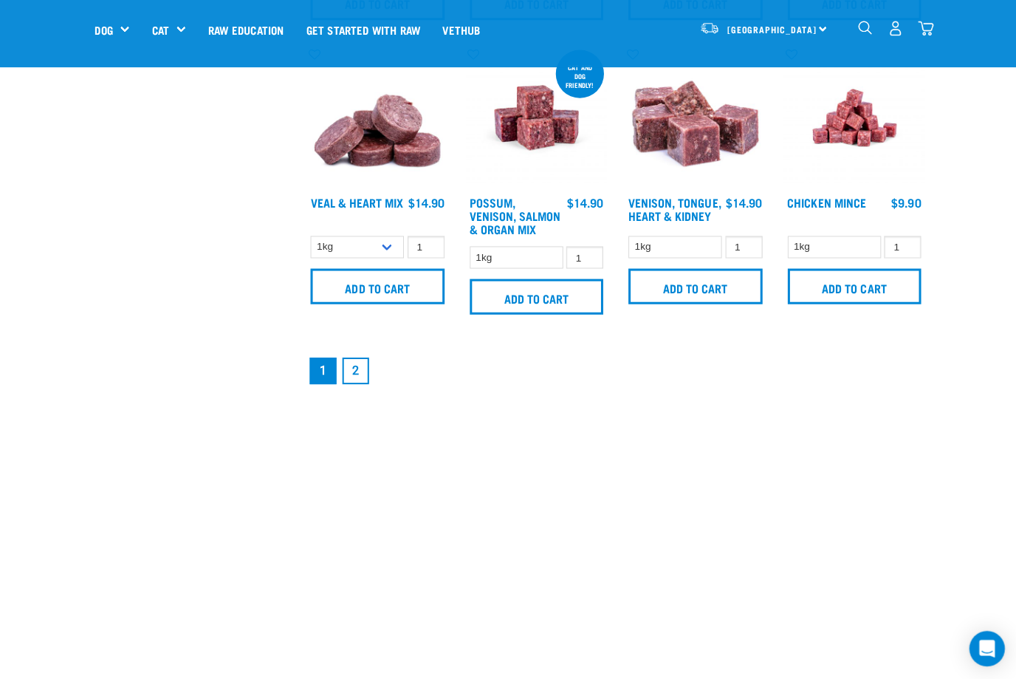
scroll to position [2072, 0]
click at [366, 382] on link "2" at bounding box center [354, 368] width 27 height 27
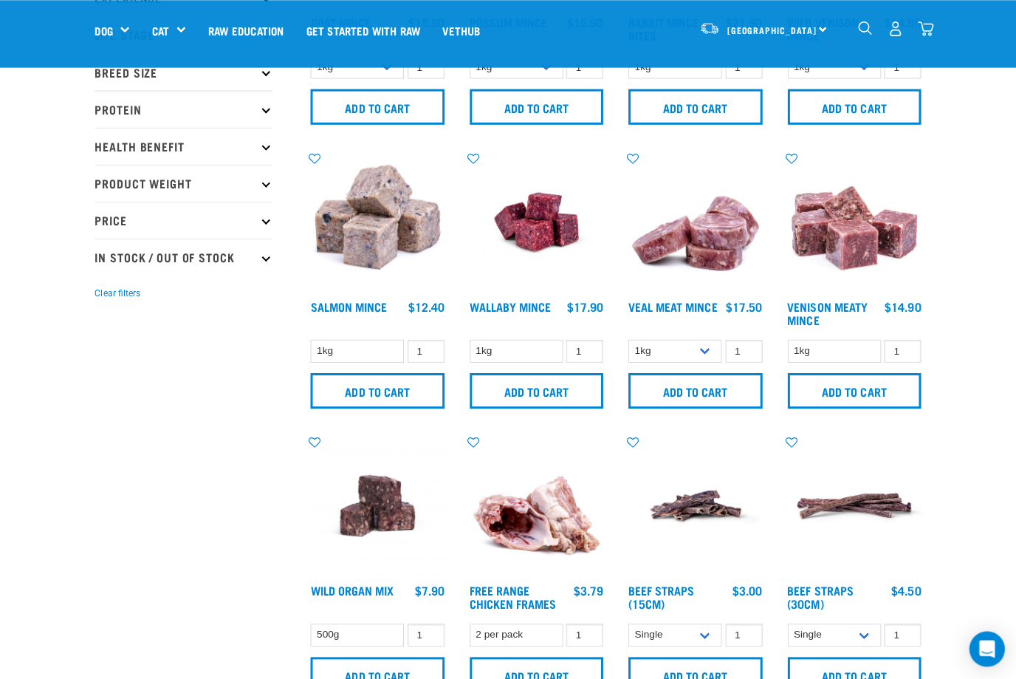
scroll to position [346, 0]
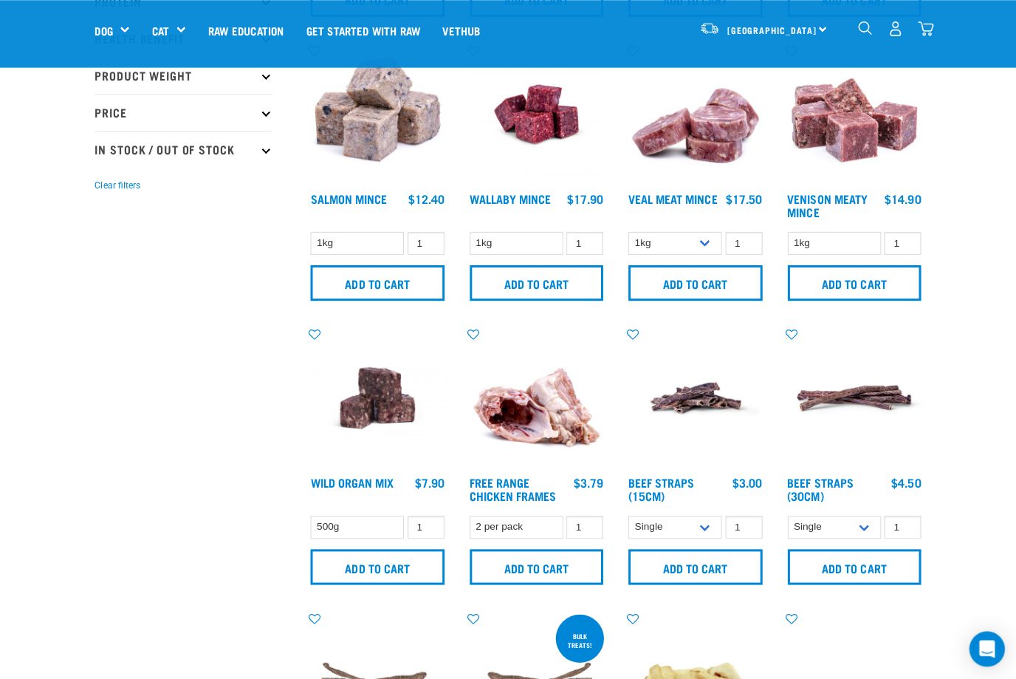
click at [671, 194] on link "Veal Meat Mince" at bounding box center [670, 197] width 89 height 7
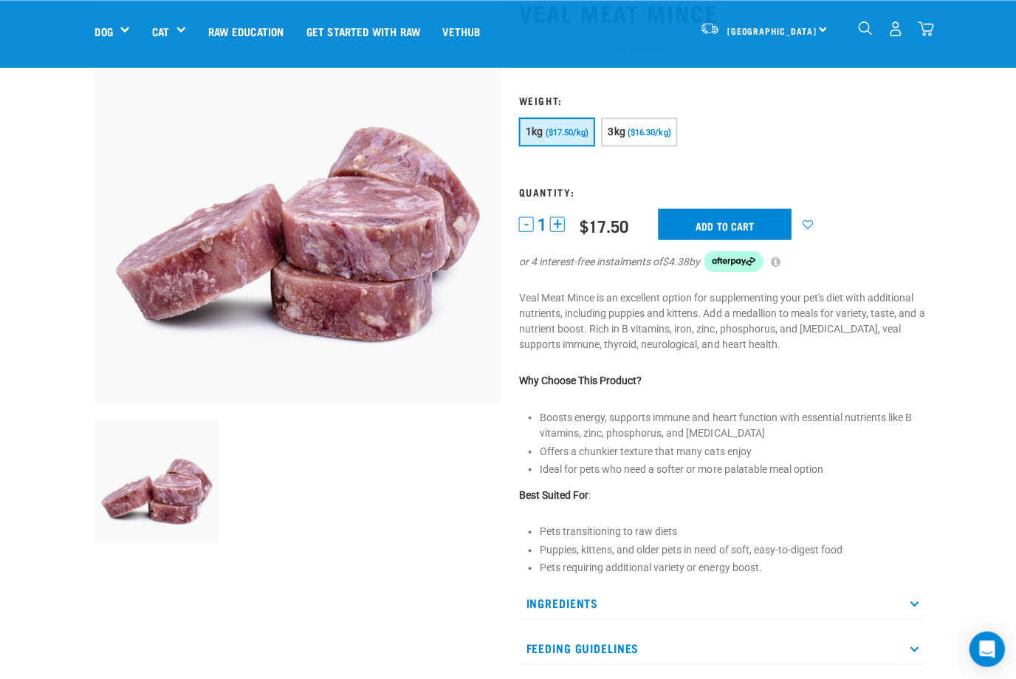
scroll to position [107, 0]
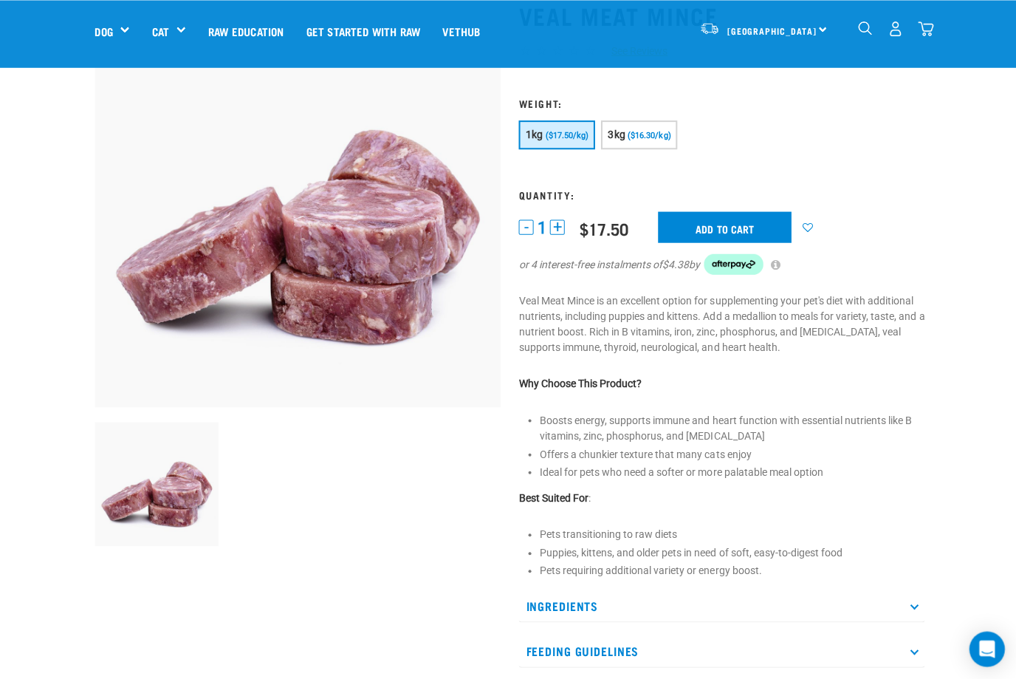
click at [741, 219] on input "Add to cart" at bounding box center [722, 226] width 133 height 31
click at [929, 24] on img "dropdown navigation" at bounding box center [923, 29] width 16 height 16
click at [929, 30] on img "dropdown navigation" at bounding box center [923, 29] width 16 height 16
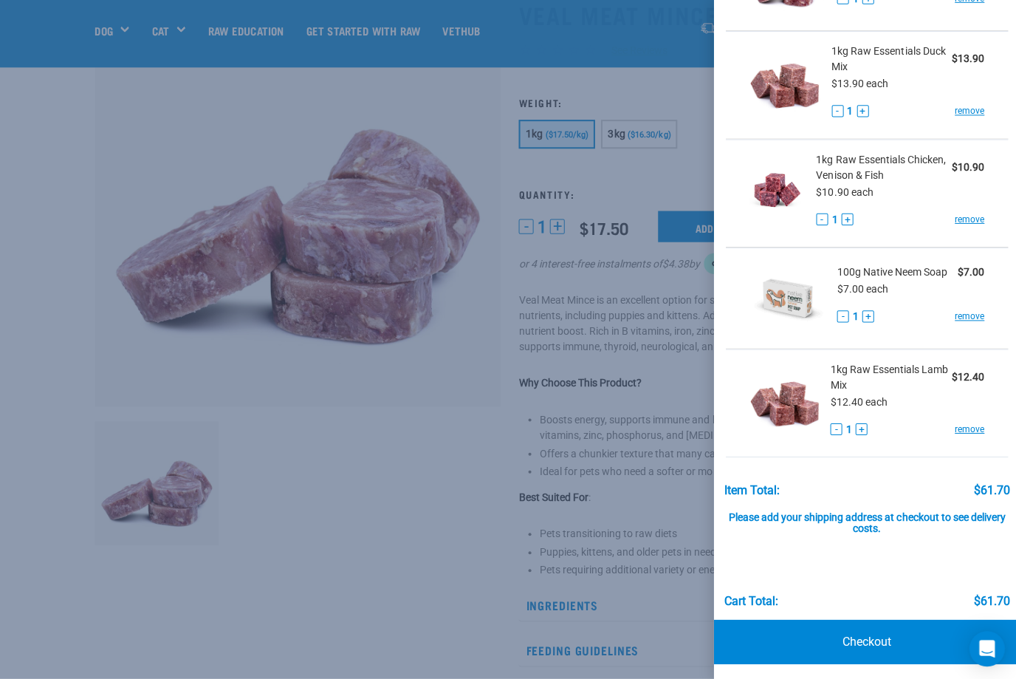
scroll to position [165, 0]
click at [860, 637] on link "Checkout" at bounding box center [863, 640] width 305 height 44
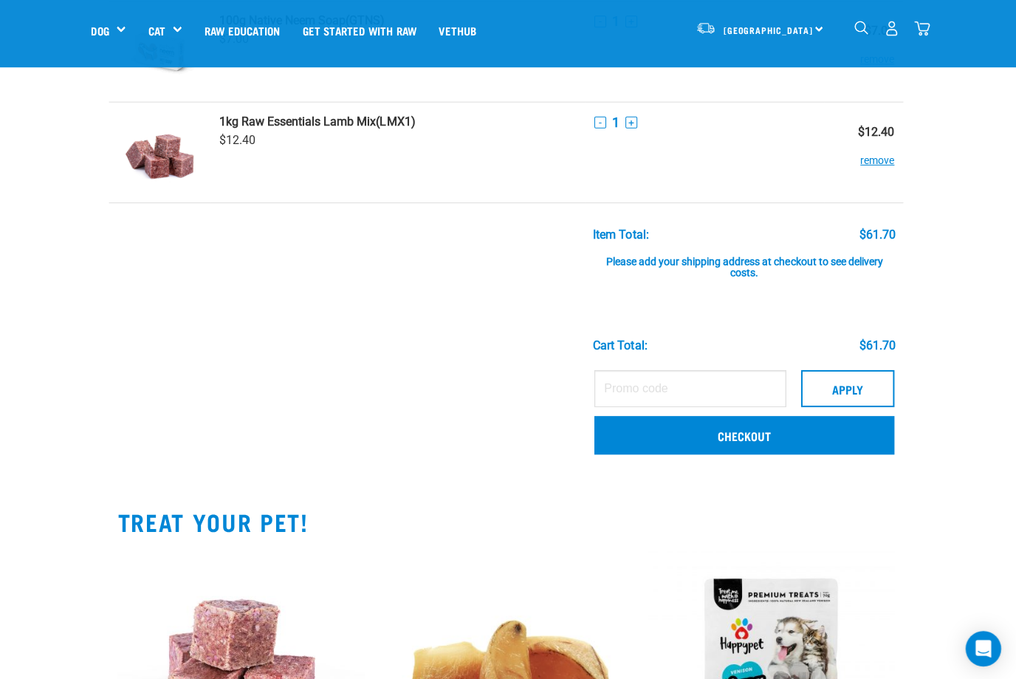
scroll to position [430, 0]
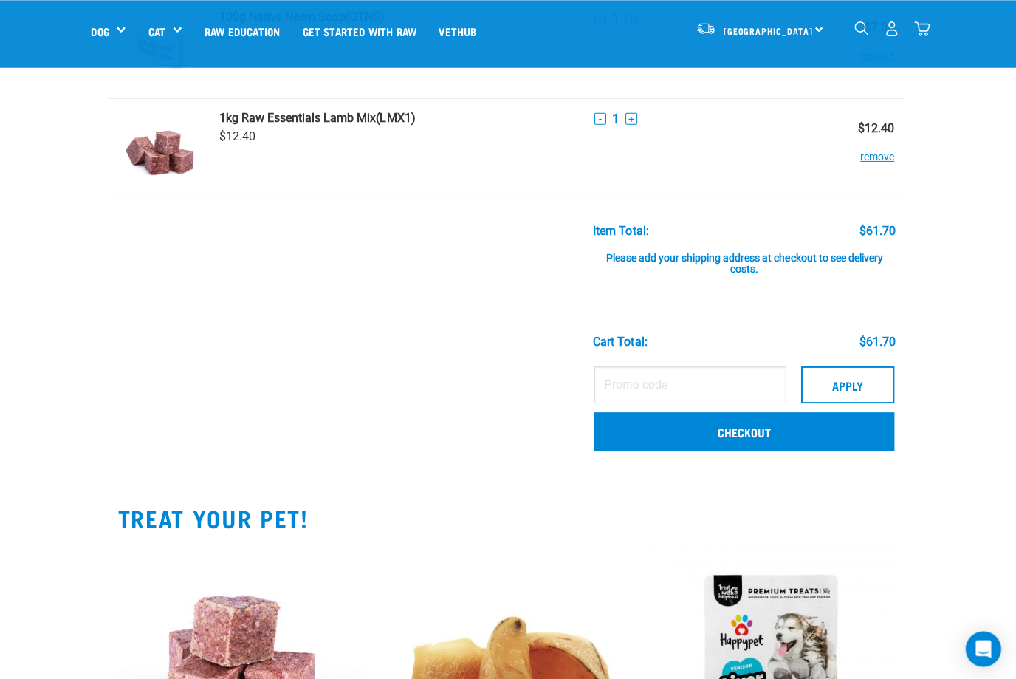
click at [667, 432] on link "Checkout" at bounding box center [745, 430] width 299 height 38
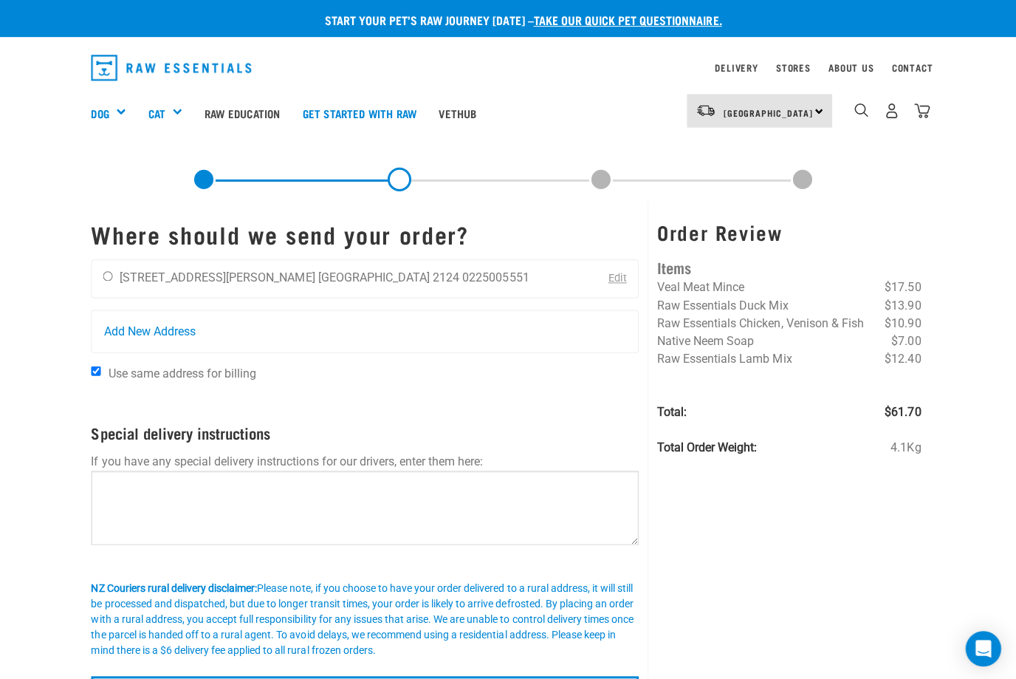
click at [114, 280] on input "radio" at bounding box center [111, 275] width 10 height 10
radio input "true"
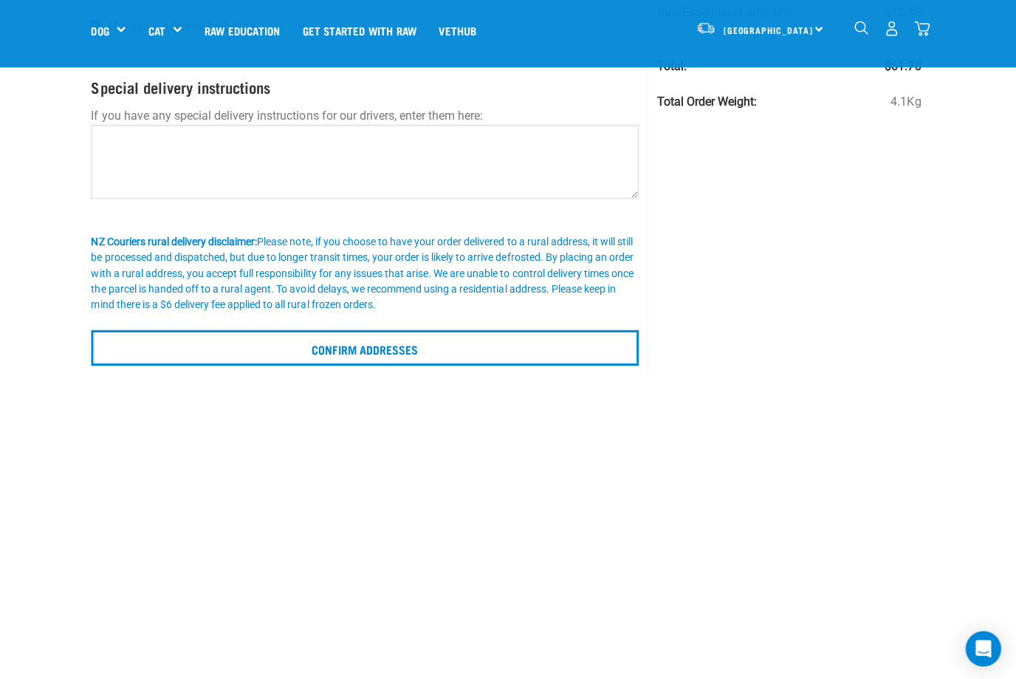
scroll to position [191, 0]
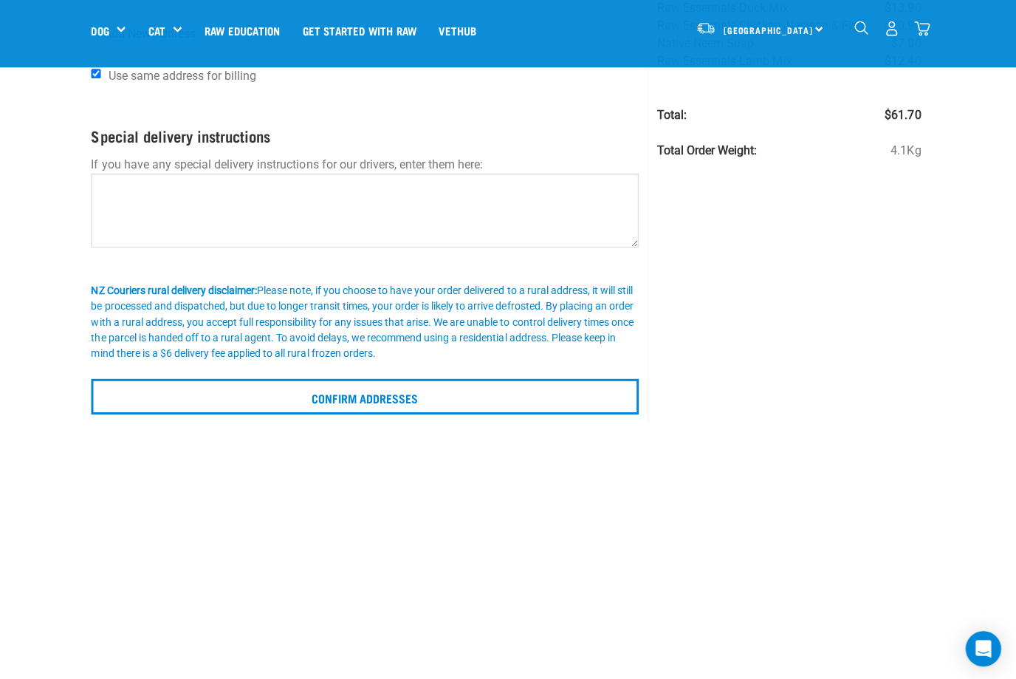
click at [317, 389] on input "Confirm addresses" at bounding box center [368, 394] width 546 height 35
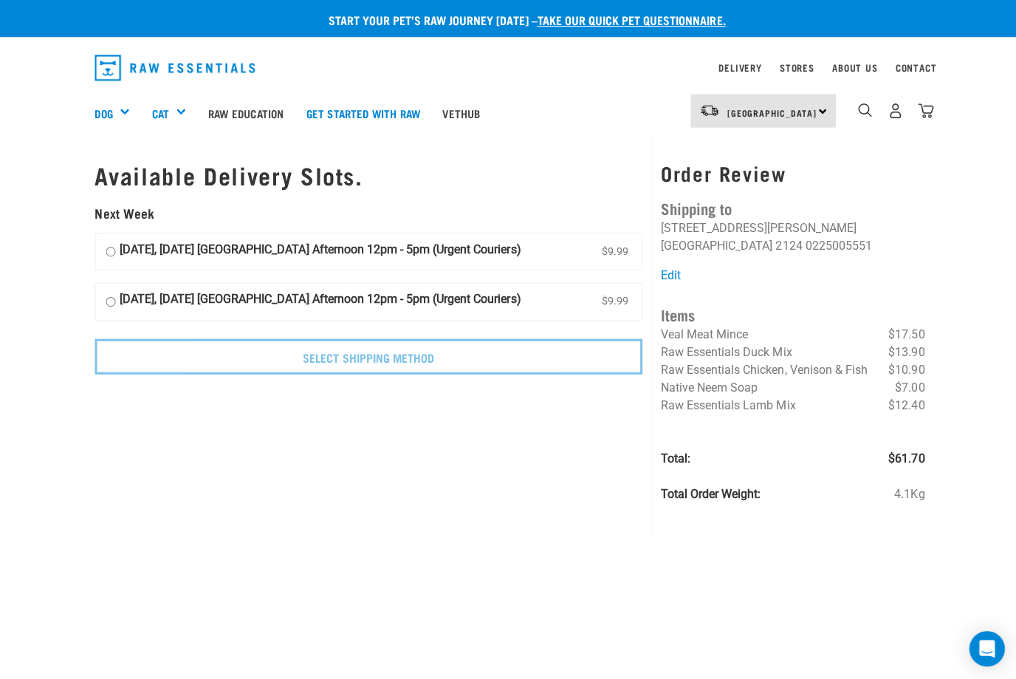
click at [788, 65] on link "Stores" at bounding box center [794, 67] width 35 height 5
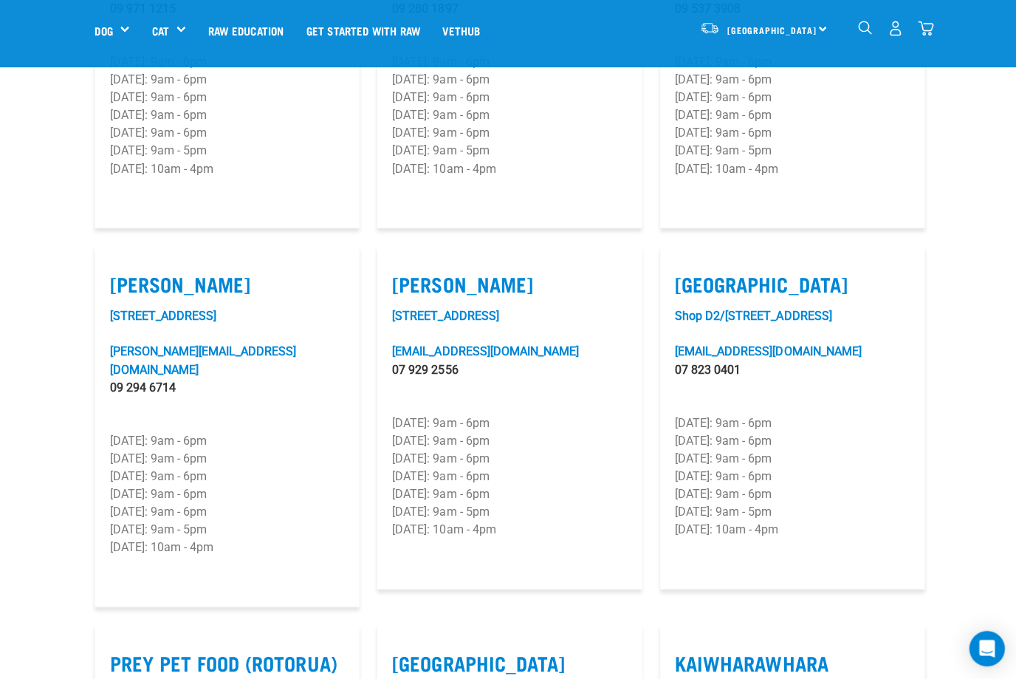
scroll to position [1357, 0]
